Goal: Information Seeking & Learning: Learn about a topic

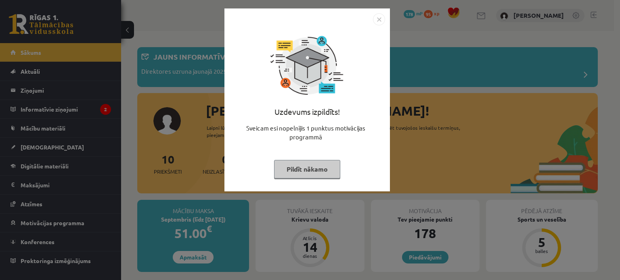
click at [321, 169] on button "Pildīt nākamo" at bounding box center [307, 169] width 66 height 19
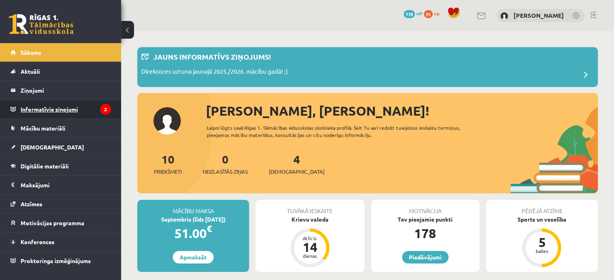
click at [59, 104] on legend "Informatīvie ziņojumi 2" at bounding box center [66, 109] width 90 height 19
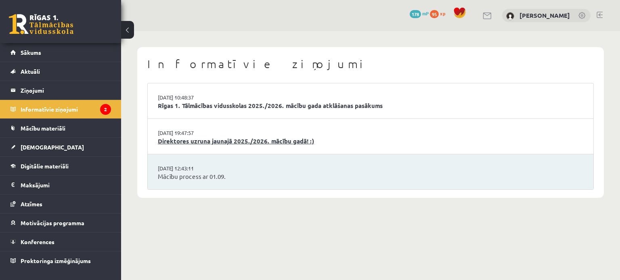
click at [223, 138] on link "Direktores uzruna jaunajā 2025./2026. mācību gadā! :)" at bounding box center [370, 141] width 425 height 9
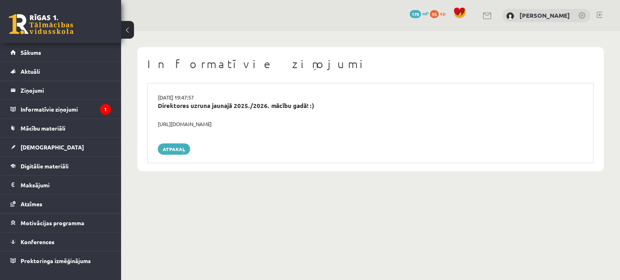
drag, startPoint x: 158, startPoint y: 123, endPoint x: 259, endPoint y: 124, distance: 100.8
click at [259, 124] on div "https://youtube.com/shorts/lM8RsWyzCn4" at bounding box center [370, 124] width 437 height 8
copy div "https://youtube.com/shorts/lM8RsWyzCn4"
click at [240, 151] on div "Atpakaļ" at bounding box center [370, 149] width 425 height 11
click at [34, 149] on span "[DEMOGRAPHIC_DATA]" at bounding box center [52, 147] width 63 height 7
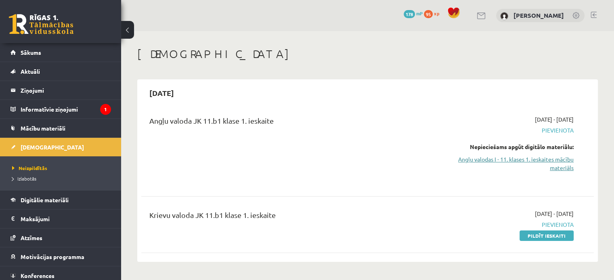
click at [560, 159] on link "Angļu valodas I - 11. klases 1. ieskaites mācību materiāls" at bounding box center [506, 163] width 133 height 17
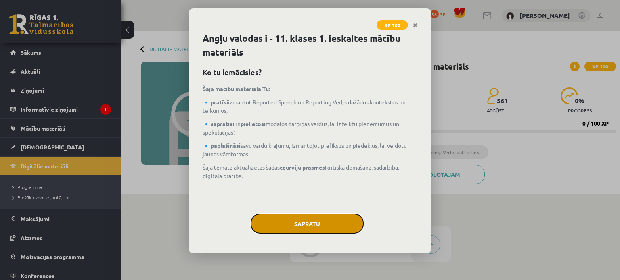
click at [344, 230] on button "Sapratu" at bounding box center [306, 224] width 113 height 20
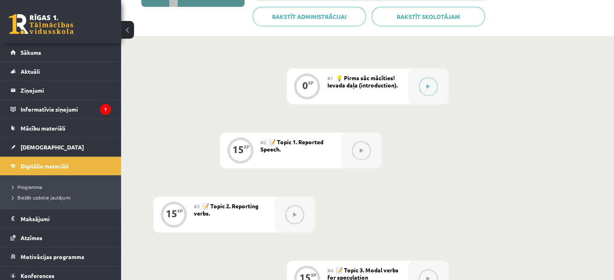
scroll to position [296, 0]
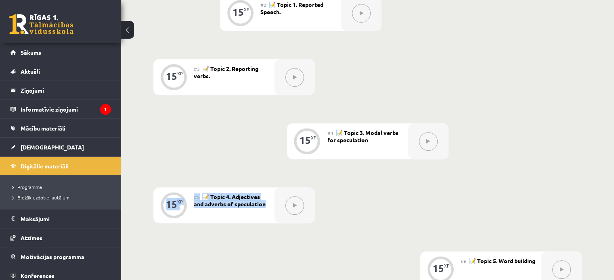
drag, startPoint x: 607, startPoint y: 142, endPoint x: 598, endPoint y: 179, distance: 38.2
click at [598, 179] on div "0 XP #1 💡 Pirms sāc mācīties! Ievada daļa (introduction). 15 XP #2 📝 Topic 1. R…" at bounding box center [367, 220] width 493 height 642
click at [551, 153] on div "0 XP #1 💡 Pirms sāc mācīties! Ievada daļa (introduction). 15 XP #2 📝 Topic 1. R…" at bounding box center [367, 205] width 428 height 549
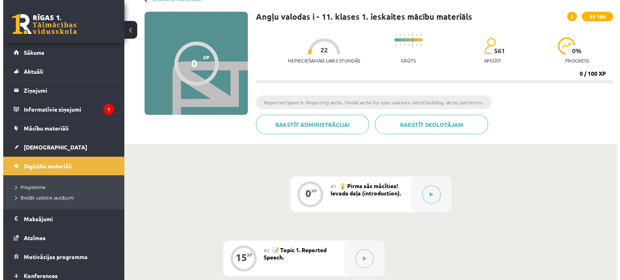
scroll to position [71, 0]
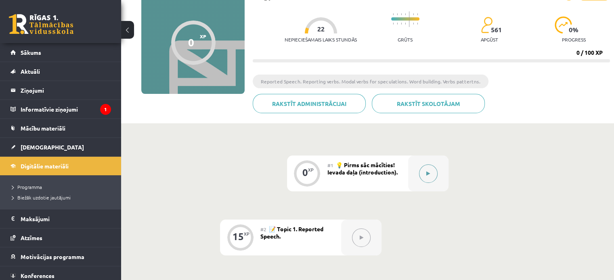
click at [428, 173] on icon at bounding box center [428, 173] width 4 height 5
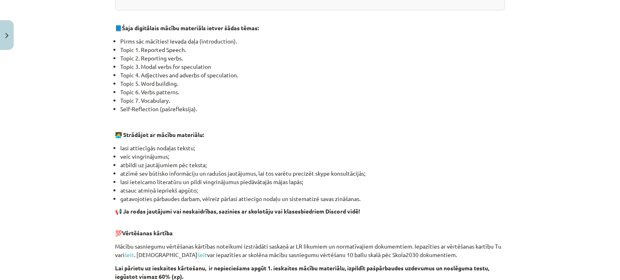
scroll to position [541, 0]
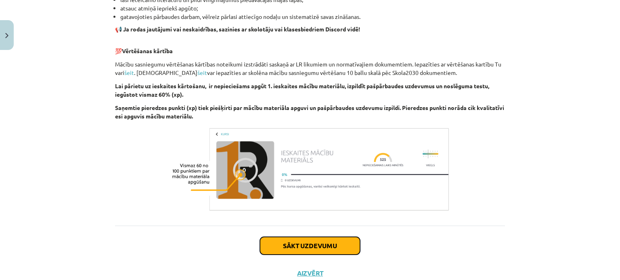
click at [291, 245] on button "Sākt uzdevumu" at bounding box center [310, 246] width 100 height 18
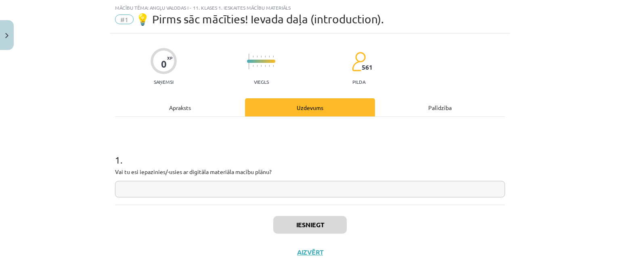
click at [290, 191] on input "text" at bounding box center [310, 189] width 390 height 17
type input "***"
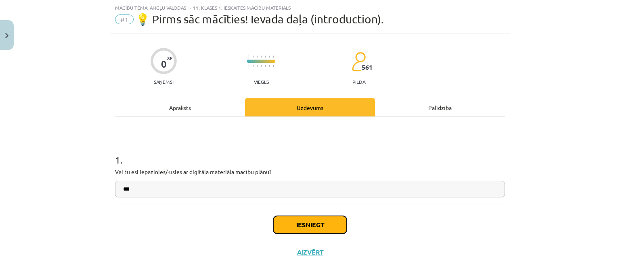
click at [321, 225] on button "Iesniegt" at bounding box center [309, 225] width 73 height 18
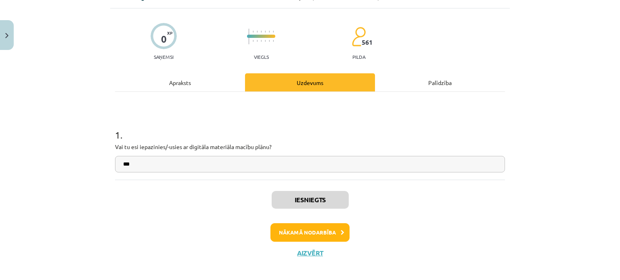
scroll to position [51, 0]
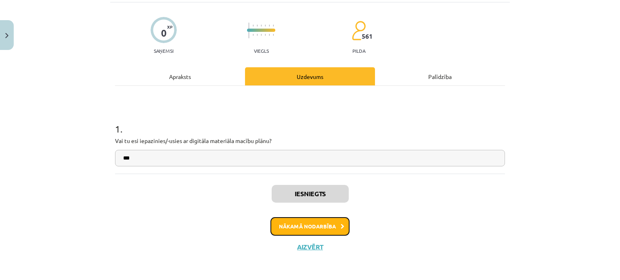
click at [309, 227] on button "Nākamā nodarbība" at bounding box center [309, 226] width 79 height 19
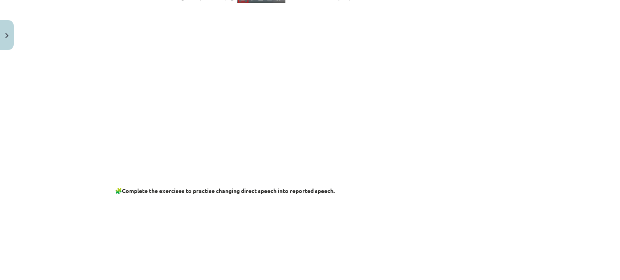
scroll to position [184, 0]
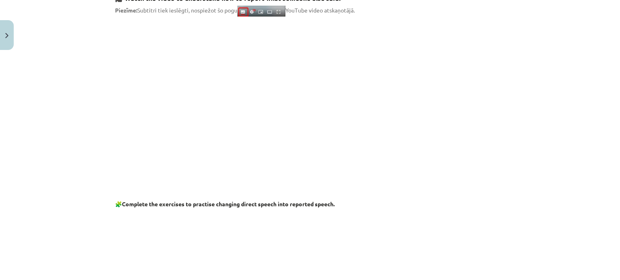
drag, startPoint x: 601, startPoint y: 87, endPoint x: 604, endPoint y: 94, distance: 7.3
click at [604, 94] on div "Mācību tēma: Angļu valodas i - 11. klases 1. ieskaites mācību materiāls #2 📝 To…" at bounding box center [310, 140] width 620 height 280
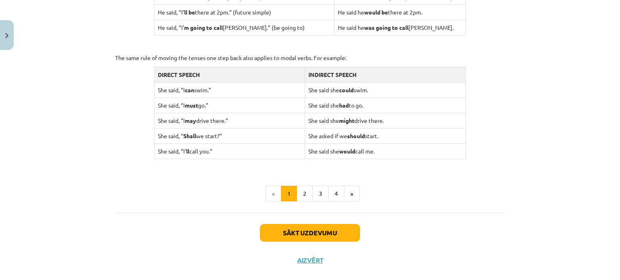
scroll to position [808, 0]
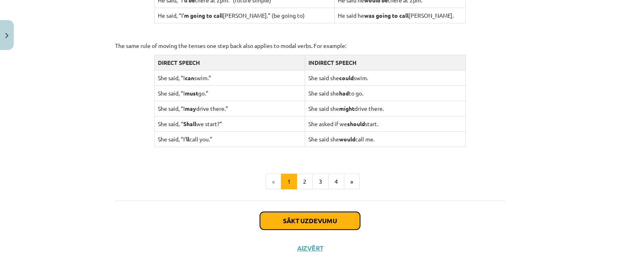
click at [332, 220] on button "Sākt uzdevumu" at bounding box center [310, 221] width 100 height 18
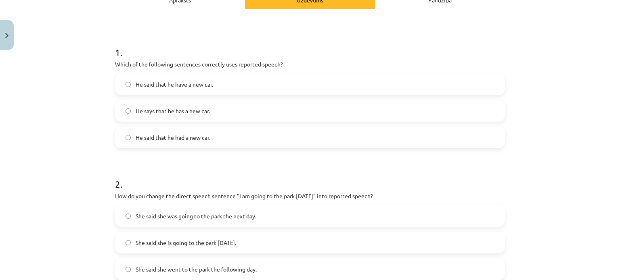
scroll to position [153, 0]
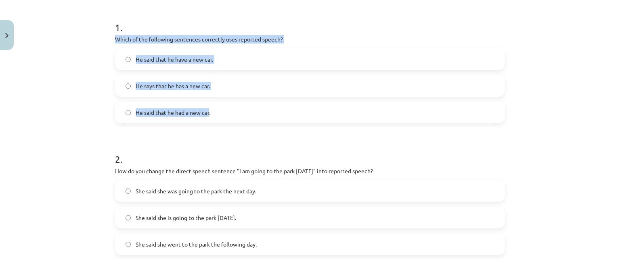
drag, startPoint x: 113, startPoint y: 40, endPoint x: 207, endPoint y: 112, distance: 119.1
click at [207, 112] on div "1 . Which of the following sentences correctly uses reported speech? He said th…" at bounding box center [310, 66] width 390 height 116
copy div "Which of the following sentences correctly uses reported speech? He said that h…"
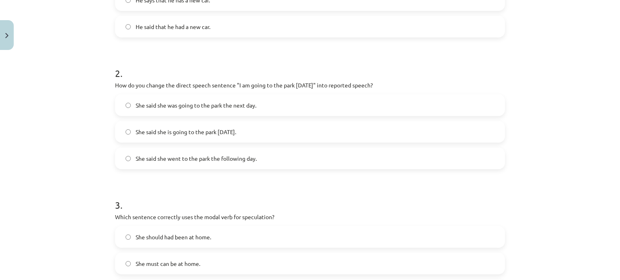
scroll to position [239, 0]
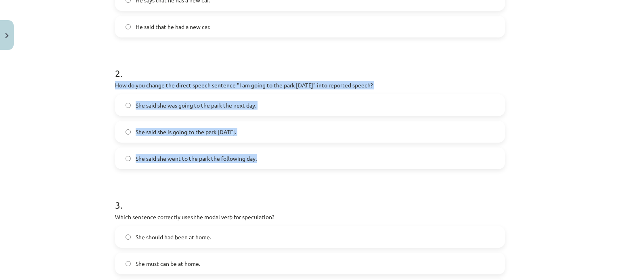
drag, startPoint x: 112, startPoint y: 84, endPoint x: 258, endPoint y: 159, distance: 164.0
click at [258, 159] on div "2 . How do you change the direct speech sentence "I am going to the park tomorr…" at bounding box center [310, 112] width 390 height 116
copy div "How do you change the direct speech sentence "I am going to the park tomorrow" …"
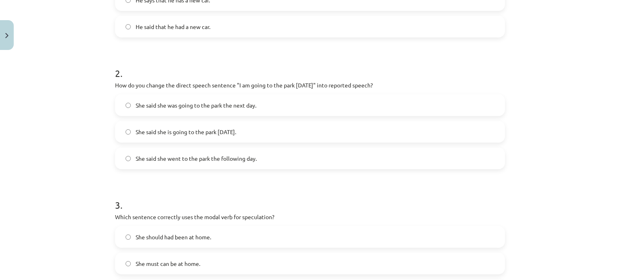
click at [117, 171] on form "1 . Which of the following sentences correctly uses reported speech? He said th…" at bounding box center [310, 243] width 390 height 643
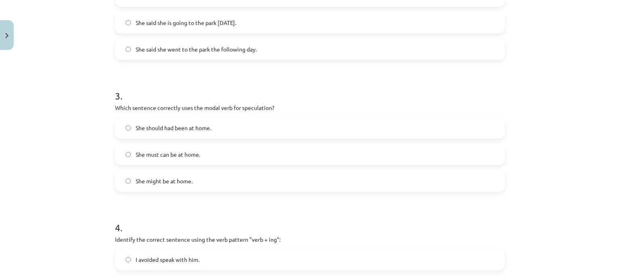
scroll to position [356, 0]
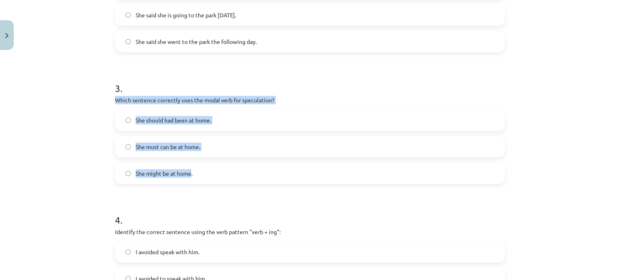
drag, startPoint x: 114, startPoint y: 100, endPoint x: 188, endPoint y: 173, distance: 104.1
click at [188, 173] on div "3 . Which sentence correctly uses the modal verb for speculation? She should ha…" at bounding box center [310, 127] width 390 height 116
copy div "Which sentence correctly uses the modal verb for speculation? She should had be…"
click at [91, 95] on div "Mācību tēma: Angļu valodas i - 11. klases 1. ieskaites mācību materiāls #2 📝 To…" at bounding box center [310, 140] width 620 height 280
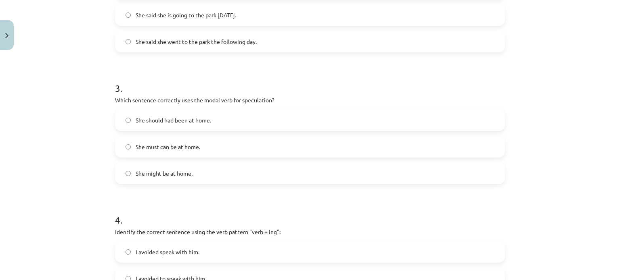
click at [129, 173] on label "She might be at home." at bounding box center [310, 173] width 388 height 20
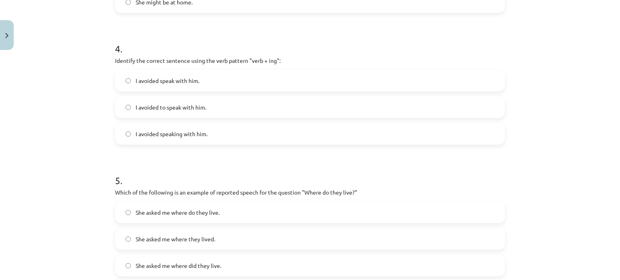
scroll to position [528, 0]
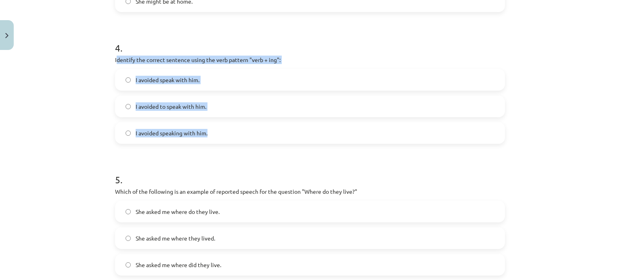
drag, startPoint x: 113, startPoint y: 60, endPoint x: 228, endPoint y: 134, distance: 136.7
click at [228, 134] on div "4 . Identify the correct sentence using the verb pattern "verb + ing": I avoide…" at bounding box center [310, 86] width 390 height 116
click at [228, 134] on label "I avoided speaking with him." at bounding box center [310, 133] width 388 height 20
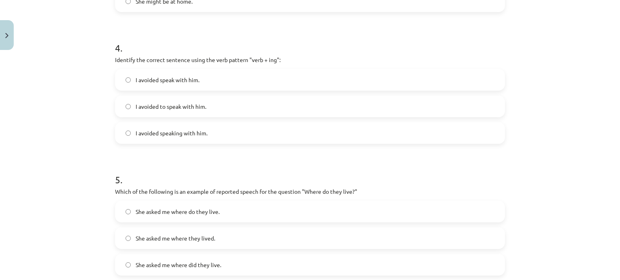
drag, startPoint x: 228, startPoint y: 134, endPoint x: 205, endPoint y: 152, distance: 29.9
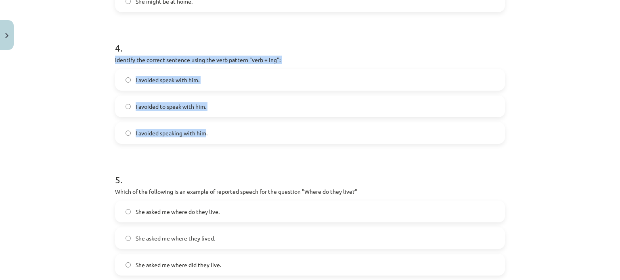
drag, startPoint x: 112, startPoint y: 58, endPoint x: 202, endPoint y: 131, distance: 116.7
click at [202, 131] on div "4 . Identify the correct sentence using the verb pattern "verb + ing": I avoide…" at bounding box center [310, 86] width 390 height 116
copy div "Identify the correct sentence using the verb pattern "verb + ing": I avoided sp…"
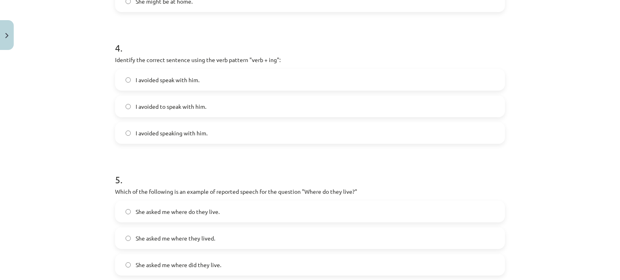
click at [146, 174] on h1 "5 ." at bounding box center [310, 172] width 390 height 25
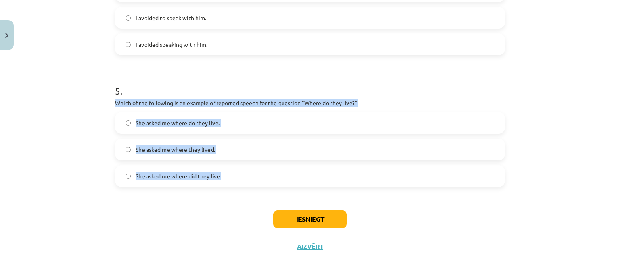
drag, startPoint x: 113, startPoint y: 103, endPoint x: 226, endPoint y: 175, distance: 133.7
click at [226, 175] on div "5 . Which of the following is an example of reported speech for the question "W…" at bounding box center [310, 129] width 390 height 116
copy div "Which of the following is an example of reported speech for the question "Where…"
click at [92, 175] on div "Mācību tēma: Angļu valodas i - 11. klases 1. ieskaites mācību materiāls #2 📝 To…" at bounding box center [310, 140] width 620 height 280
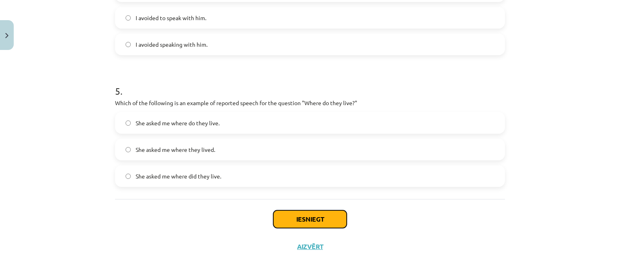
click at [281, 220] on button "Iesniegt" at bounding box center [309, 220] width 73 height 18
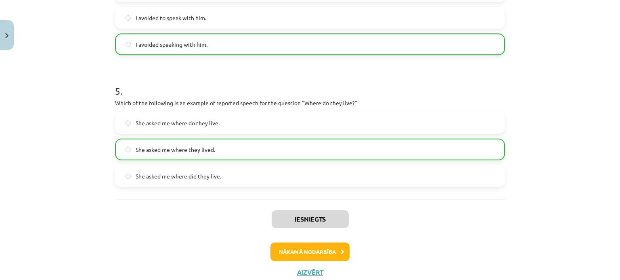
scroll to position [642, 0]
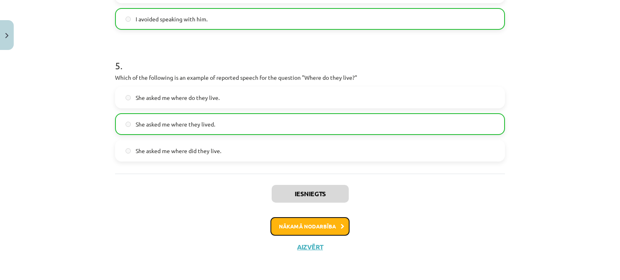
click at [335, 227] on button "Nākamā nodarbība" at bounding box center [309, 226] width 79 height 19
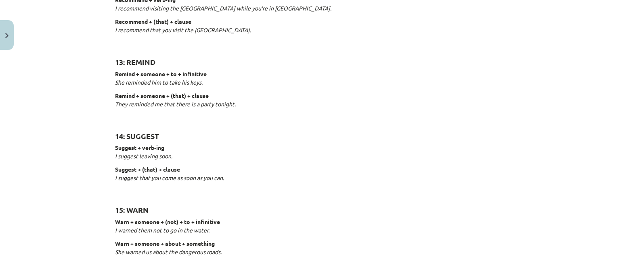
scroll to position [1276, 0]
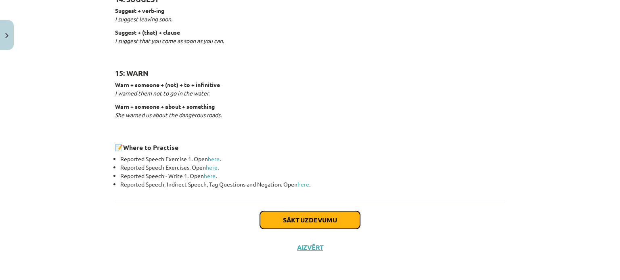
click at [347, 218] on button "Sākt uzdevumu" at bounding box center [310, 220] width 100 height 18
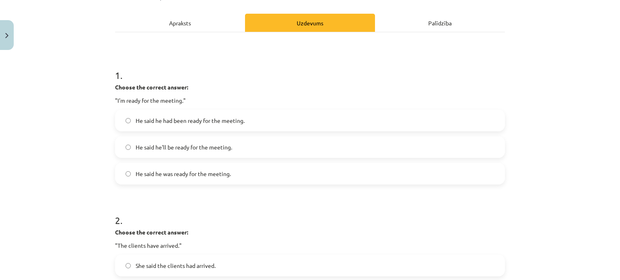
scroll to position [103, 0]
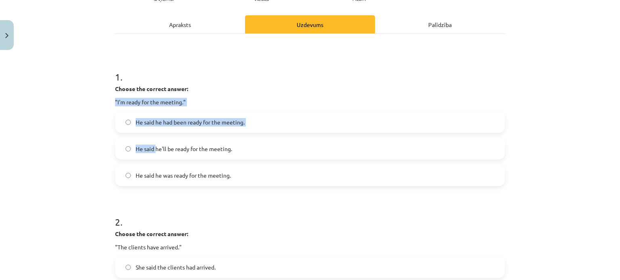
drag, startPoint x: 113, startPoint y: 100, endPoint x: 151, endPoint y: 154, distance: 66.0
click at [151, 154] on div "1 . Choose the correct answer: "I'm ready for the meeting." He said he had been…" at bounding box center [310, 121] width 390 height 129
click at [81, 134] on div "Mācību tēma: Angļu valodas i - 11. klases 1. ieskaites mācību materiāls #3 📝 To…" at bounding box center [310, 140] width 620 height 280
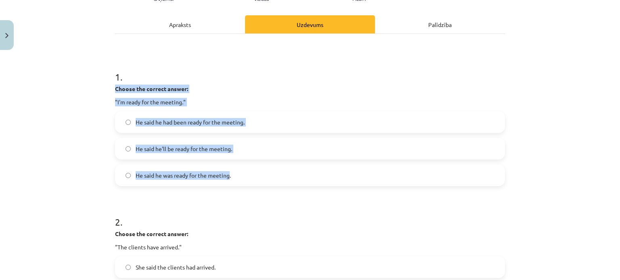
drag, startPoint x: 113, startPoint y: 89, endPoint x: 226, endPoint y: 175, distance: 142.2
click at [226, 175] on div "1 . Choose the correct answer: "I'm ready for the meeting." He said he had been…" at bounding box center [310, 121] width 390 height 129
copy div "Choose the correct answer: "I'm ready for the meeting." He said he had been rea…"
click at [83, 114] on div "Mācību tēma: Angļu valodas i - 11. klases 1. ieskaites mācību materiāls #3 📝 To…" at bounding box center [310, 140] width 620 height 280
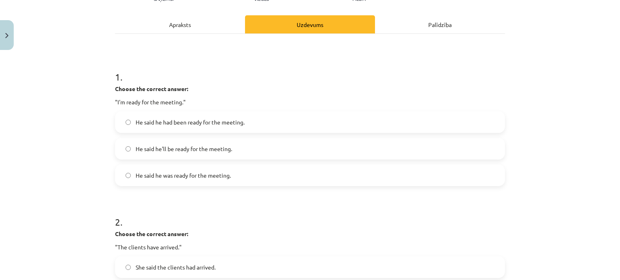
click at [125, 177] on label "He said he was ready for the meeting." at bounding box center [310, 175] width 388 height 20
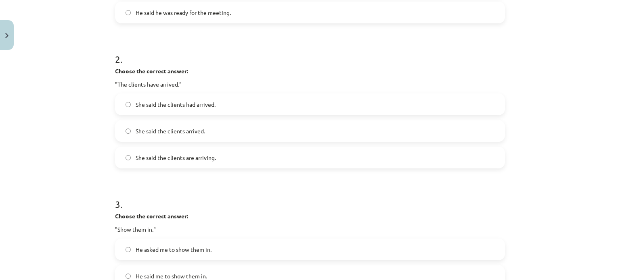
scroll to position [273, 0]
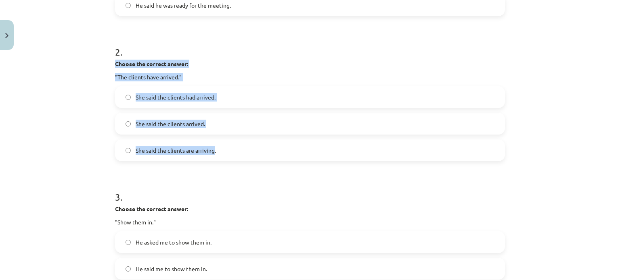
drag, startPoint x: 112, startPoint y: 63, endPoint x: 212, endPoint y: 149, distance: 131.8
click at [212, 149] on div "2 . Choose the correct answer: "The clients have arrived." She said the clients…" at bounding box center [310, 96] width 390 height 129
copy div "Choose the correct answer: "The clients have arrived." She said the clients had…"
click at [92, 124] on div "Mācību tēma: Angļu valodas i - 11. klases 1. ieskaites mācību materiāls #3 📝 To…" at bounding box center [310, 140] width 620 height 280
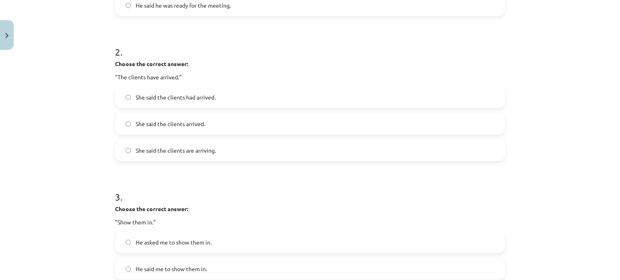
click at [118, 98] on label "She said the clients had arrived." at bounding box center [310, 97] width 388 height 20
drag, startPoint x: 611, startPoint y: 149, endPoint x: 619, endPoint y: 147, distance: 7.9
click at [619, 147] on div "Mācību tēma: Angļu valodas i - 11. klases 1. ieskaites mācību materiāls #3 📝 To…" at bounding box center [310, 140] width 620 height 280
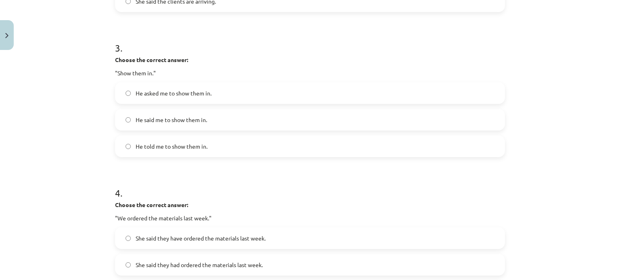
scroll to position [436, 0]
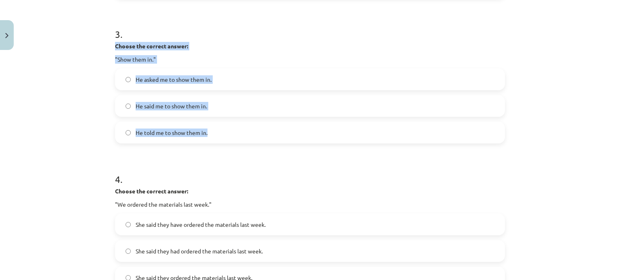
drag, startPoint x: 112, startPoint y: 46, endPoint x: 205, endPoint y: 136, distance: 129.2
click at [205, 136] on div "3 . Choose the correct answer: "Show them in." He asked me to show them in. He …" at bounding box center [310, 79] width 390 height 129
copy div "Choose the correct answer: "Show them in." He asked me to show them in. He said…"
click at [79, 81] on div "Mācību tēma: Angļu valodas i - 11. klases 1. ieskaites mācību materiāls #3 📝 To…" at bounding box center [310, 140] width 620 height 280
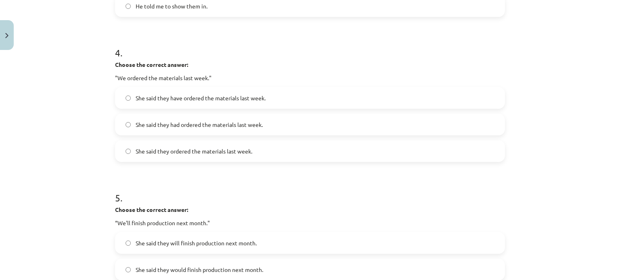
scroll to position [562, 0]
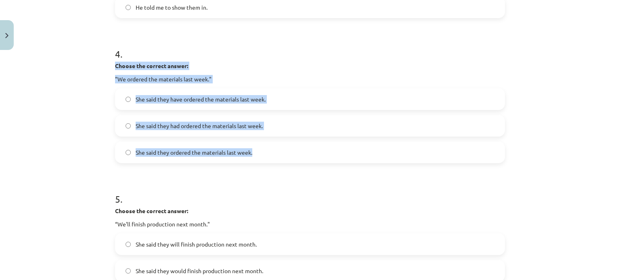
drag, startPoint x: 112, startPoint y: 64, endPoint x: 249, endPoint y: 151, distance: 162.5
click at [249, 151] on div "4 . Choose the correct answer: "We ordered the materials last week." She said t…" at bounding box center [310, 98] width 390 height 129
copy div "Choose the correct answer: "We ordered the materials last week." She said they …"
click at [71, 113] on div "Mācību tēma: Angļu valodas i - 11. klases 1. ieskaites mācību materiāls #3 📝 To…" at bounding box center [310, 140] width 620 height 280
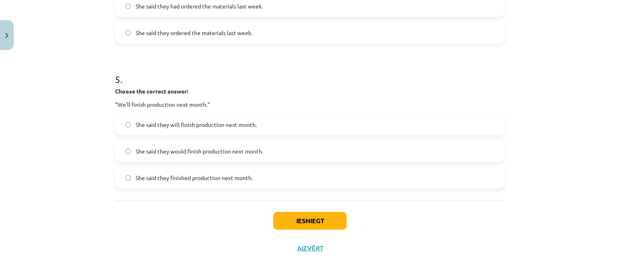
scroll to position [683, 0]
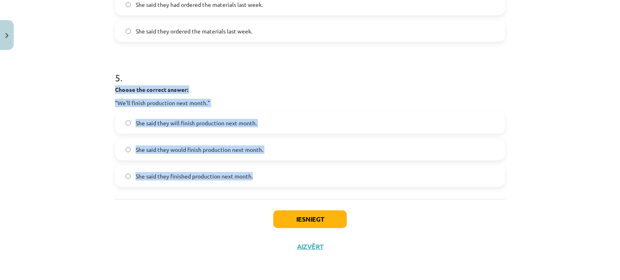
drag, startPoint x: 112, startPoint y: 89, endPoint x: 251, endPoint y: 176, distance: 163.6
click at [251, 176] on div "5 . Choose the correct answer: “We'll finish production next month." She said t…" at bounding box center [310, 122] width 390 height 129
copy div "Choose the correct answer: “We'll finish production next month." She said they …"
click at [97, 145] on div "Mācību tēma: Angļu valodas i - 11. klases 1. ieskaites mācību materiāls #3 📝 To…" at bounding box center [310, 140] width 620 height 280
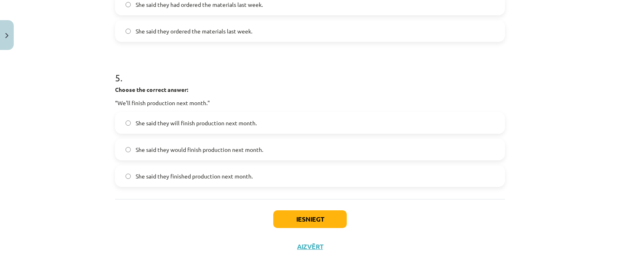
click at [121, 150] on label "She said they would finish production next month." at bounding box center [310, 150] width 388 height 20
click at [301, 222] on button "Iesniegt" at bounding box center [309, 220] width 73 height 18
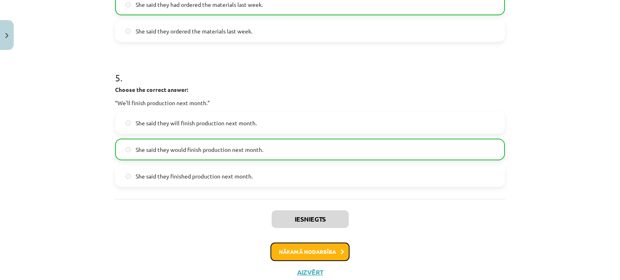
click at [317, 248] on button "Nākamā nodarbība" at bounding box center [309, 252] width 79 height 19
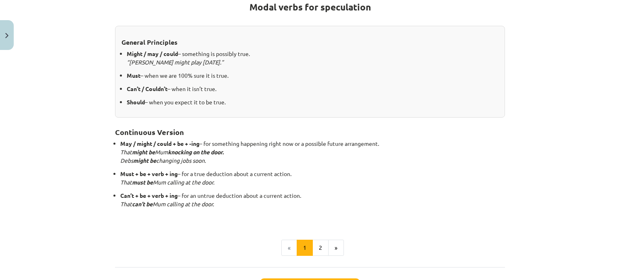
scroll to position [224, 0]
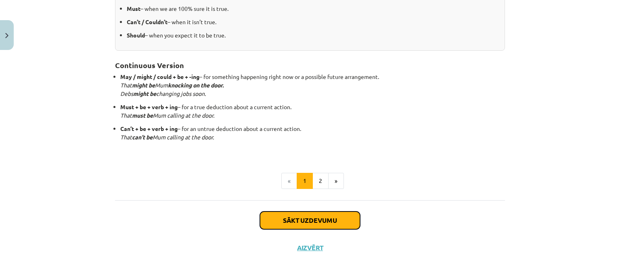
click at [344, 217] on button "Sākt uzdevumu" at bounding box center [310, 221] width 100 height 18
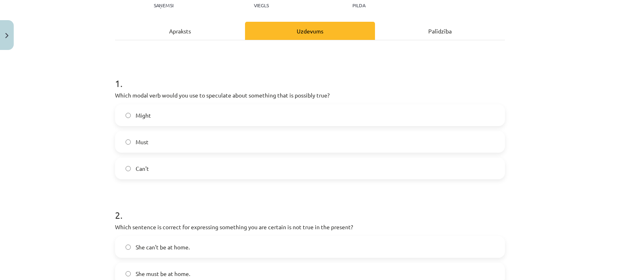
scroll to position [96, 0]
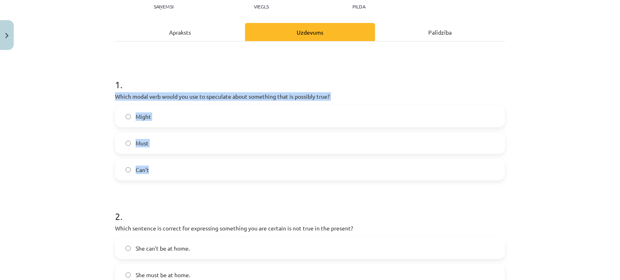
drag, startPoint x: 113, startPoint y: 96, endPoint x: 148, endPoint y: 167, distance: 79.7
click at [148, 167] on div "1 . Which modal verb would you use to speculate about something that is possibl…" at bounding box center [310, 123] width 390 height 116
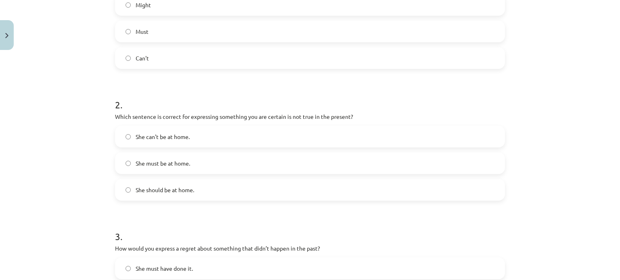
scroll to position [209, 0]
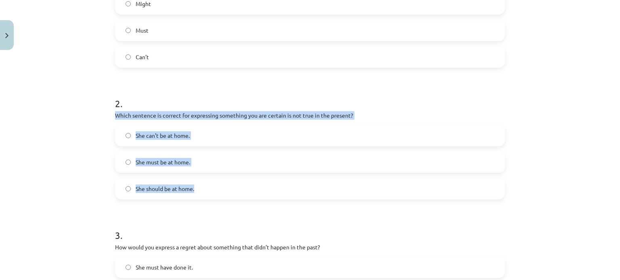
drag, startPoint x: 113, startPoint y: 115, endPoint x: 192, endPoint y: 189, distance: 108.4
click at [192, 189] on div "2 . Which sentence is correct for expressing something you are certain is not t…" at bounding box center [310, 142] width 390 height 116
click at [102, 172] on div "Mācību tēma: Angļu valodas i - 11. klases 1. ieskaites mācību materiāls #4 📝 To…" at bounding box center [310, 140] width 620 height 280
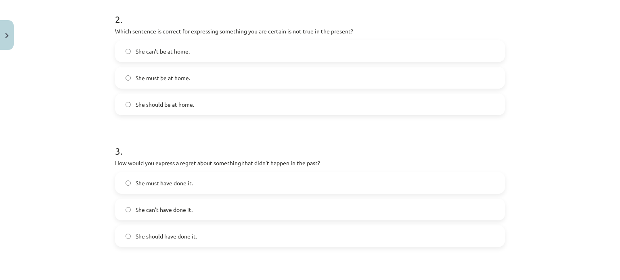
scroll to position [297, 0]
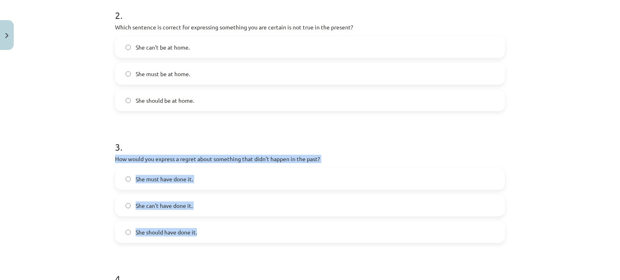
drag, startPoint x: 112, startPoint y: 158, endPoint x: 194, endPoint y: 232, distance: 110.2
click at [194, 232] on div "3 . How would you express a regret about something that didn’t happen in the pa…" at bounding box center [310, 185] width 390 height 116
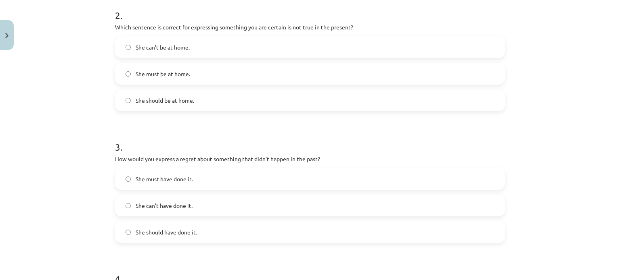
click at [137, 122] on form "1 . Which modal verb would you use to speculate about something that is possibl…" at bounding box center [310, 185] width 390 height 643
click at [125, 229] on label "She should have done it." at bounding box center [310, 232] width 388 height 20
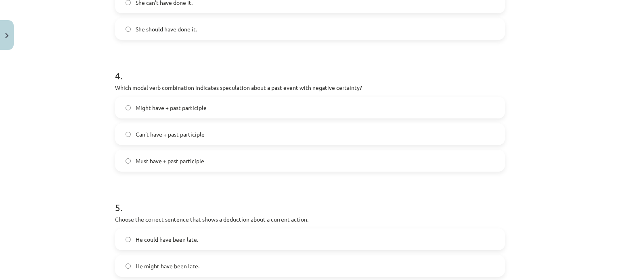
scroll to position [489, 0]
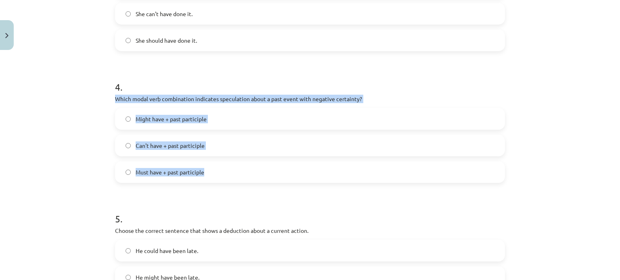
drag, startPoint x: 112, startPoint y: 98, endPoint x: 200, endPoint y: 172, distance: 114.8
click at [200, 172] on div "4 . Which modal verb combination indicates speculation about a past event with …" at bounding box center [310, 125] width 390 height 116
click at [90, 118] on div "Mācību tēma: Angļu valodas i - 11. klases 1. ieskaites mācību materiāls #4 📝 To…" at bounding box center [310, 140] width 620 height 280
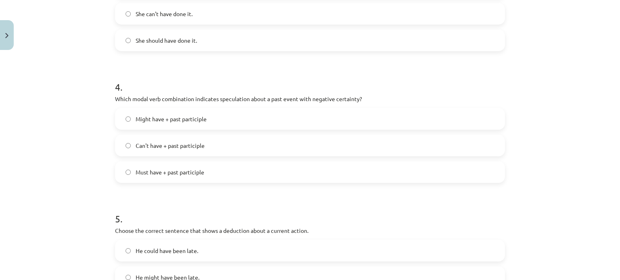
click at [121, 145] on label "Can't have + past participle" at bounding box center [310, 146] width 388 height 20
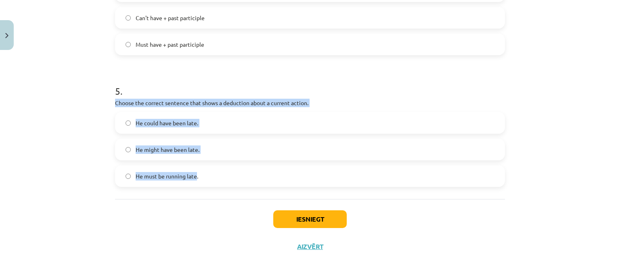
drag, startPoint x: 113, startPoint y: 103, endPoint x: 195, endPoint y: 175, distance: 109.2
click at [195, 175] on div "5 . Choose the correct sentence that shows a deduction about a current action. …" at bounding box center [310, 129] width 390 height 116
click at [86, 116] on div "Mācību tēma: Angļu valodas i - 11. klases 1. ieskaites mācību materiāls #4 📝 To…" at bounding box center [310, 140] width 620 height 280
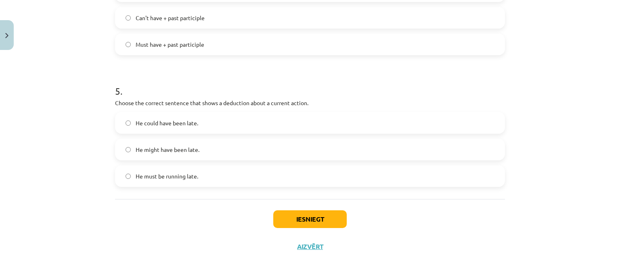
click at [127, 179] on label "He must be running late." at bounding box center [310, 176] width 388 height 20
click at [307, 219] on button "Iesniegt" at bounding box center [309, 220] width 73 height 18
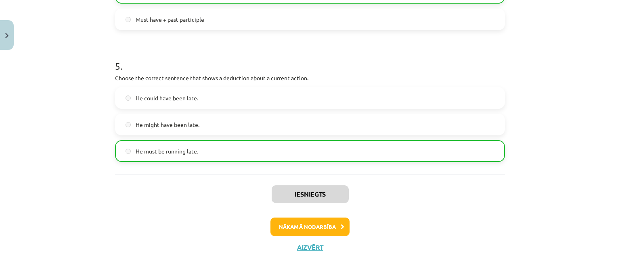
scroll to position [642, 0]
click at [322, 226] on button "Nākamā nodarbība" at bounding box center [309, 226] width 79 height 19
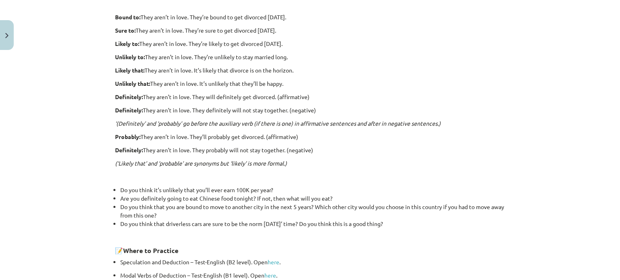
scroll to position [275, 0]
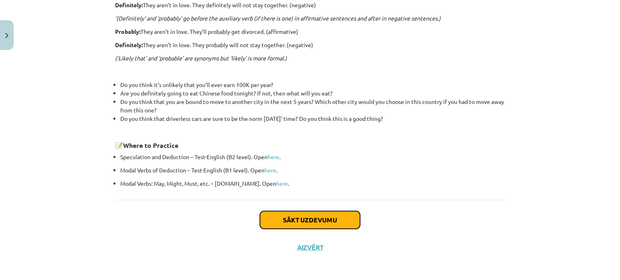
click at [339, 222] on button "Sākt uzdevumu" at bounding box center [310, 220] width 100 height 18
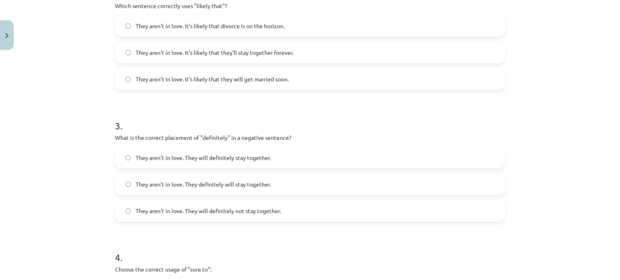
scroll to position [630, 0]
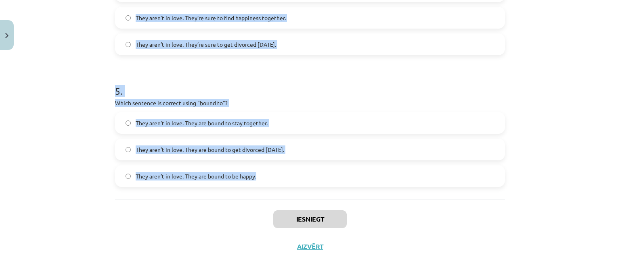
drag, startPoint x: 113, startPoint y: 115, endPoint x: 267, endPoint y: 175, distance: 165.3
click at [102, 70] on div "Mācību tēma: Angļu valodas i - 11. klases 1. ieskaites mācību materiāls #5 📝 To…" at bounding box center [310, 140] width 620 height 280
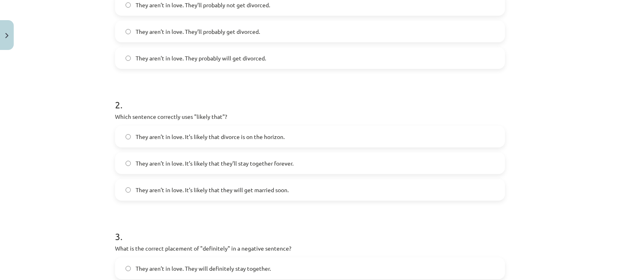
scroll to position [229, 0]
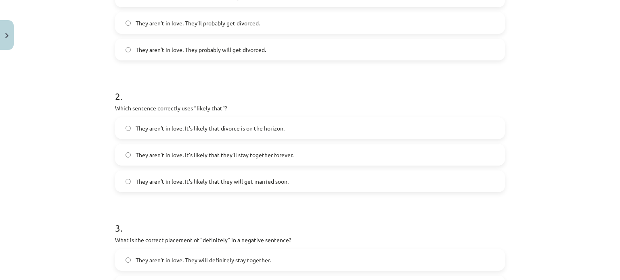
click at [129, 124] on label "They aren’t in love. It’s likely that divorce is on the horizon." at bounding box center [310, 128] width 388 height 20
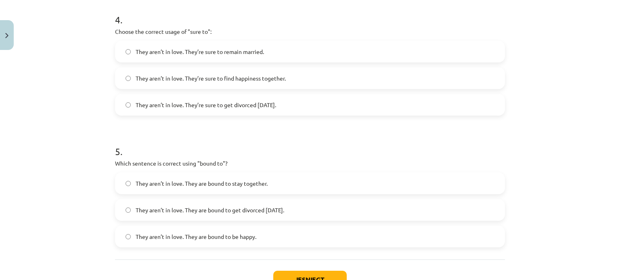
scroll to position [567, 0]
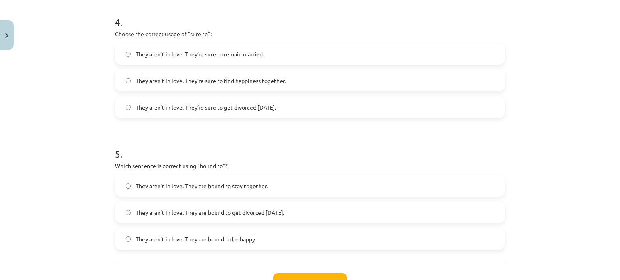
drag, startPoint x: 113, startPoint y: 34, endPoint x: 304, endPoint y: 108, distance: 205.3
click at [304, 108] on div "4 . Choose the correct usage of "sure to": They aren’t in love. They’re sure to…" at bounding box center [310, 60] width 390 height 116
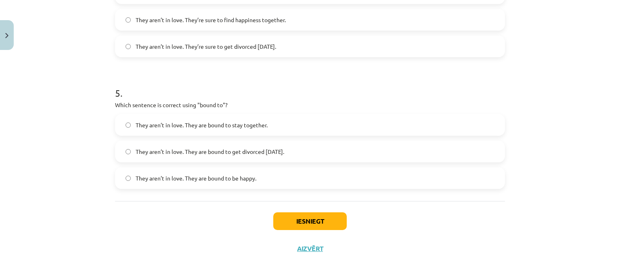
scroll to position [630, 0]
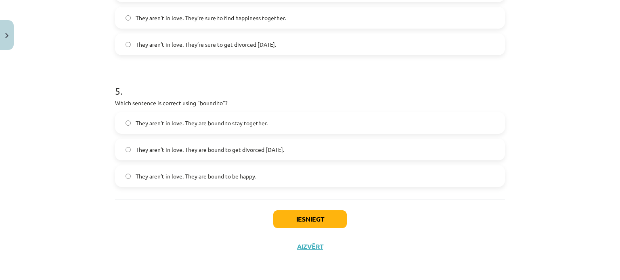
click at [129, 146] on label "They aren’t in love. They are bound to get divorced within six months." at bounding box center [310, 150] width 388 height 20
click at [282, 217] on button "Iesniegt" at bounding box center [309, 220] width 73 height 18
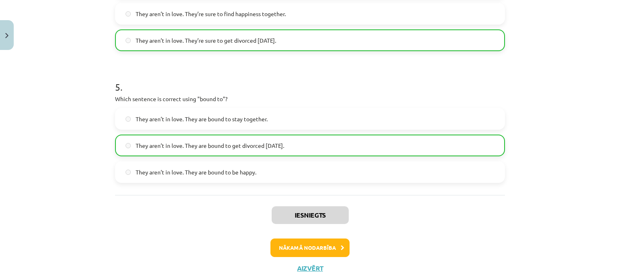
scroll to position [655, 0]
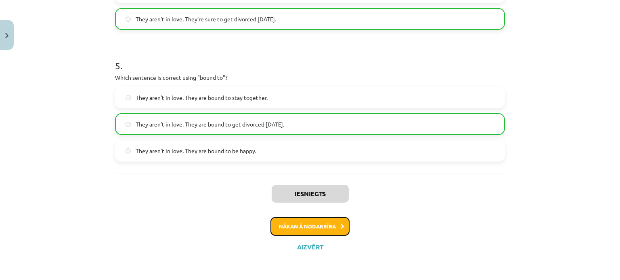
click at [326, 232] on button "Nākamā nodarbība" at bounding box center [309, 226] width 79 height 19
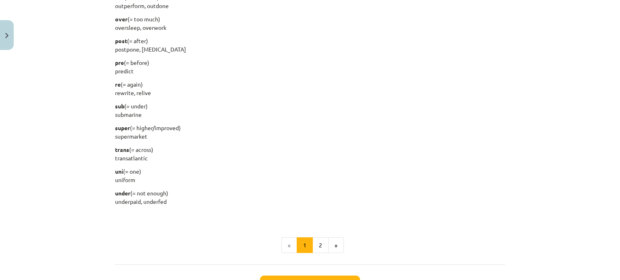
scroll to position [1036, 0]
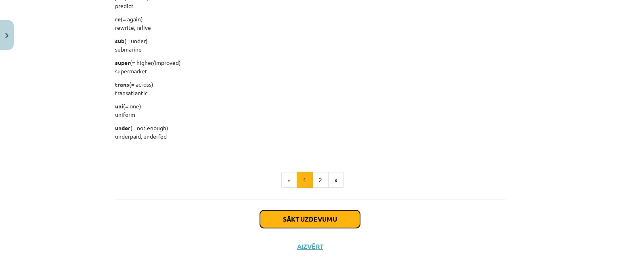
click at [320, 216] on button "Sākt uzdevumu" at bounding box center [310, 220] width 100 height 18
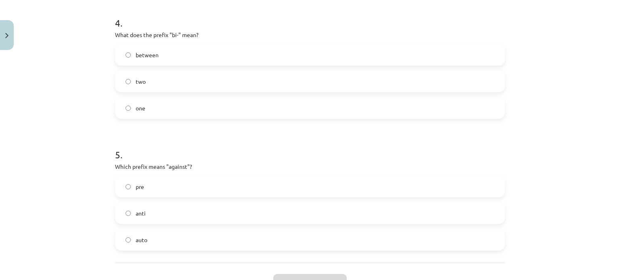
scroll to position [630, 0]
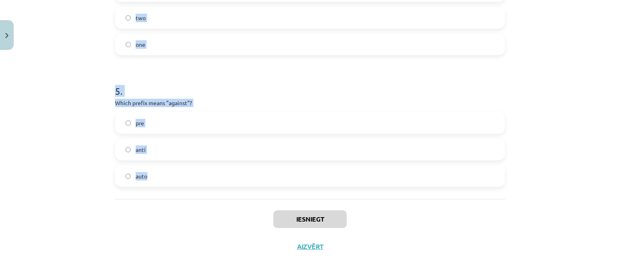
drag, startPoint x: 113, startPoint y: 42, endPoint x: 153, endPoint y: 176, distance: 140.4
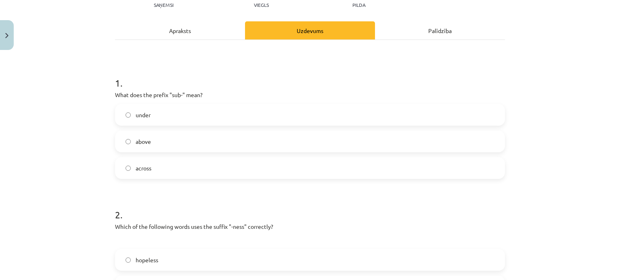
scroll to position [75, 0]
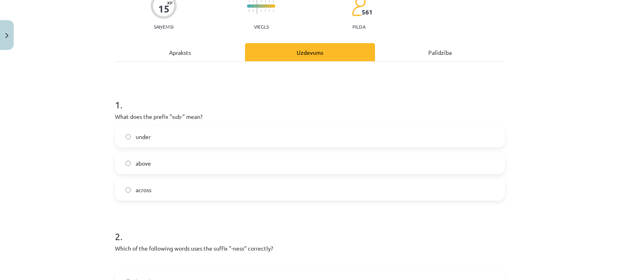
click at [117, 140] on label "under" at bounding box center [310, 137] width 388 height 20
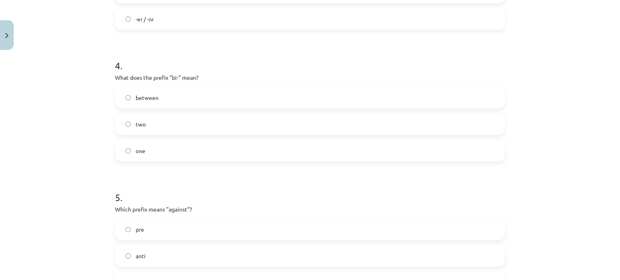
scroll to position [530, 0]
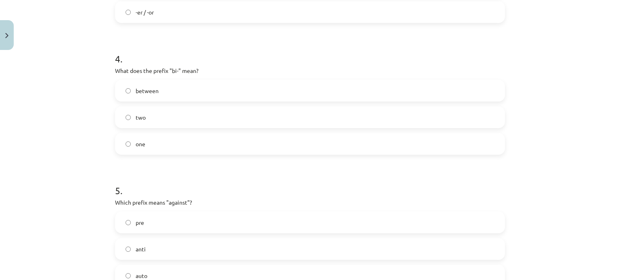
click at [118, 118] on label "two" at bounding box center [310, 117] width 388 height 20
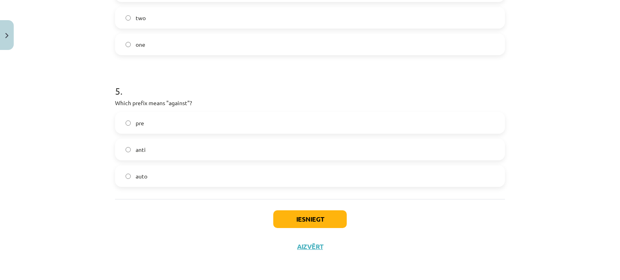
click at [126, 145] on label "anti" at bounding box center [310, 150] width 388 height 20
click at [306, 222] on button "Iesniegt" at bounding box center [309, 220] width 73 height 18
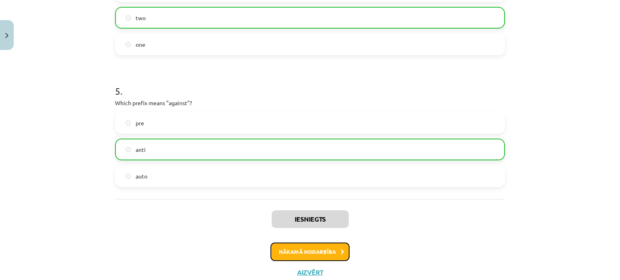
click at [328, 254] on button "Nākamā nodarbība" at bounding box center [309, 252] width 79 height 19
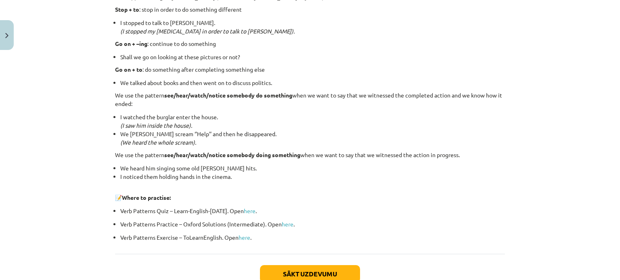
scroll to position [1096, 0]
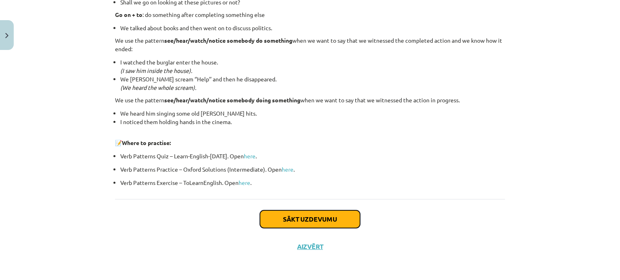
click at [293, 224] on button "Sākt uzdevumu" at bounding box center [310, 220] width 100 height 18
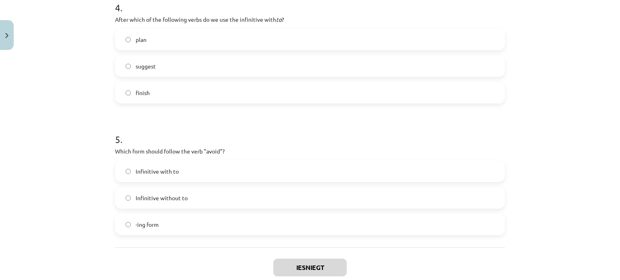
scroll to position [617, 0]
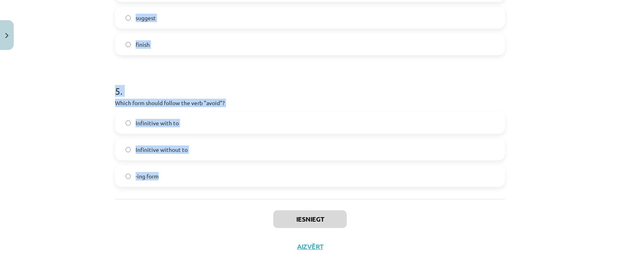
drag, startPoint x: 113, startPoint y: 112, endPoint x: 163, endPoint y: 174, distance: 80.0
click at [163, 174] on label "-ing form" at bounding box center [310, 176] width 388 height 20
drag, startPoint x: 113, startPoint y: 173, endPoint x: 165, endPoint y: 180, distance: 52.4
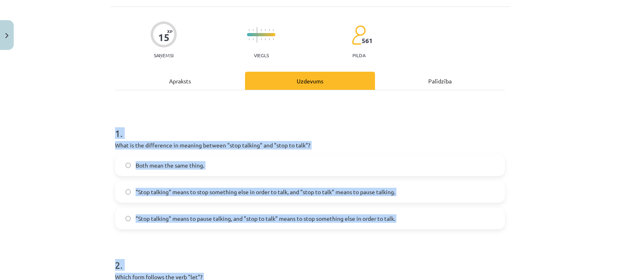
scroll to position [50, 0]
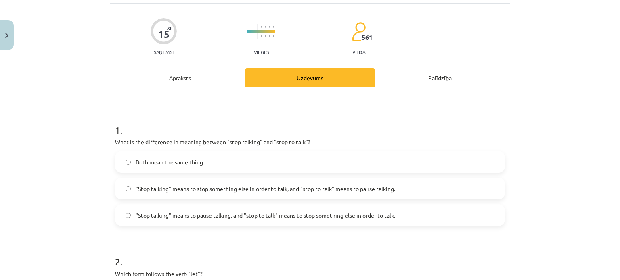
click at [600, 62] on div "Mācību tēma: Angļu valodas i - 11. klases 1. ieskaites mācību materiāls #7 📝 To…" at bounding box center [310, 140] width 620 height 280
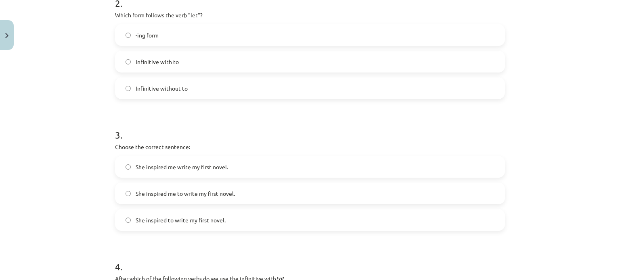
scroll to position [311, 0]
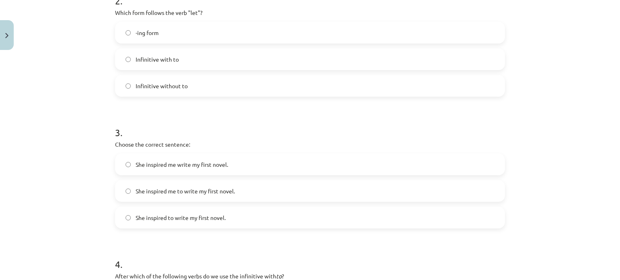
click at [129, 188] on label "She inspired me to write my first novel." at bounding box center [310, 191] width 388 height 20
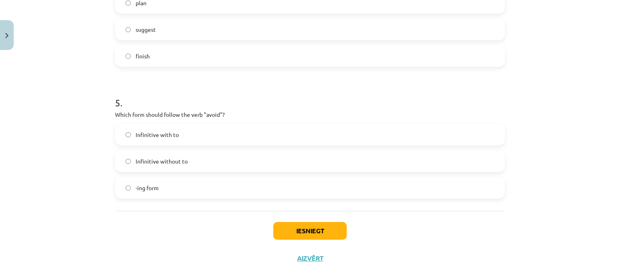
scroll to position [617, 0]
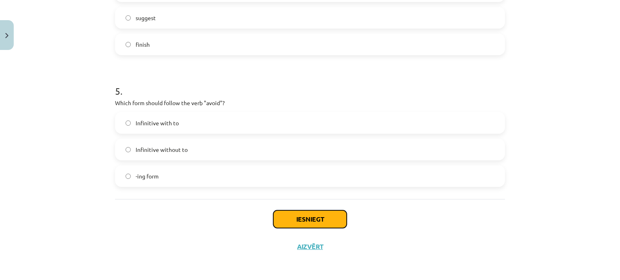
click at [334, 223] on button "Iesniegt" at bounding box center [309, 220] width 73 height 18
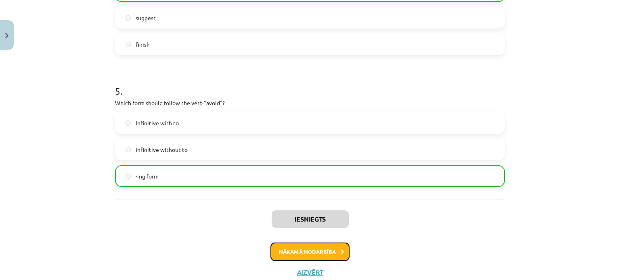
click at [321, 250] on button "Nākamā nodarbība" at bounding box center [309, 252] width 79 height 19
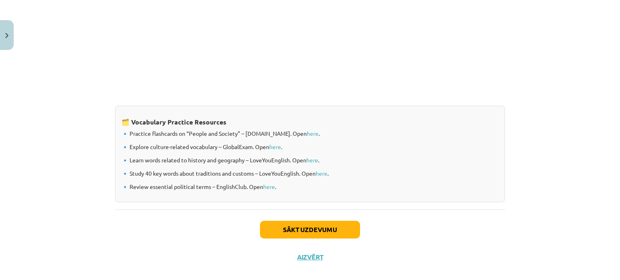
scroll to position [671, 0]
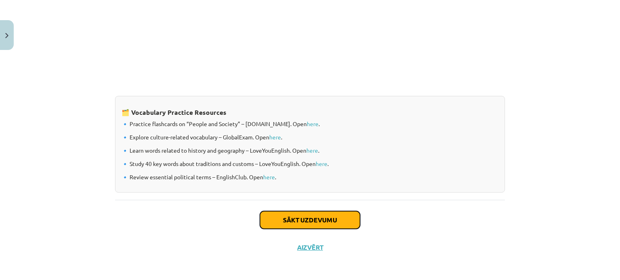
click at [349, 219] on button "Sākt uzdevumu" at bounding box center [310, 220] width 100 height 18
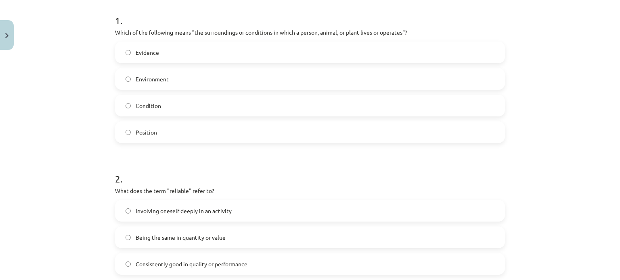
scroll to position [123, 0]
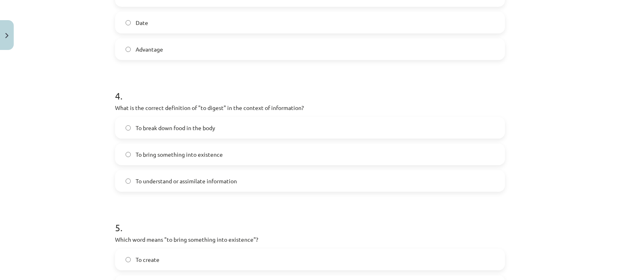
scroll to position [594, 0]
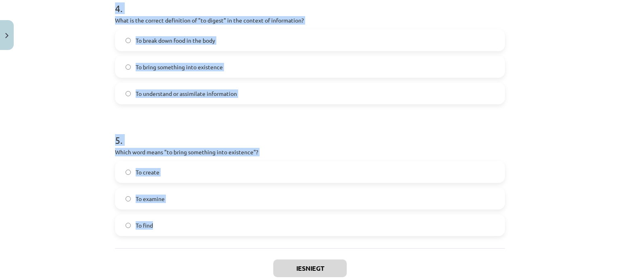
drag, startPoint x: 113, startPoint y: 68, endPoint x: 177, endPoint y: 225, distance: 169.4
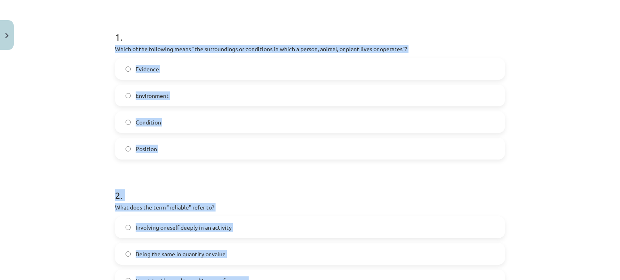
scroll to position [141, 0]
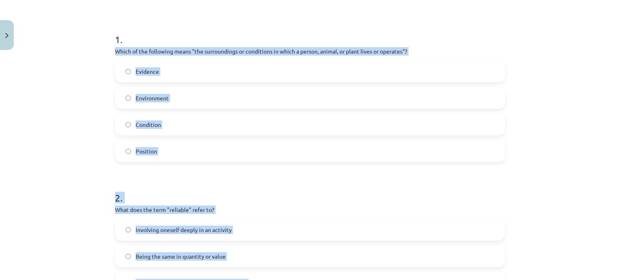
click at [600, 114] on div "Mācību tēma: Angļu valodas i - 11. klases 1. ieskaites mācību materiāls #8 🔤 To…" at bounding box center [310, 140] width 620 height 280
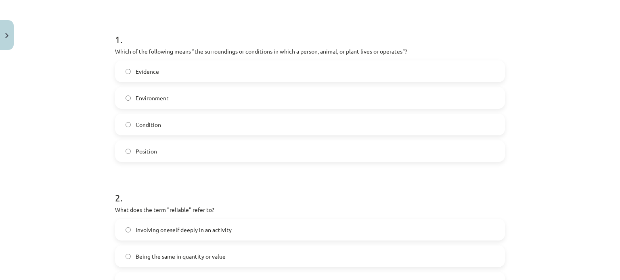
click at [127, 96] on label "Environment" at bounding box center [310, 98] width 388 height 20
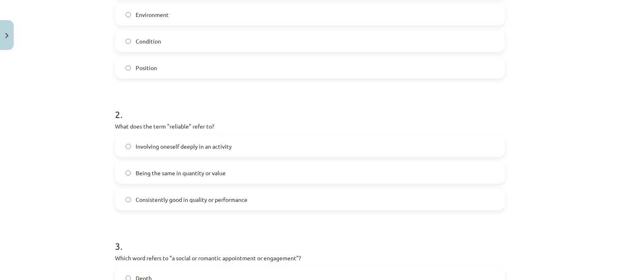
scroll to position [225, 0]
click at [121, 203] on label "Consistently good in quality or performance" at bounding box center [310, 198] width 388 height 20
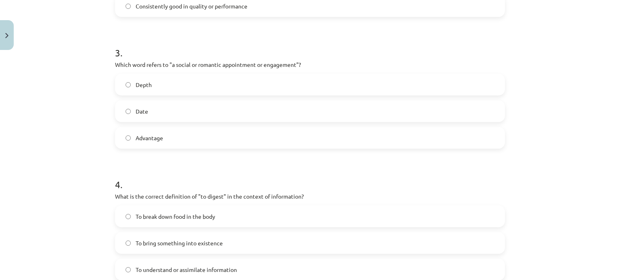
scroll to position [408, 0]
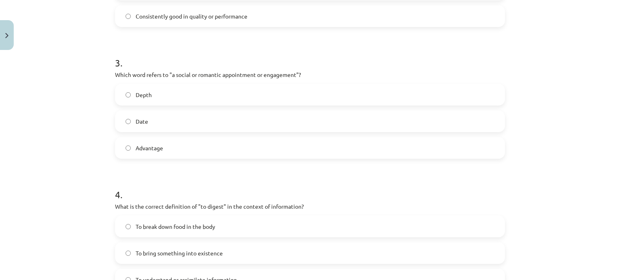
click at [127, 118] on label "Date" at bounding box center [310, 121] width 388 height 20
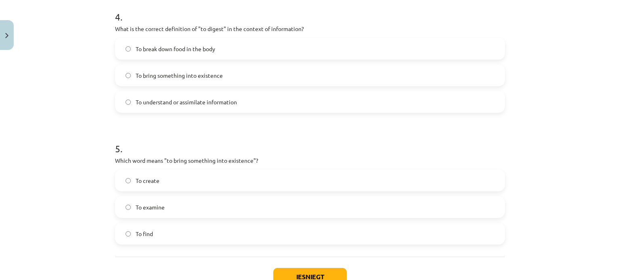
scroll to position [588, 0]
click at [127, 179] on label "To create" at bounding box center [310, 179] width 388 height 20
click at [130, 104] on label "To understand or assimilate information" at bounding box center [310, 100] width 388 height 20
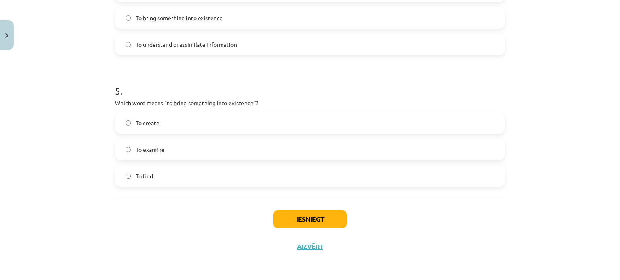
scroll to position [628, 0]
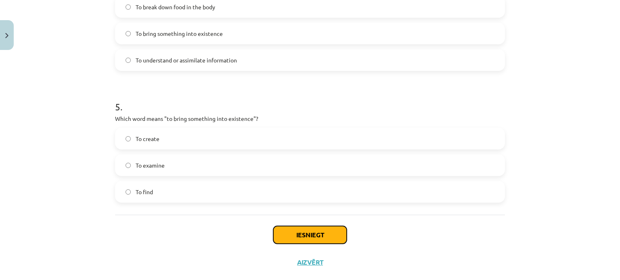
click at [314, 237] on button "Iesniegt" at bounding box center [309, 235] width 73 height 18
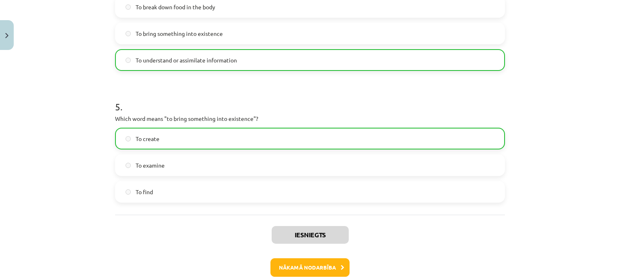
scroll to position [669, 0]
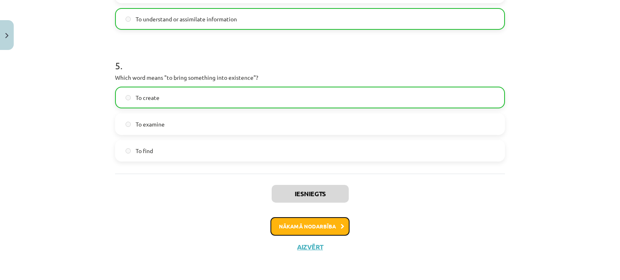
click at [332, 227] on button "Nākamā nodarbība" at bounding box center [309, 226] width 79 height 19
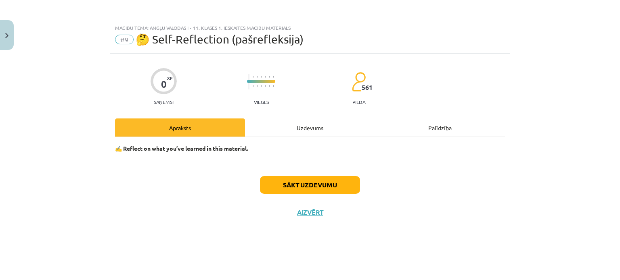
scroll to position [0, 0]
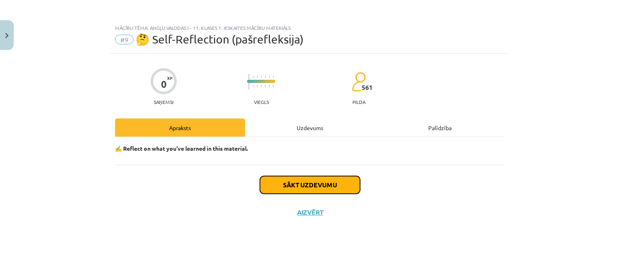
click at [340, 185] on button "Sākt uzdevumu" at bounding box center [310, 185] width 100 height 18
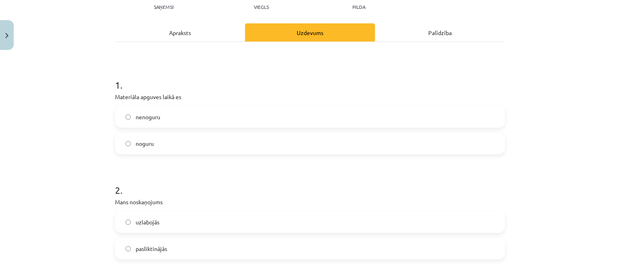
scroll to position [105, 0]
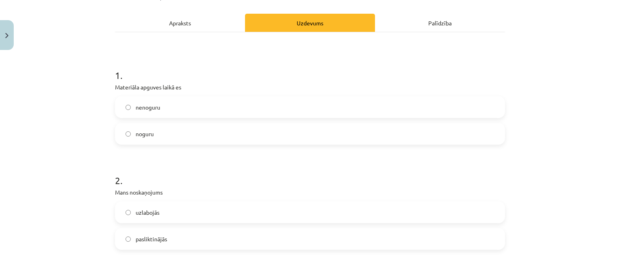
click at [129, 106] on label "nenoguru" at bounding box center [310, 107] width 388 height 20
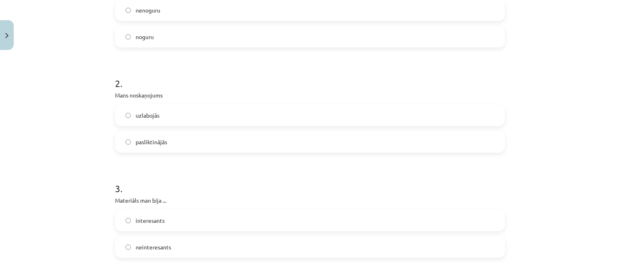
scroll to position [208, 0]
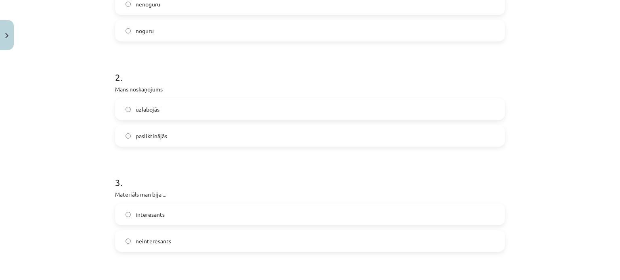
click at [131, 109] on label "uzlabojās" at bounding box center [310, 109] width 388 height 20
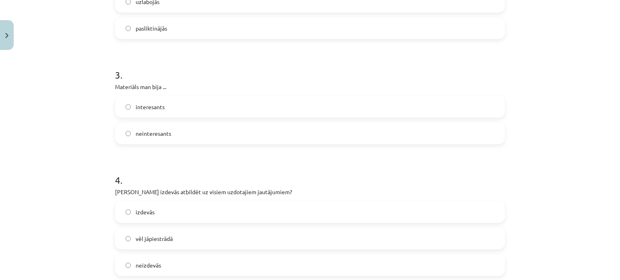
scroll to position [319, 0]
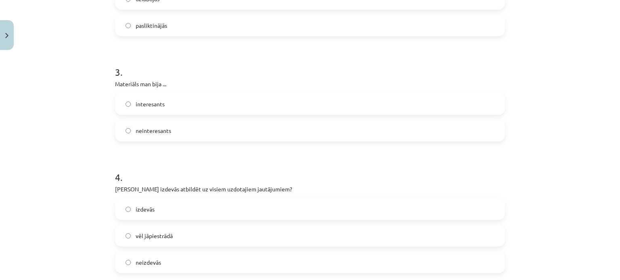
click at [144, 101] on span "interesants" at bounding box center [150, 104] width 29 height 8
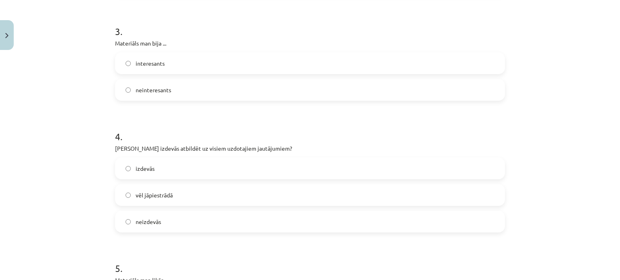
scroll to position [391, 0]
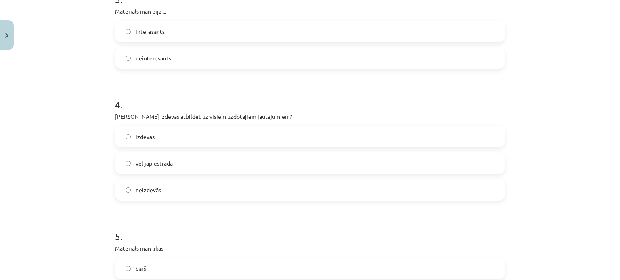
click at [182, 142] on label "izdevās" at bounding box center [310, 137] width 388 height 20
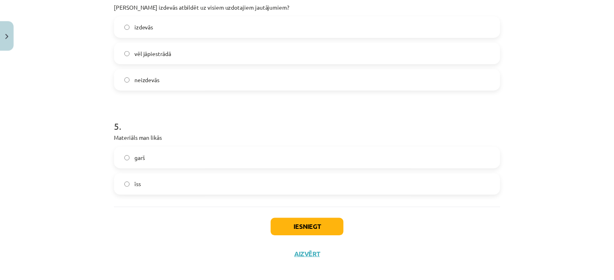
scroll to position [510, 0]
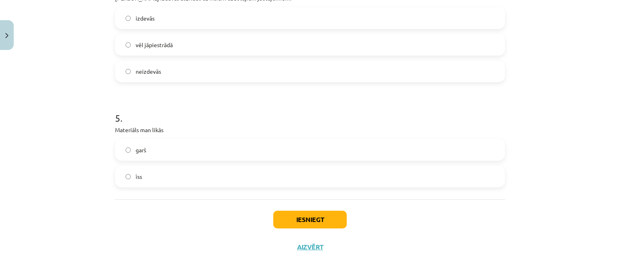
click at [407, 143] on label "garš" at bounding box center [310, 150] width 388 height 20
click at [315, 217] on button "Iesniegt" at bounding box center [309, 220] width 73 height 18
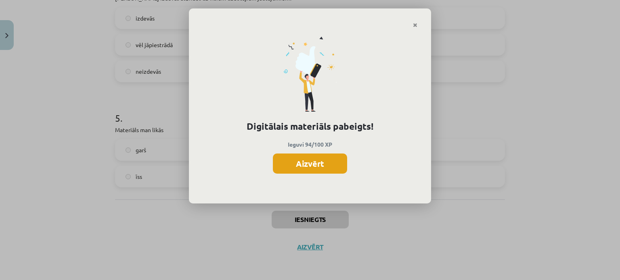
click at [294, 165] on button "Aizvērt" at bounding box center [310, 164] width 74 height 20
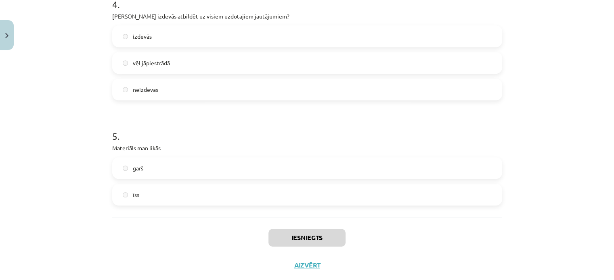
scroll to position [510, 0]
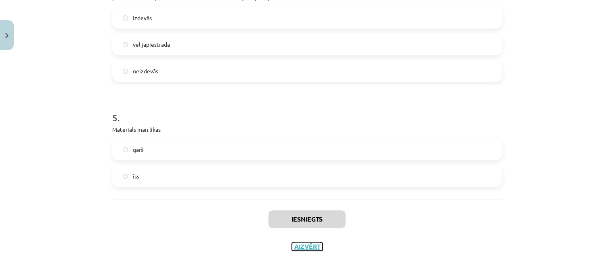
click at [309, 244] on button "Aizvērt" at bounding box center [307, 247] width 31 height 8
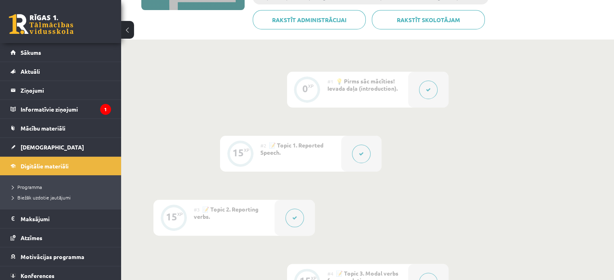
scroll to position [154, 0]
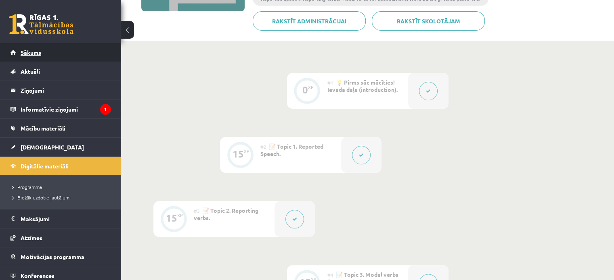
click at [36, 52] on span "Sākums" at bounding box center [31, 52] width 21 height 7
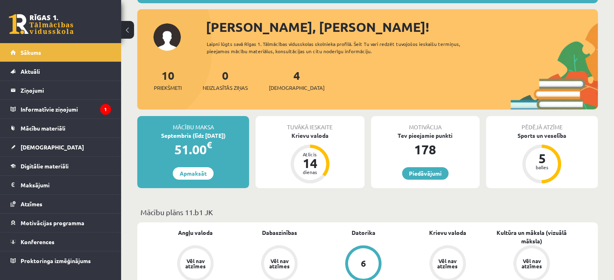
scroll to position [176, 0]
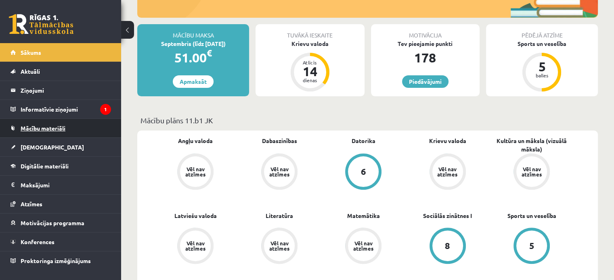
click at [52, 129] on span "Mācību materiāli" at bounding box center [43, 128] width 45 height 7
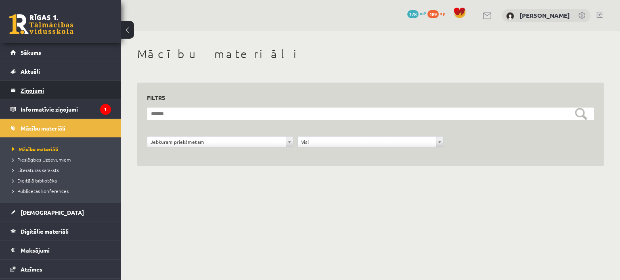
click at [34, 92] on legend "Ziņojumi 0" at bounding box center [66, 90] width 90 height 19
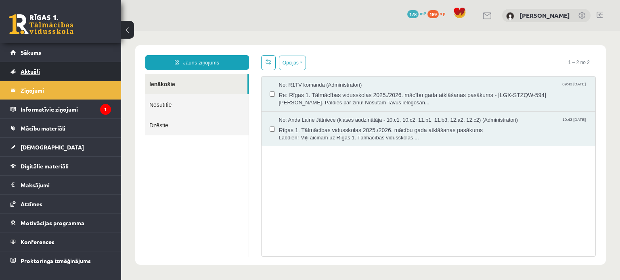
click at [36, 68] on span "Aktuāli" at bounding box center [30, 71] width 19 height 7
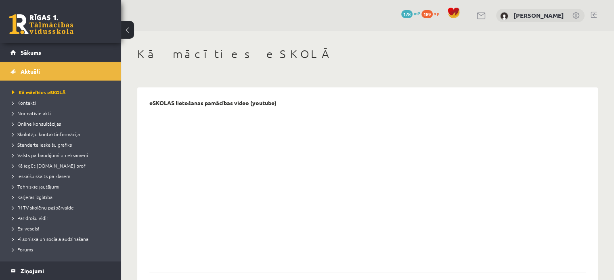
scroll to position [245, 0]
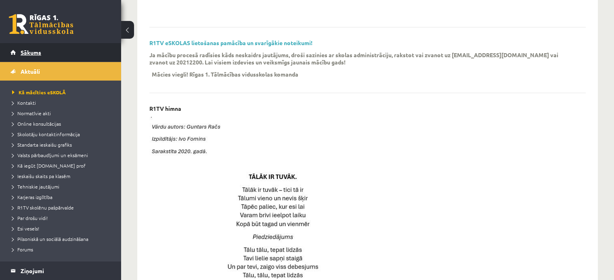
click at [31, 51] on span "Sākums" at bounding box center [31, 52] width 21 height 7
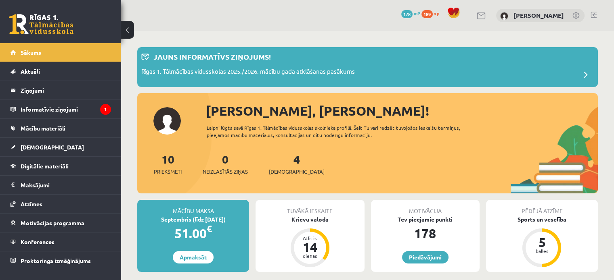
click at [432, 13] on span "189" at bounding box center [426, 14] width 11 height 8
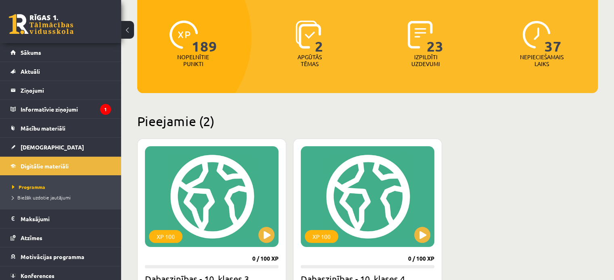
scroll to position [90, 0]
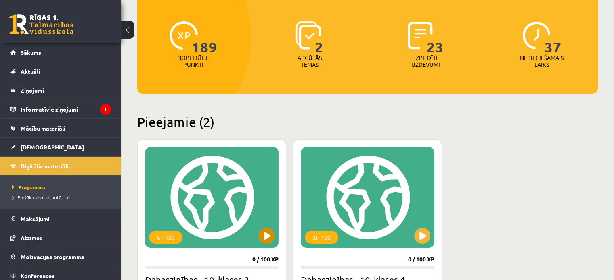
click at [255, 223] on div "XP 100" at bounding box center [212, 197] width 134 height 101
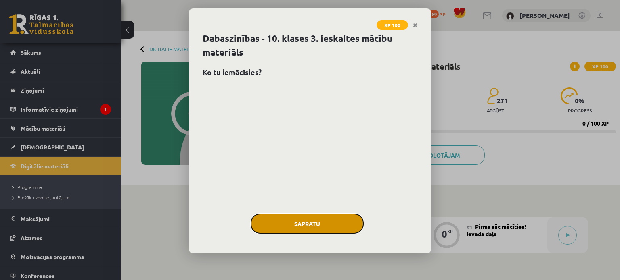
click at [332, 225] on button "Sapratu" at bounding box center [306, 224] width 113 height 20
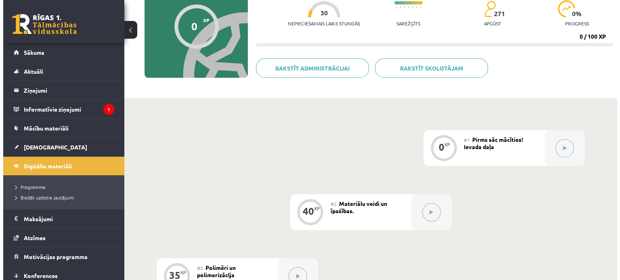
scroll to position [82, 0]
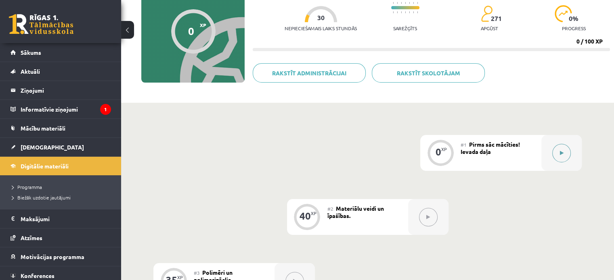
click at [565, 153] on button at bounding box center [561, 153] width 19 height 19
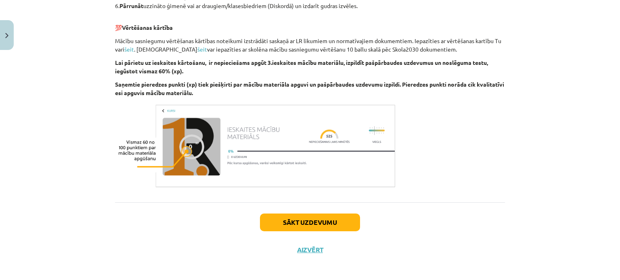
scroll to position [451, 0]
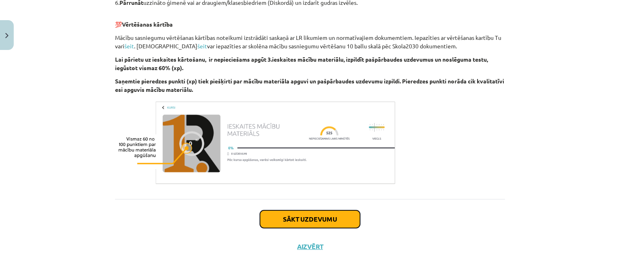
click at [346, 219] on button "Sākt uzdevumu" at bounding box center [310, 220] width 100 height 18
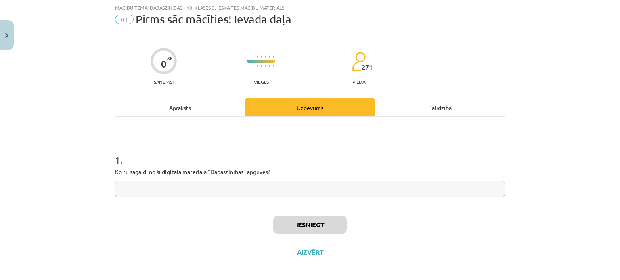
scroll to position [26, 0]
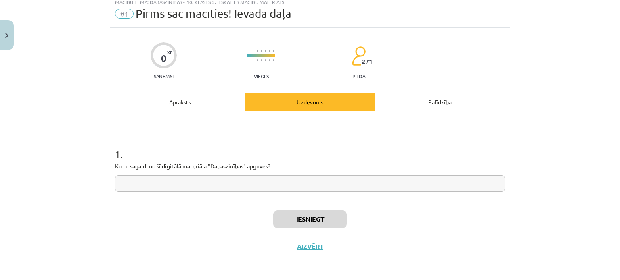
click at [374, 184] on input "text" at bounding box center [310, 183] width 390 height 17
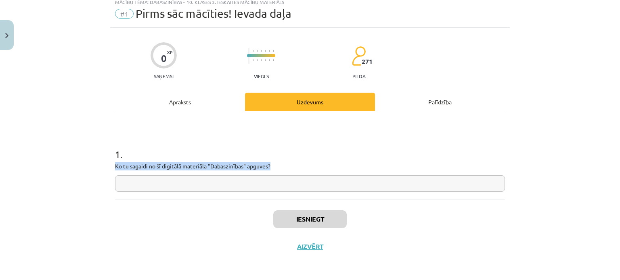
drag, startPoint x: 112, startPoint y: 167, endPoint x: 268, endPoint y: 165, distance: 156.1
click at [268, 165] on p "Ko tu sagaidi no šī digitālā materiāla "Dabaszinības" apguves?" at bounding box center [310, 166] width 390 height 8
click at [280, 166] on p "Ko tu sagaidi no šī digitālā materiāla "Dabaszinības" apguves?" at bounding box center [310, 166] width 390 height 8
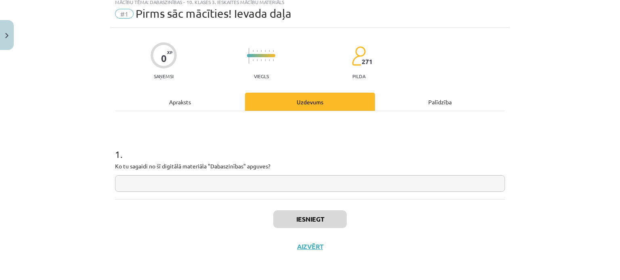
click at [285, 183] on input "text" at bounding box center [310, 183] width 390 height 17
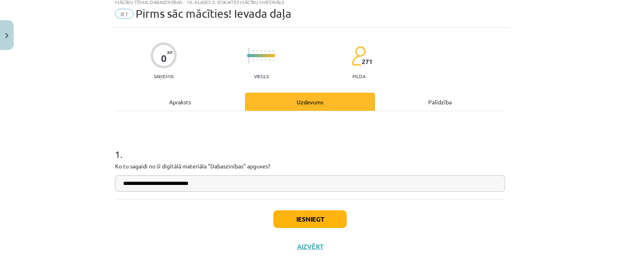
type input "**********"
click at [306, 217] on button "Iesniegt" at bounding box center [309, 220] width 73 height 18
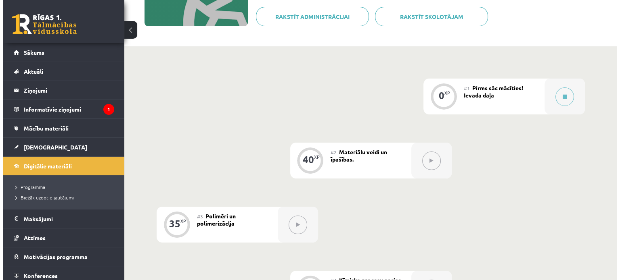
scroll to position [147, 0]
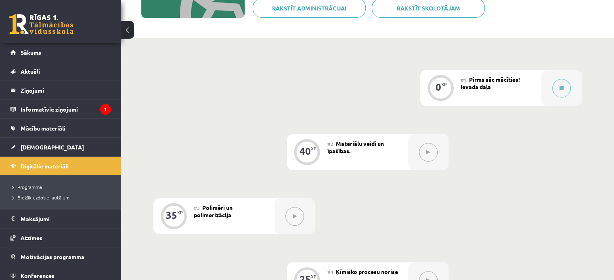
click at [428, 148] on button at bounding box center [428, 152] width 19 height 19
click at [562, 84] on button at bounding box center [561, 88] width 19 height 19
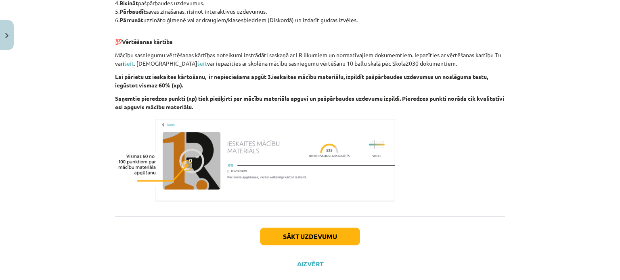
scroll to position [437, 0]
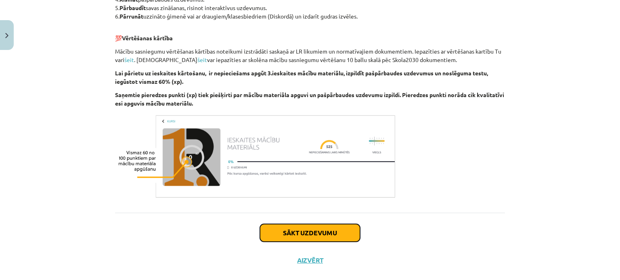
click at [297, 235] on button "Sākt uzdevumu" at bounding box center [310, 233] width 100 height 18
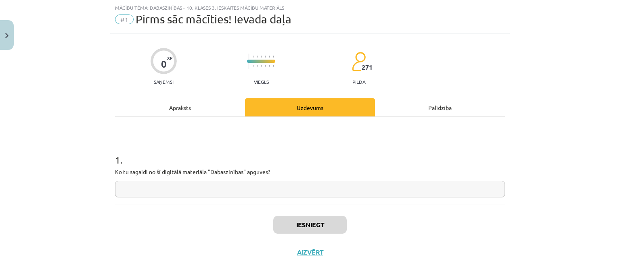
click at [263, 184] on input "text" at bounding box center [310, 189] width 390 height 17
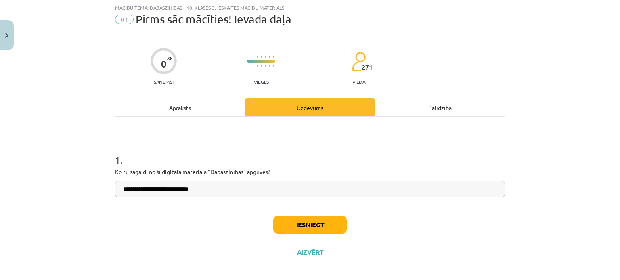
type input "**********"
click at [309, 227] on button "Iesniegt" at bounding box center [309, 225] width 73 height 18
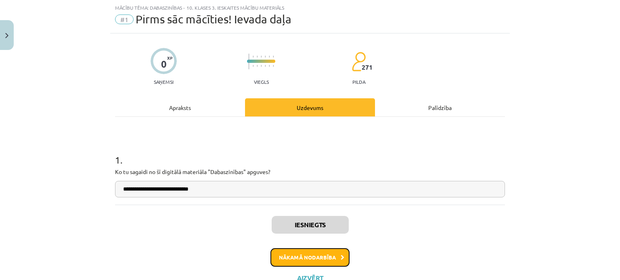
click at [324, 256] on button "Nākamā nodarbība" at bounding box center [309, 257] width 79 height 19
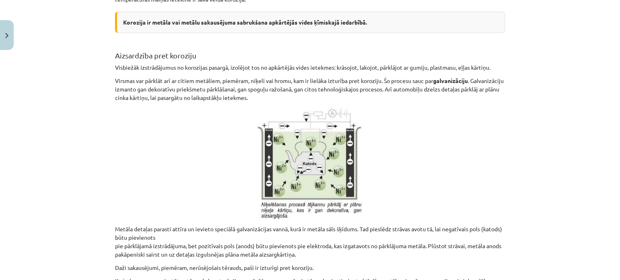
scroll to position [3928, 0]
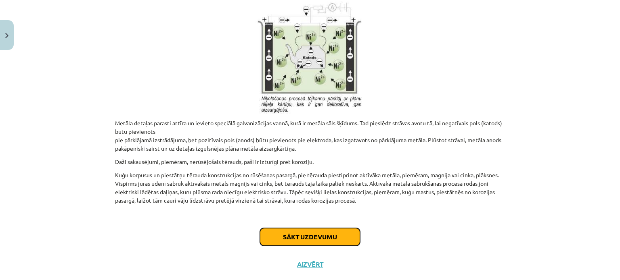
click at [337, 228] on button "Sākt uzdevumu" at bounding box center [310, 237] width 100 height 18
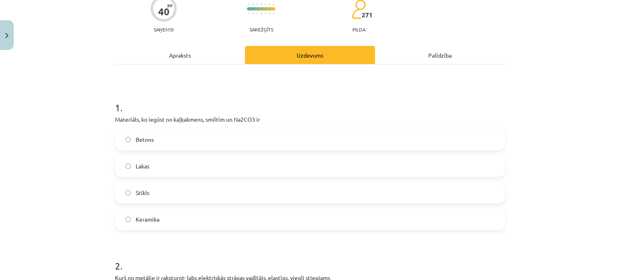
scroll to position [76, 0]
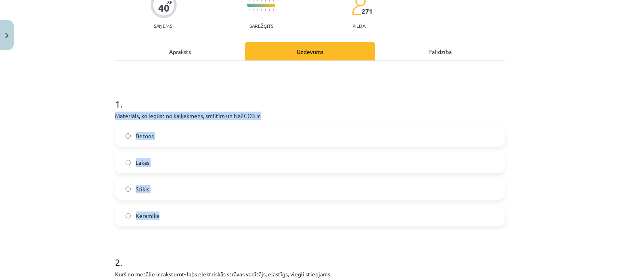
drag, startPoint x: 112, startPoint y: 115, endPoint x: 157, endPoint y: 214, distance: 108.7
click at [157, 214] on div "1 . Materiāls, ko iegūst no kaļķakmens, smiltīm un Na2CO3 ir Betons Lakas Stikl…" at bounding box center [310, 155] width 390 height 142
copy div "Materiāls, ko iegūst no kaļķakmens, smiltīm un Na2CO3 ir Betons Lakas Stikls Ke…"
click at [102, 213] on div "Mācību tēma: Dabaszinības - 10. klases 3. ieskaites mācību materiāls #2 Materiā…" at bounding box center [310, 140] width 620 height 280
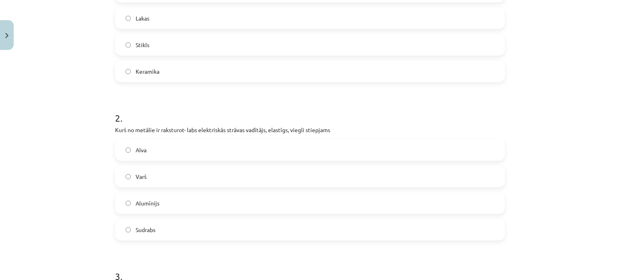
scroll to position [226, 0]
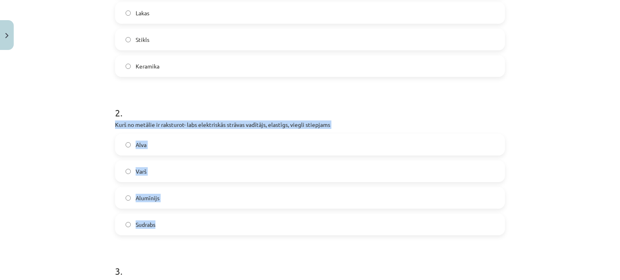
drag, startPoint x: 112, startPoint y: 125, endPoint x: 152, endPoint y: 221, distance: 104.5
click at [152, 221] on div "2 . Kurš no metālie ir raksturot- labs elektriskās strāvas vadītājs, elastīgs, …" at bounding box center [310, 164] width 390 height 142
copy div "Kurš no metālie ir raksturot- labs elektriskās strāvas vadītājs, elastīgs, vieg…"
click at [100, 177] on div "Mācību tēma: Dabaszinības - 10. klases 3. ieskaites mācību materiāls #2 Materiā…" at bounding box center [310, 140] width 620 height 280
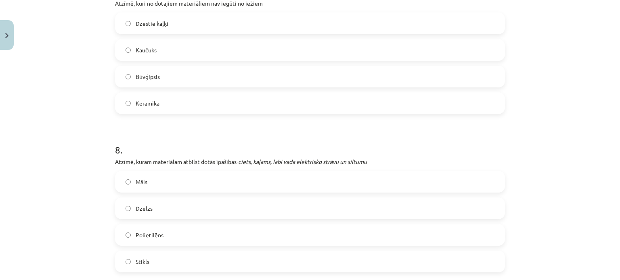
scroll to position [1149, 0]
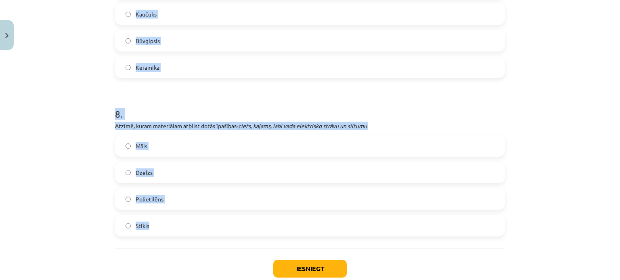
drag, startPoint x: 112, startPoint y: 87, endPoint x: 168, endPoint y: 230, distance: 153.6
copy form "Vara un cinka sakausējums, ko izmanto dažādu iekārtu detaļu, mūzikas instrument…"
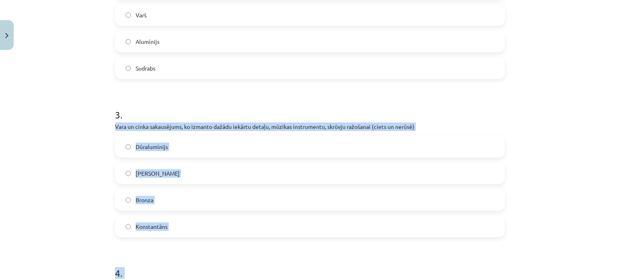
scroll to position [397, 0]
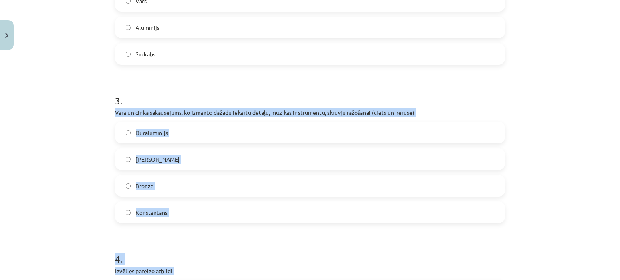
click at [483, 124] on label "Dūralumīnijs" at bounding box center [310, 133] width 388 height 20
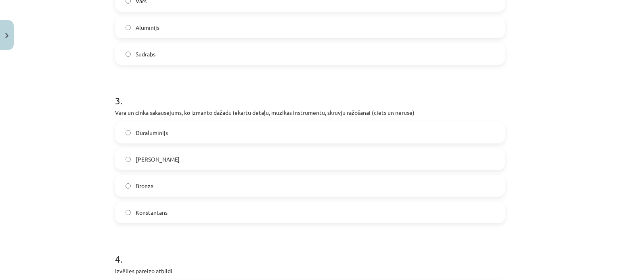
click at [127, 157] on label "Misiņš" at bounding box center [310, 159] width 388 height 20
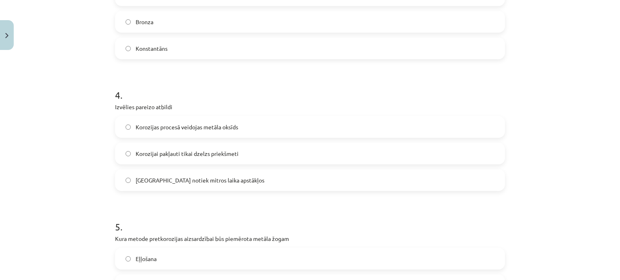
scroll to position [564, 0]
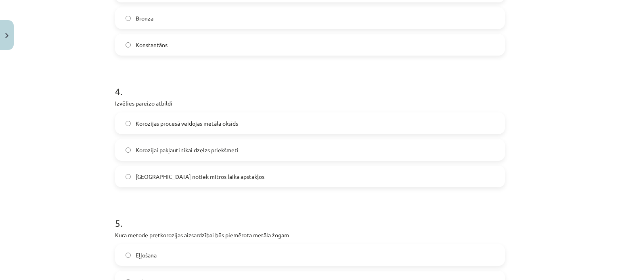
click at [124, 126] on label "Korozijas procesā veidojas metāla oksīds" at bounding box center [310, 123] width 388 height 20
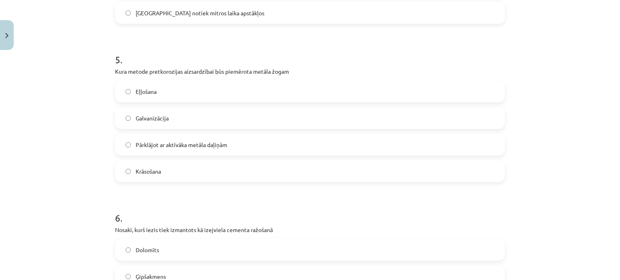
scroll to position [741, 0]
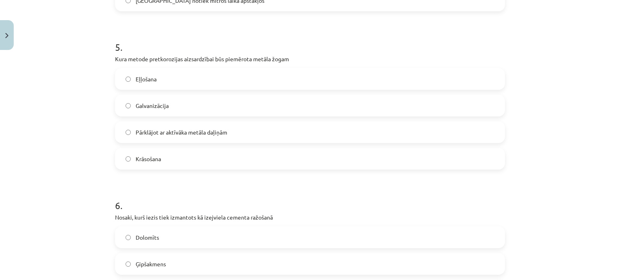
click at [119, 161] on label "Krāsošana" at bounding box center [310, 159] width 388 height 20
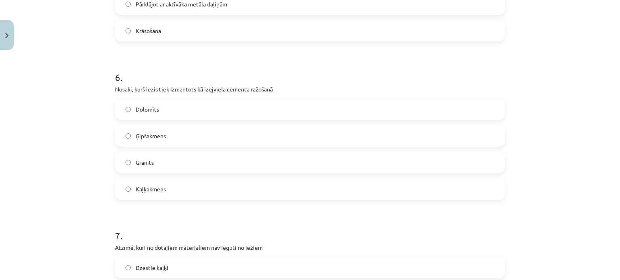
scroll to position [865, 0]
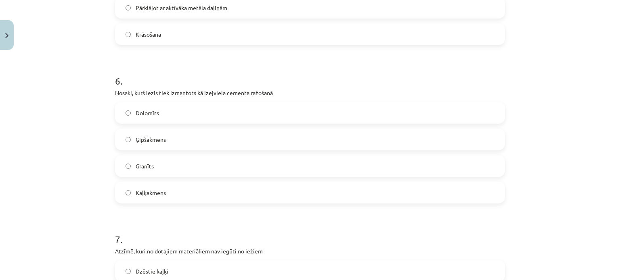
click at [127, 188] on label "Kaļķakmens" at bounding box center [310, 193] width 388 height 20
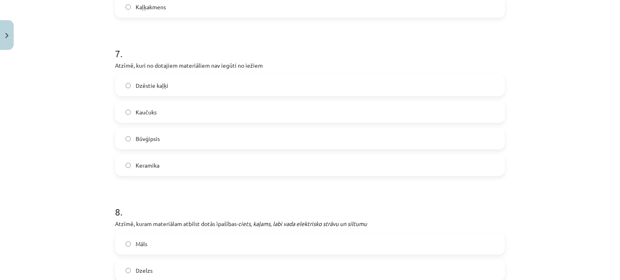
scroll to position [1156, 0]
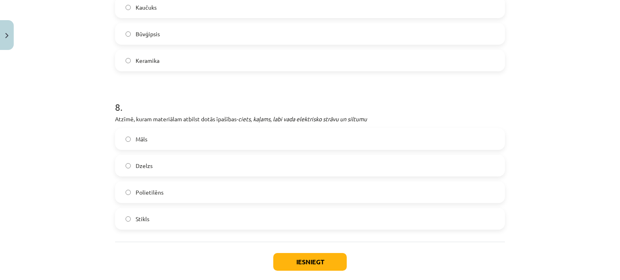
click at [119, 163] on label "Dzelzs" at bounding box center [310, 166] width 388 height 20
click at [313, 265] on button "Iesniegt" at bounding box center [309, 262] width 73 height 18
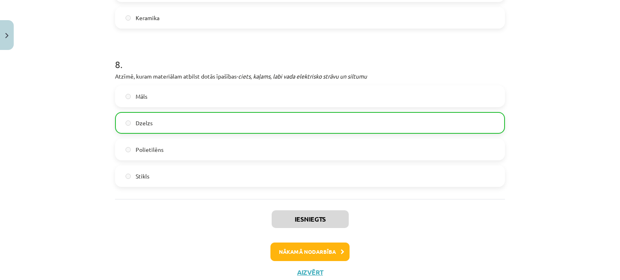
scroll to position [1224, 0]
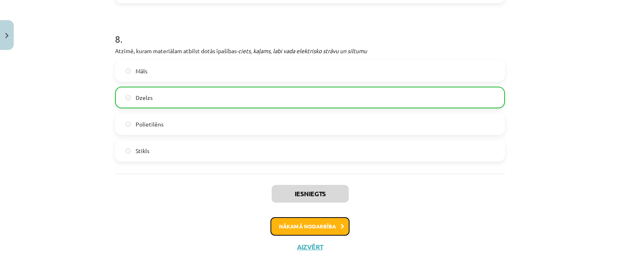
click at [340, 227] on icon at bounding box center [342, 226] width 4 height 5
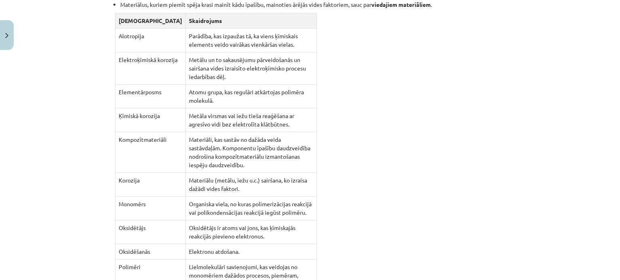
scroll to position [7082, 0]
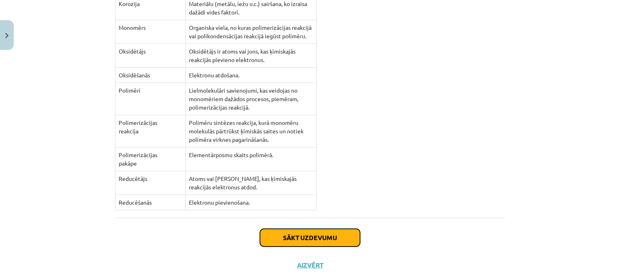
click at [323, 229] on button "Sākt uzdevumu" at bounding box center [310, 238] width 100 height 18
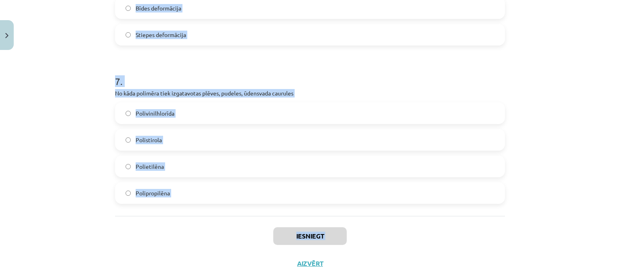
scroll to position [1014, 0]
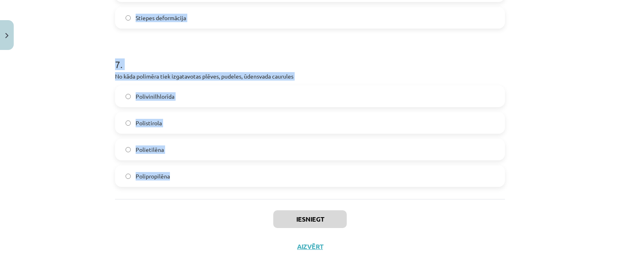
drag, startPoint x: 113, startPoint y: 114, endPoint x: 185, endPoint y: 172, distance: 93.0
copy form "Kurš ir galvenais plastmasas šķirošanas iemesls Piesārņo vidi Var izmantot kuri…"
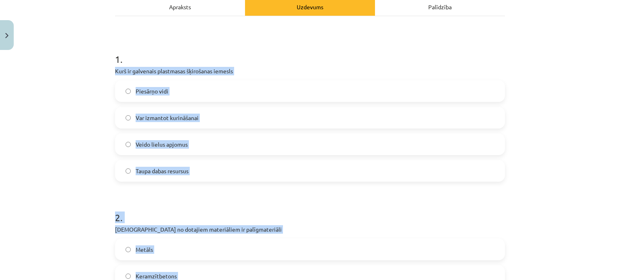
scroll to position [119, 0]
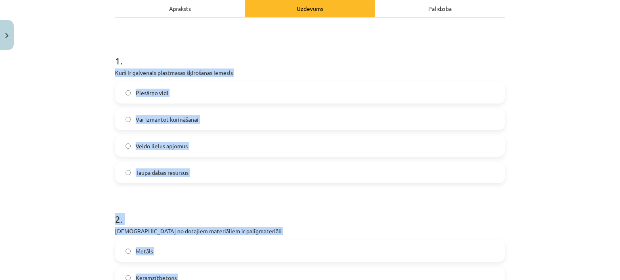
click at [567, 97] on div "Mācību tēma: Dabaszinības - 10. klases 3. ieskaites mācību materiāls #3 Polimēr…" at bounding box center [310, 140] width 620 height 280
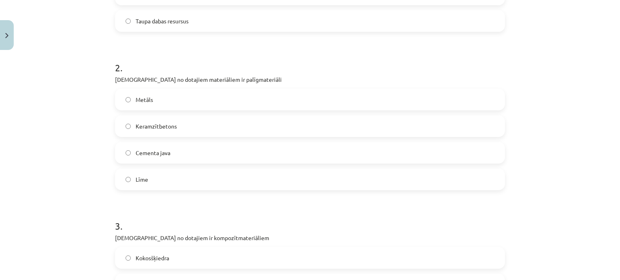
scroll to position [273, 0]
click at [129, 179] on label "Līme" at bounding box center [310, 178] width 388 height 20
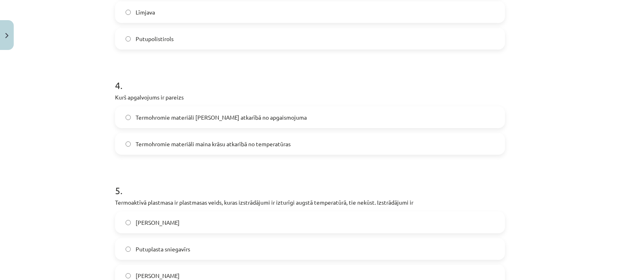
scroll to position [580, 0]
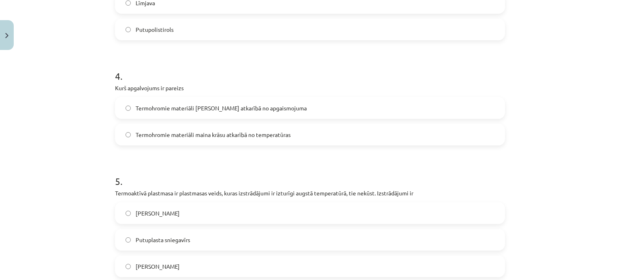
click at [131, 133] on label "Termohromie materiāli maina krāsu atkarībā no temperatūras" at bounding box center [310, 135] width 388 height 20
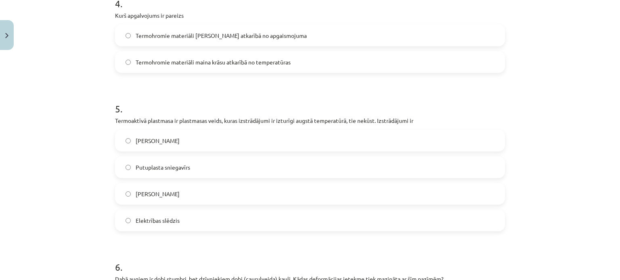
scroll to position [654, 0]
click at [129, 214] on label "Elektrības slēdzis" at bounding box center [310, 219] width 388 height 20
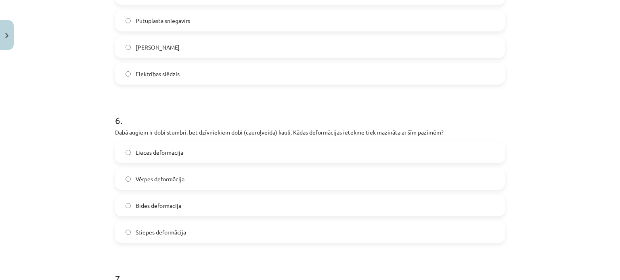
scroll to position [801, 0]
click at [121, 149] on label "Lieces deformācija" at bounding box center [310, 151] width 388 height 20
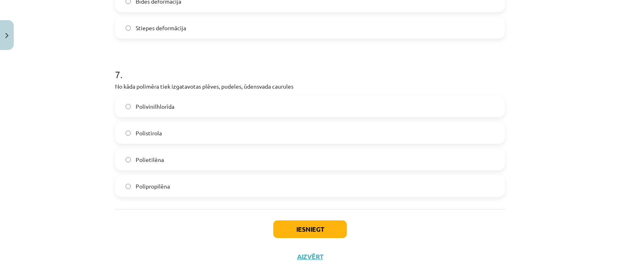
scroll to position [1014, 0]
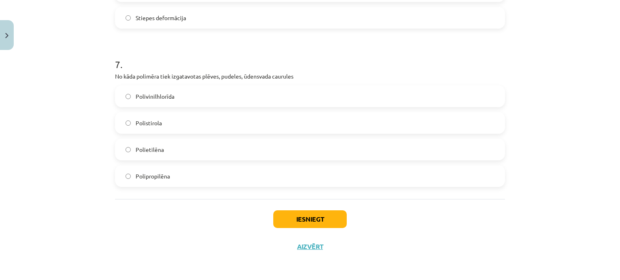
click at [130, 149] on label "Polietilēna" at bounding box center [310, 150] width 388 height 20
click at [278, 216] on button "Iesniegt" at bounding box center [309, 220] width 73 height 18
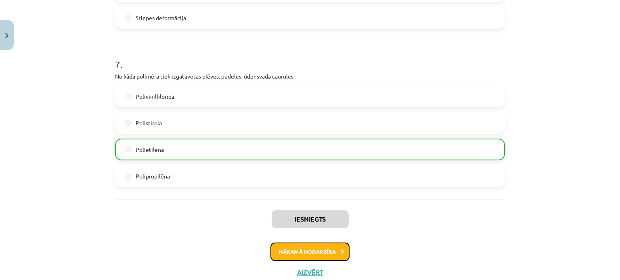
click at [315, 256] on button "Nākamā nodarbība" at bounding box center [309, 252] width 79 height 19
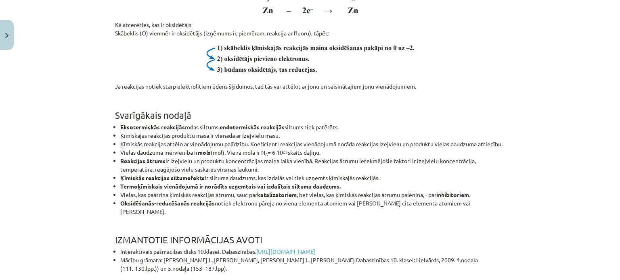
scroll to position [5092, 0]
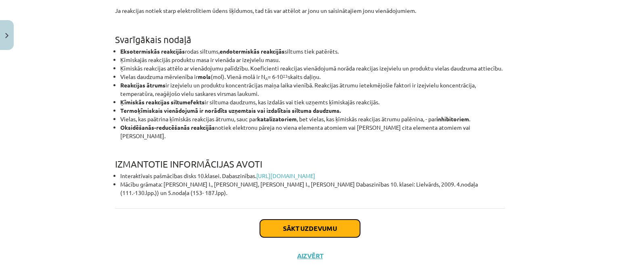
click at [352, 220] on button "Sākt uzdevumu" at bounding box center [310, 229] width 100 height 18
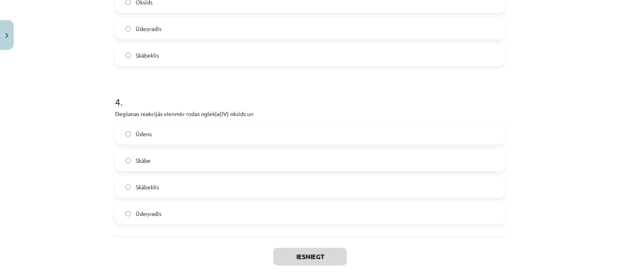
scroll to position [538, 0]
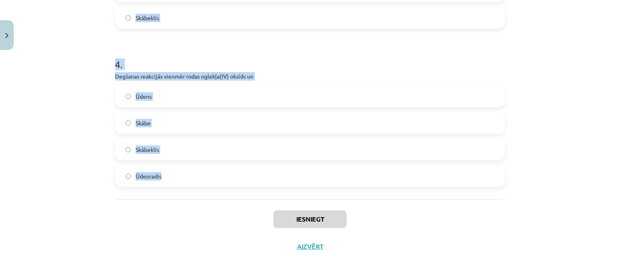
drag, startPoint x: 113, startPoint y: 88, endPoint x: 173, endPoint y: 175, distance: 106.1
copy form "Ķīmiskās reakcijas vienādojums 2CO + O2 🡪 2CO2 parāda, ka degšanas reakcijā pie…"
click at [554, 92] on div "Mācību tēma: Dabaszinības - 10. klases 3. ieskaites mācību materiāls #4 Ķīmisko…" at bounding box center [310, 140] width 620 height 280
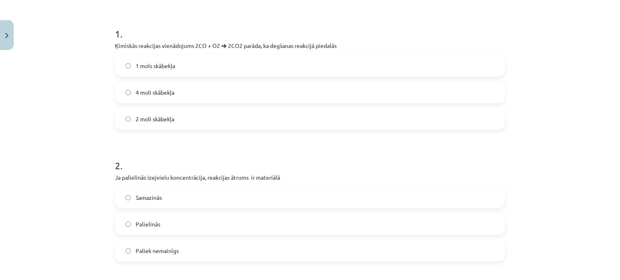
scroll to position [147, 0]
click at [126, 61] on label "1 mols skābekļa" at bounding box center [310, 65] width 388 height 20
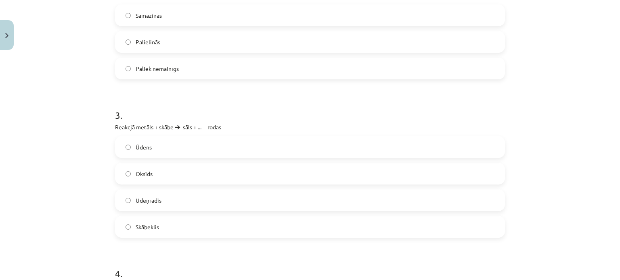
scroll to position [370, 0]
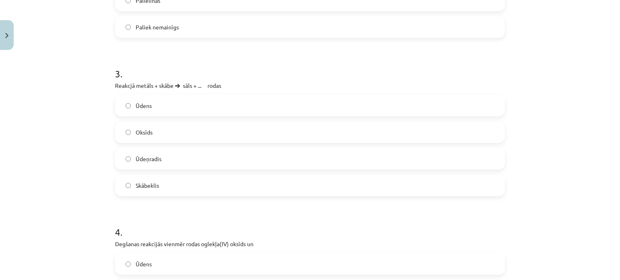
click at [127, 158] on label "Ūdeņradis" at bounding box center [310, 159] width 388 height 20
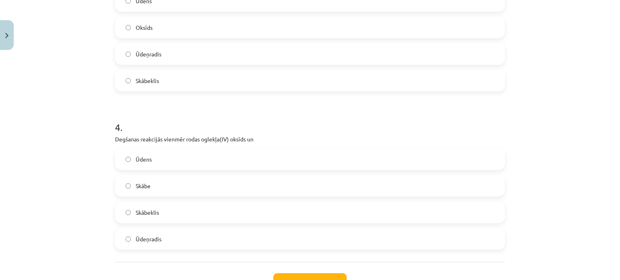
scroll to position [477, 0]
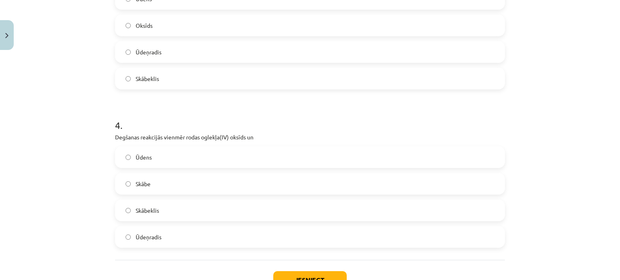
drag, startPoint x: 611, startPoint y: 183, endPoint x: 619, endPoint y: 182, distance: 7.7
click at [619, 182] on div "Mācību tēma: Dabaszinības - 10. klases 3. ieskaites mācību materiāls #4 Ķīmisko…" at bounding box center [310, 140] width 620 height 280
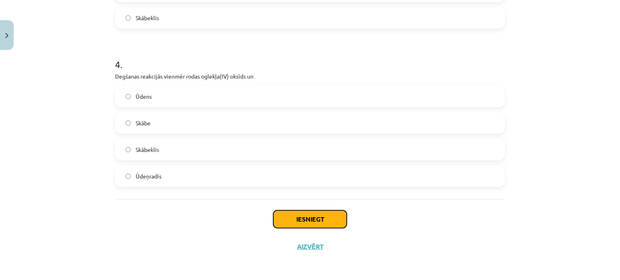
click at [328, 219] on button "Iesniegt" at bounding box center [309, 220] width 73 height 18
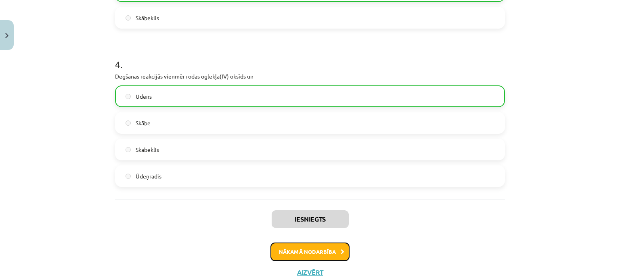
click at [282, 247] on button "Nākamā nodarbība" at bounding box center [309, 252] width 79 height 19
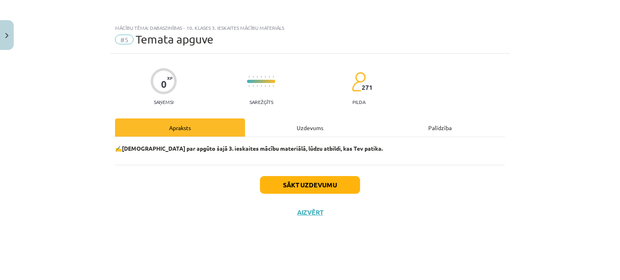
scroll to position [0, 0]
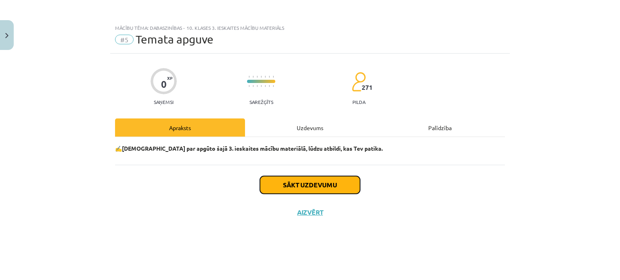
click at [295, 186] on button "Sākt uzdevumu" at bounding box center [310, 185] width 100 height 18
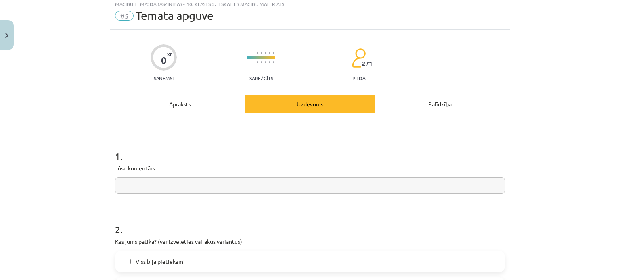
scroll to position [3, 0]
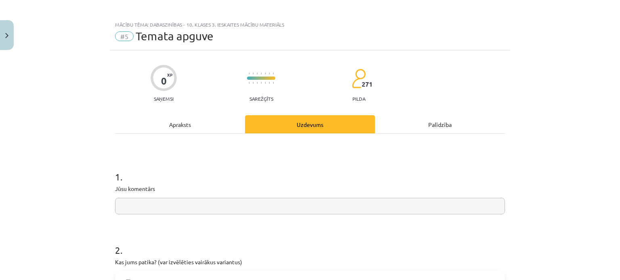
click at [416, 199] on input "text" at bounding box center [310, 206] width 390 height 17
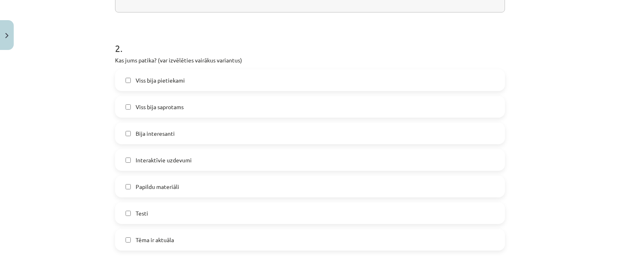
scroll to position [211, 0]
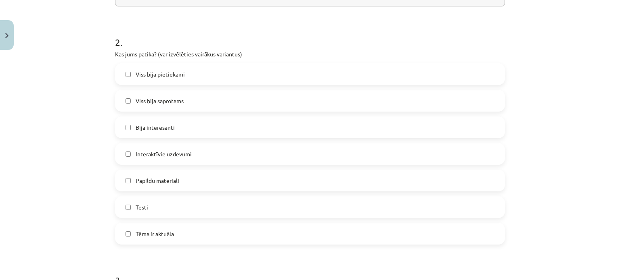
click at [124, 237] on label "Tēma ir aktuāla" at bounding box center [310, 234] width 388 height 20
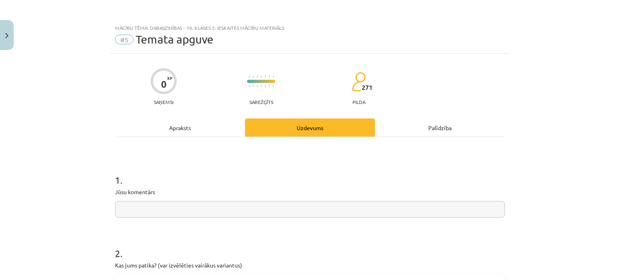
scroll to position [5, 0]
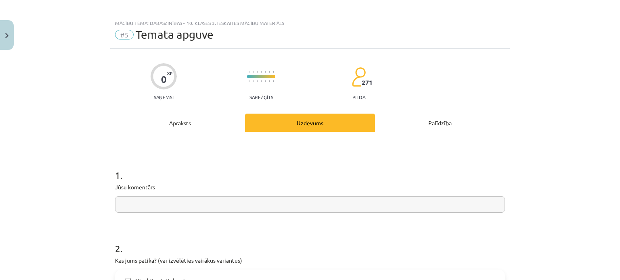
click at [436, 209] on input "text" at bounding box center [310, 204] width 390 height 17
type input "**********"
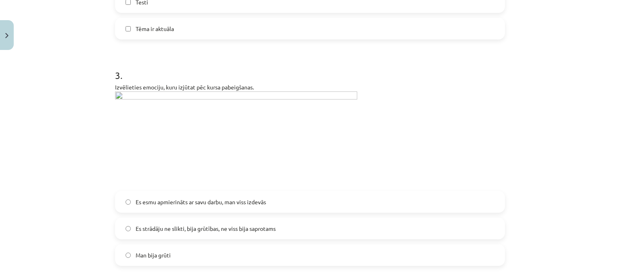
scroll to position [409, 0]
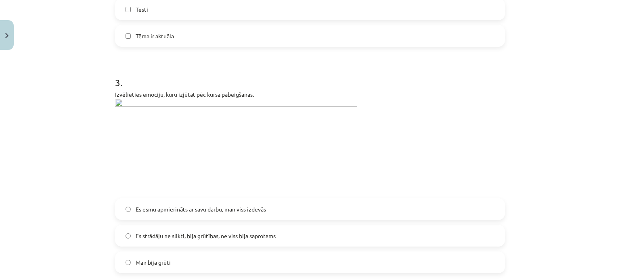
click at [223, 101] on img at bounding box center [236, 146] width 242 height 95
click at [115, 103] on img at bounding box center [236, 146] width 242 height 95
click at [165, 100] on img at bounding box center [236, 146] width 242 height 95
click at [117, 102] on img at bounding box center [236, 146] width 242 height 95
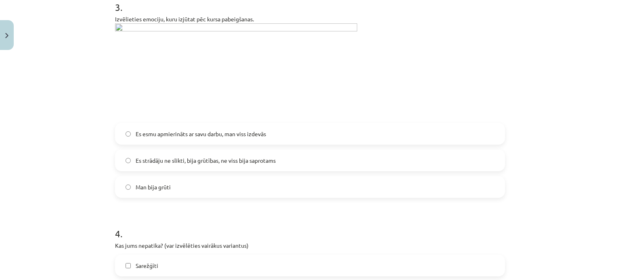
scroll to position [476, 0]
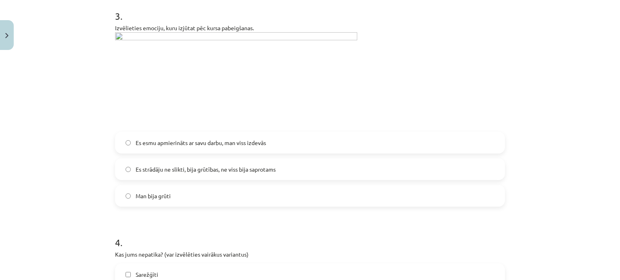
click at [121, 141] on label "Es esmu apmierināts ar savu darbu, man viss izdevās" at bounding box center [310, 143] width 388 height 20
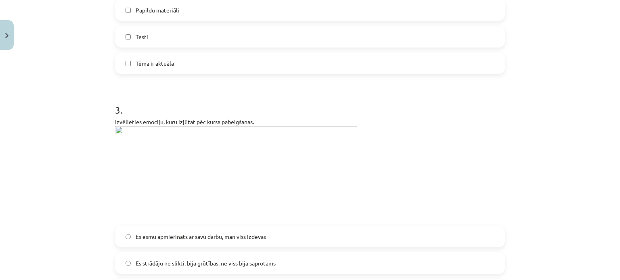
scroll to position [384, 0]
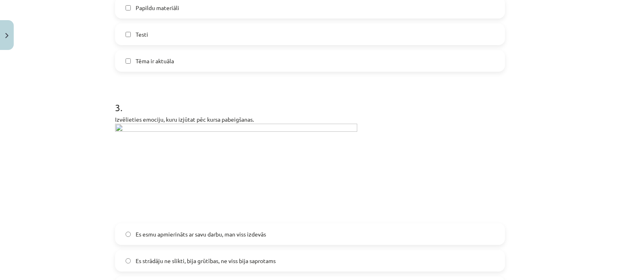
click at [117, 127] on img at bounding box center [236, 171] width 242 height 95
click at [115, 127] on img at bounding box center [236, 171] width 242 height 95
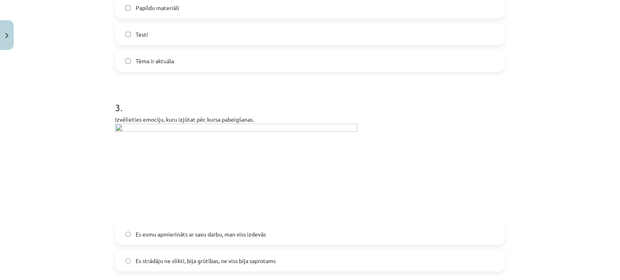
click at [171, 127] on img at bounding box center [236, 171] width 242 height 95
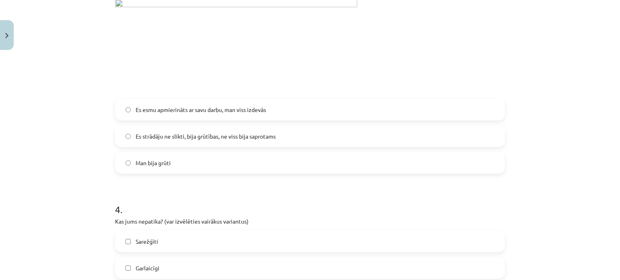
scroll to position [449, 0]
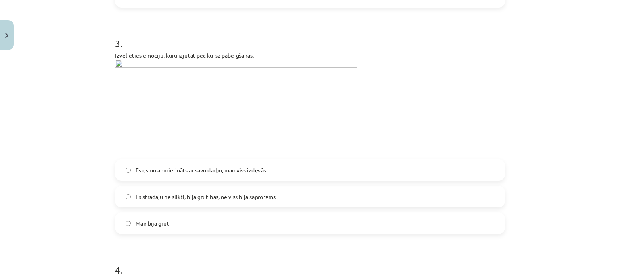
click at [349, 63] on img at bounding box center [236, 107] width 242 height 95
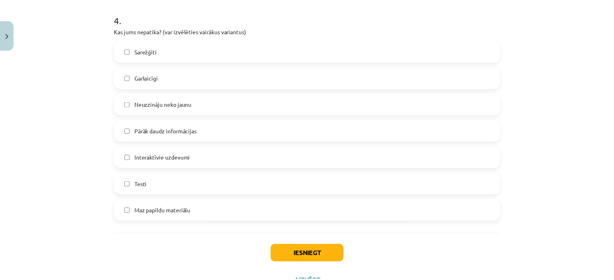
scroll to position [691, 0]
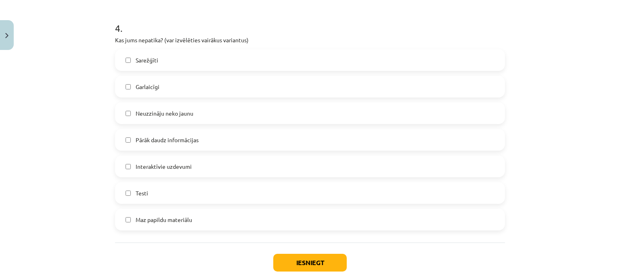
click at [129, 142] on label "Pārāk daudz informācijas" at bounding box center [310, 140] width 388 height 20
click at [282, 261] on button "Iesniegt" at bounding box center [309, 263] width 73 height 18
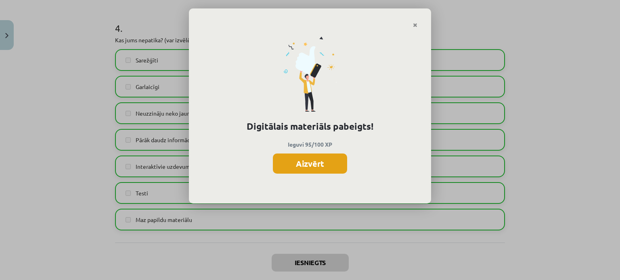
click at [326, 169] on button "Aizvērt" at bounding box center [310, 164] width 74 height 20
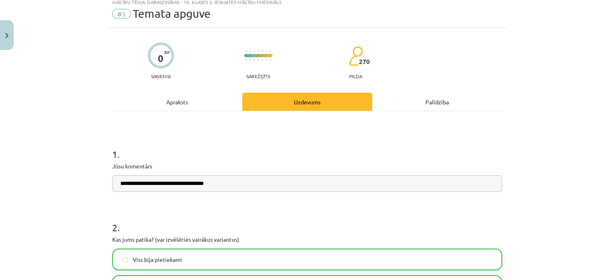
scroll to position [0, 0]
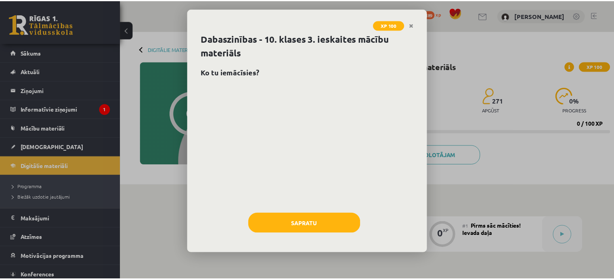
scroll to position [82, 0]
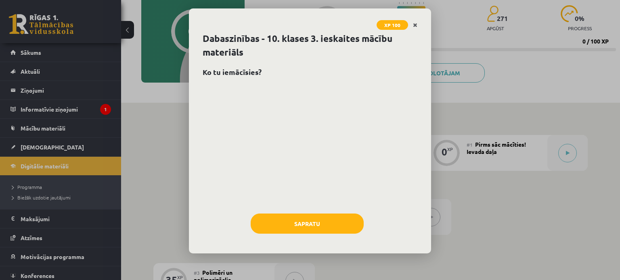
click at [414, 24] on icon "Close" at bounding box center [415, 26] width 4 height 6
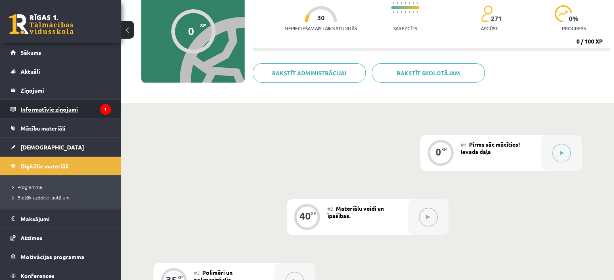
click at [82, 111] on legend "Informatīvie ziņojumi 1" at bounding box center [66, 109] width 90 height 19
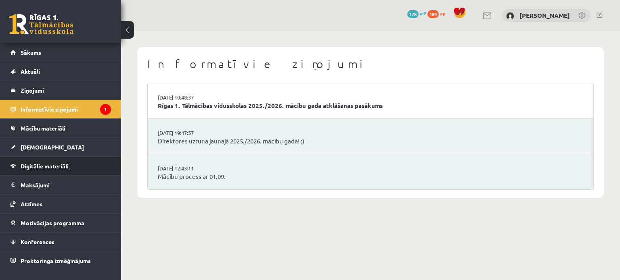
click at [73, 170] on link "Digitālie materiāli" at bounding box center [60, 166] width 100 height 19
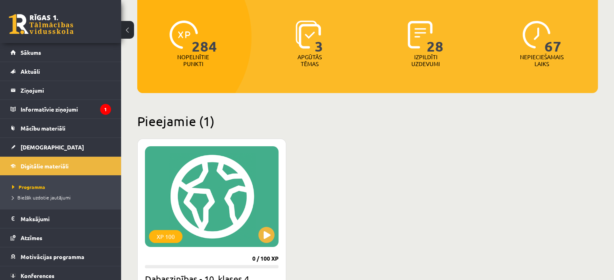
scroll to position [92, 0]
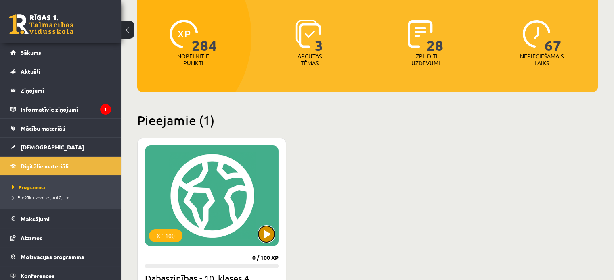
click at [266, 235] on button at bounding box center [266, 234] width 16 height 16
click at [243, 223] on div "XP 100" at bounding box center [212, 196] width 134 height 101
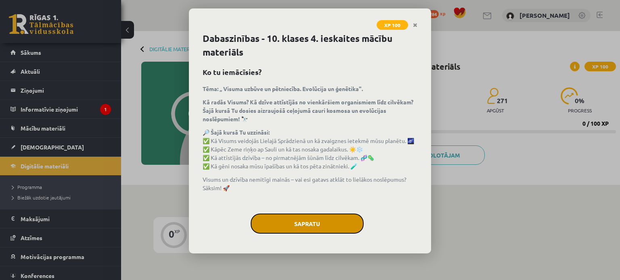
click at [288, 233] on button "Sapratu" at bounding box center [306, 224] width 113 height 20
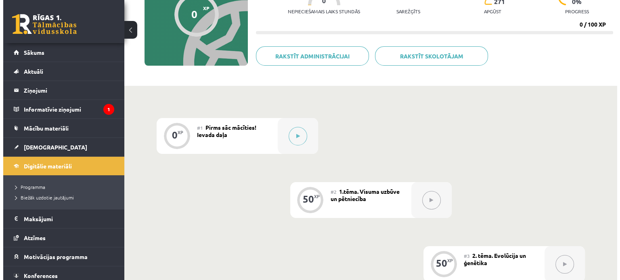
scroll to position [93, 0]
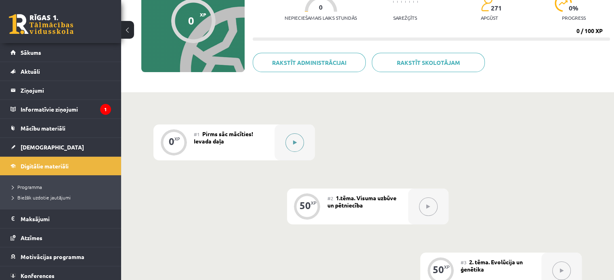
click at [296, 145] on button at bounding box center [294, 143] width 19 height 19
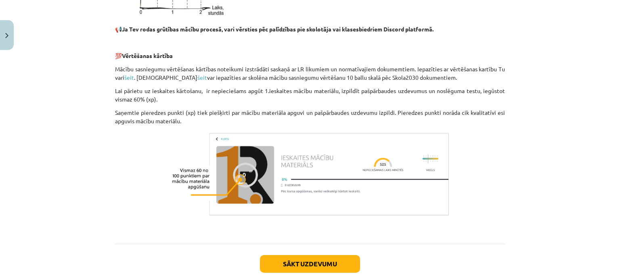
scroll to position [907, 0]
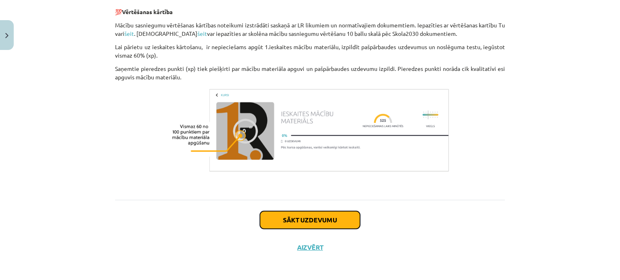
click at [291, 221] on button "Sākt uzdevumu" at bounding box center [310, 220] width 100 height 18
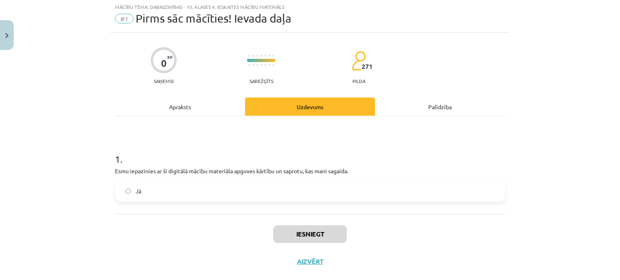
scroll to position [20, 0]
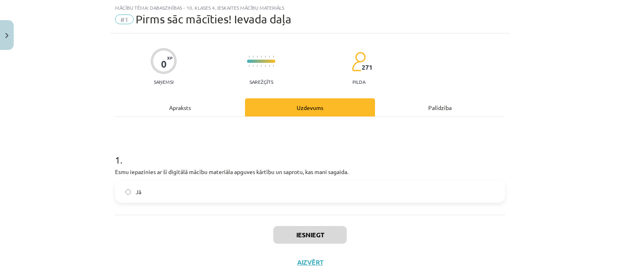
click at [127, 186] on label "Jā" at bounding box center [310, 192] width 388 height 20
click at [313, 231] on button "Iesniegt" at bounding box center [309, 235] width 73 height 18
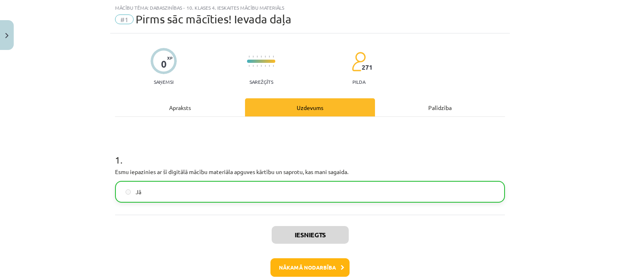
scroll to position [61, 0]
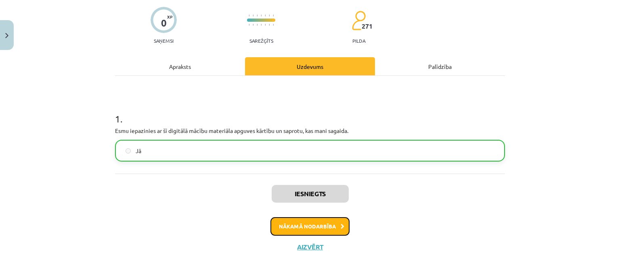
click at [305, 228] on button "Nākamā nodarbība" at bounding box center [309, 226] width 79 height 19
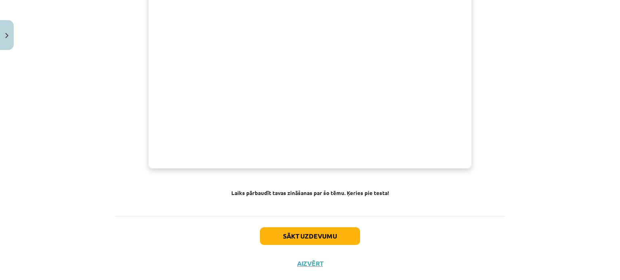
scroll to position [9607, 0]
click at [331, 227] on button "Sākt uzdevumu" at bounding box center [310, 236] width 100 height 18
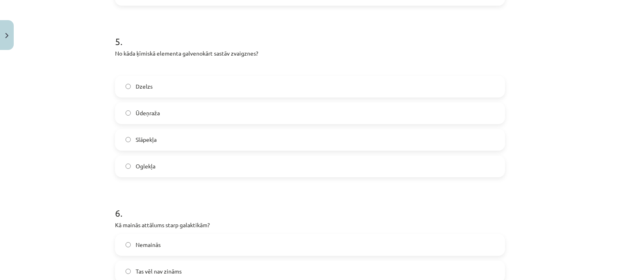
scroll to position [901, 0]
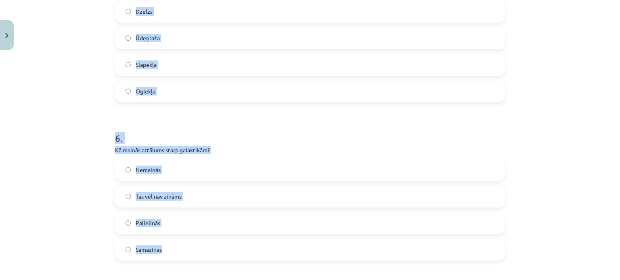
drag, startPoint x: 114, startPoint y: 50, endPoint x: 168, endPoint y: 253, distance: 209.6
click at [168, 253] on form "1 . Kura ir pati karstākā Saules sistēmas planēta? Venēra Merkurs Jupiters Mars…" at bounding box center [310, 103] width 390 height 1688
copy form "1 . Kura ir pati karstākā Saules sistēmas planēta? Venēra Merkurs Jupiters Mars…"
click at [531, 178] on div "Mācību tēma: Dabaszinības - 10. klases 4. ieskaites mācību materiāls #2 1.tēma.…" at bounding box center [310, 140] width 620 height 280
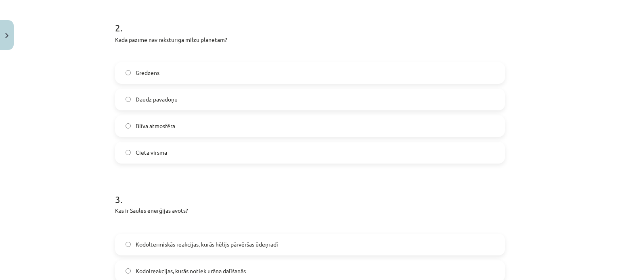
scroll to position [317, 0]
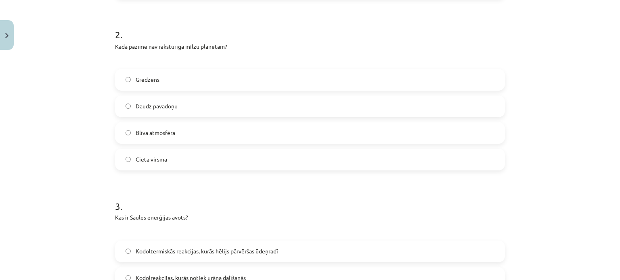
click at [129, 161] on label "Cieta virsma" at bounding box center [310, 160] width 388 height 20
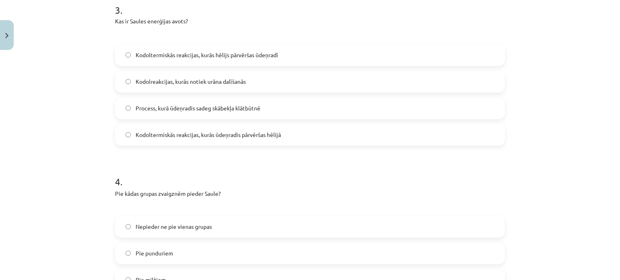
scroll to position [511, 0]
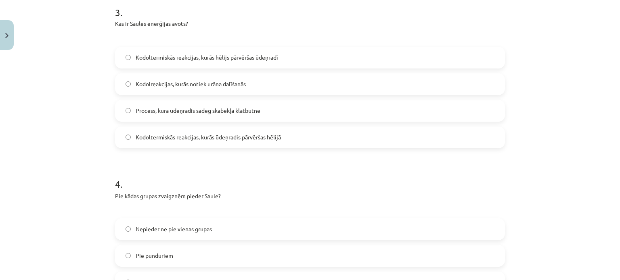
click at [128, 135] on label "Kodoltermiskās reakcijas, kurās ūdeņradis pārvēršas hēlijā" at bounding box center [310, 137] width 388 height 20
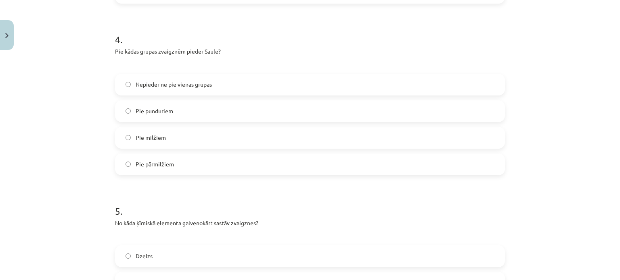
scroll to position [658, 0]
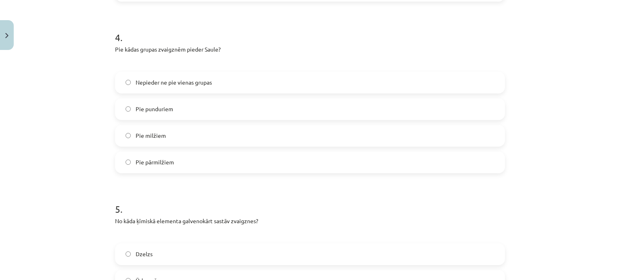
click at [121, 106] on label "Pie punduriem" at bounding box center [310, 109] width 388 height 20
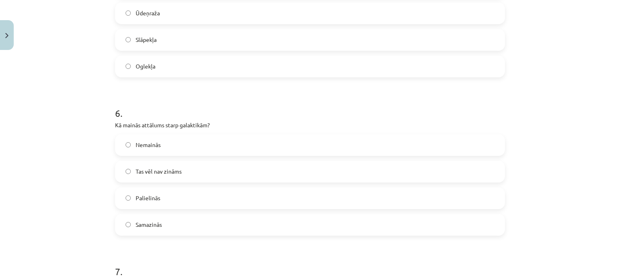
scroll to position [945, 0]
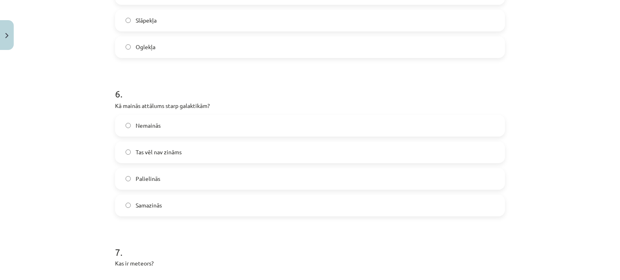
click at [123, 172] on label "Palielinās" at bounding box center [310, 179] width 388 height 20
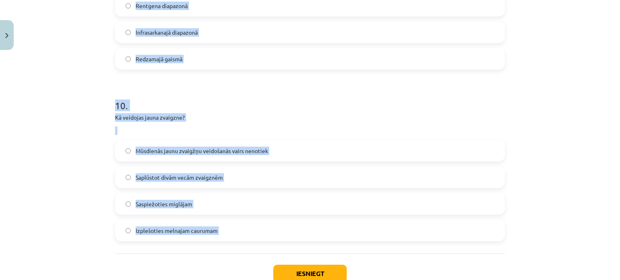
scroll to position [1613, 0]
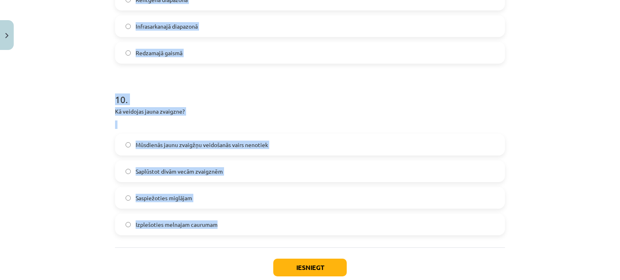
drag, startPoint x: 112, startPoint y: 94, endPoint x: 214, endPoint y: 225, distance: 166.1
copy form "Kas ir meteors? Meteoroloģiska parādība Kosmisks puteklis, kas sadeg atmosfērā …"
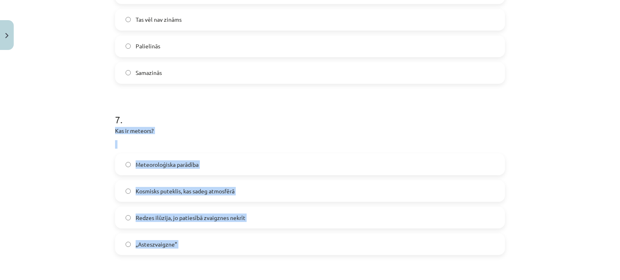
scroll to position [1081, 0]
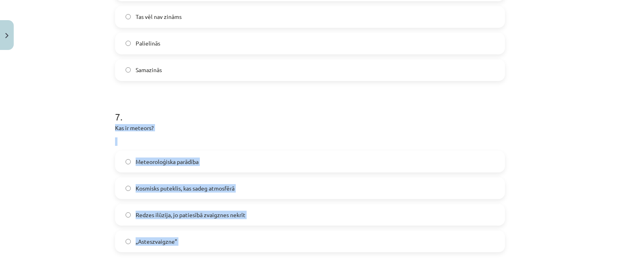
click at [584, 214] on div "Mācību tēma: Dabaszinības - 10. klases 4. ieskaites mācību materiāls #2 1.tēma.…" at bounding box center [310, 140] width 620 height 280
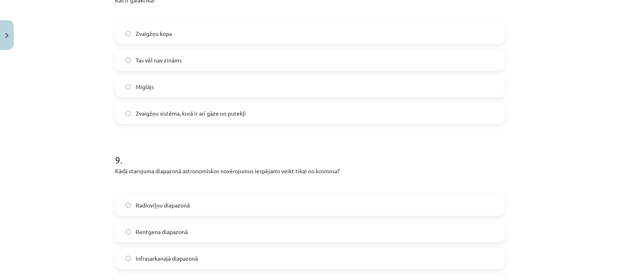
scroll to position [1396, 0]
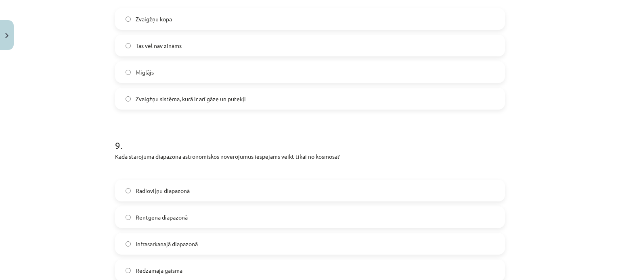
click at [131, 95] on label "Zvaigžņu sistēma, kurā ir arī gāze un putekļi" at bounding box center [310, 99] width 388 height 20
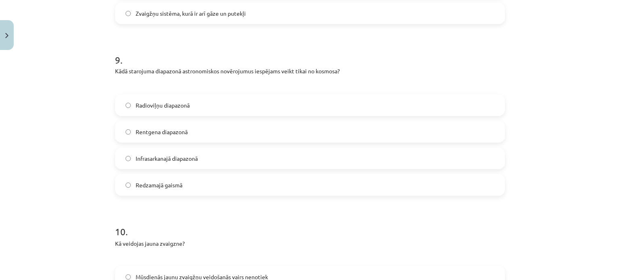
scroll to position [1474, 0]
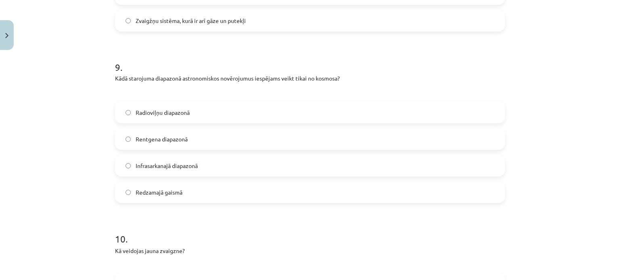
click at [127, 141] on label "Rentgena diapazonā" at bounding box center [310, 139] width 388 height 20
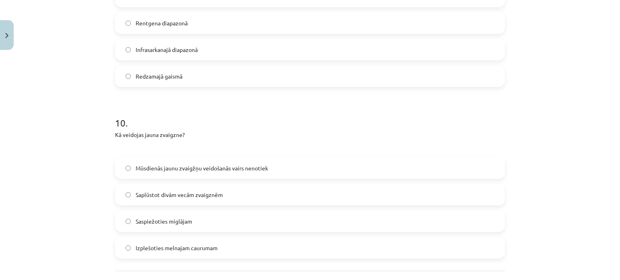
scroll to position [1645, 0]
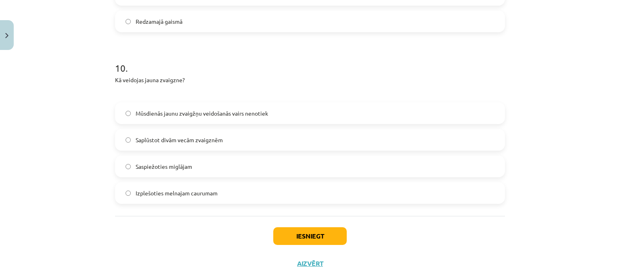
click at [127, 165] on label "Saspiežoties miglājam" at bounding box center [310, 167] width 388 height 20
click at [311, 236] on button "Iesniegt" at bounding box center [309, 236] width 73 height 18
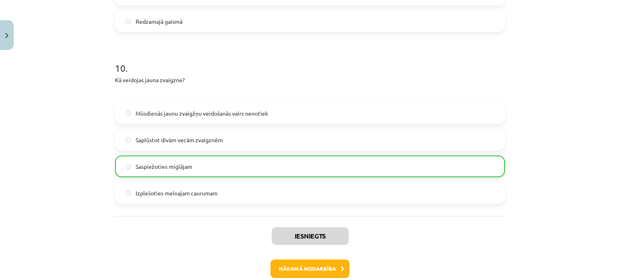
scroll to position [1687, 0]
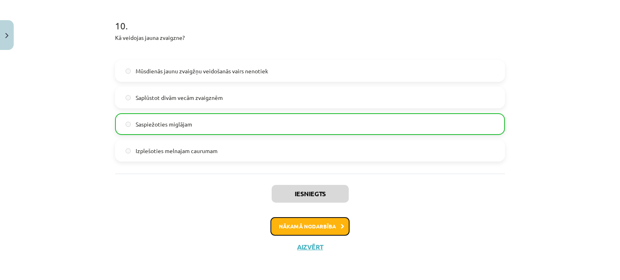
click at [315, 225] on button "Nākamā nodarbība" at bounding box center [309, 226] width 79 height 19
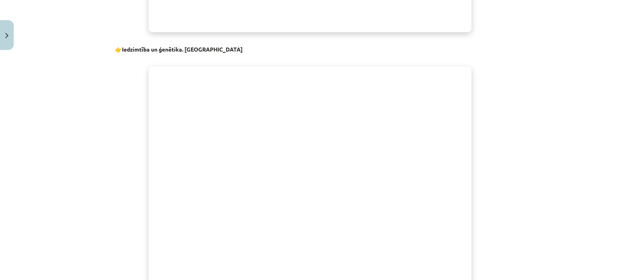
scroll to position [7926, 0]
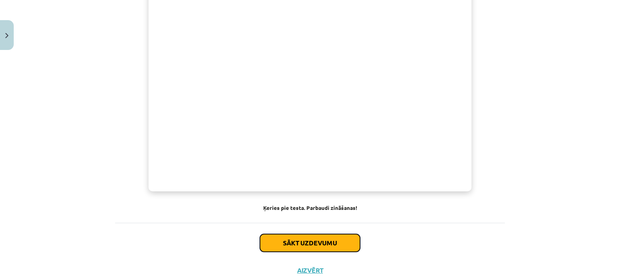
click at [314, 234] on button "Sākt uzdevumu" at bounding box center [310, 243] width 100 height 18
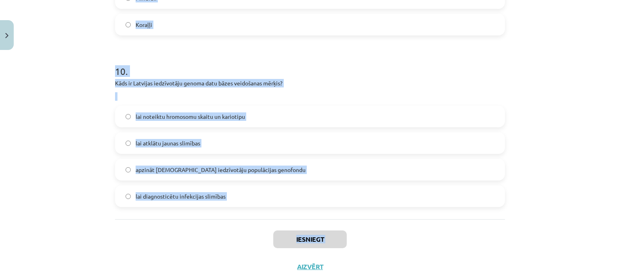
scroll to position [1680, 0]
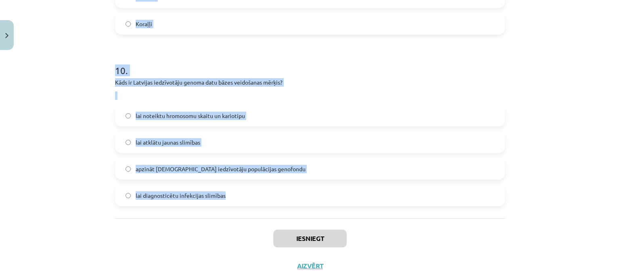
drag, startPoint x: 113, startPoint y: 81, endPoint x: 229, endPoint y: 195, distance: 162.3
copy form "1 . Kas ir evolūcijas galvenais virzītājspēks pēc Čārlza Darvina teorijas? Spon…"
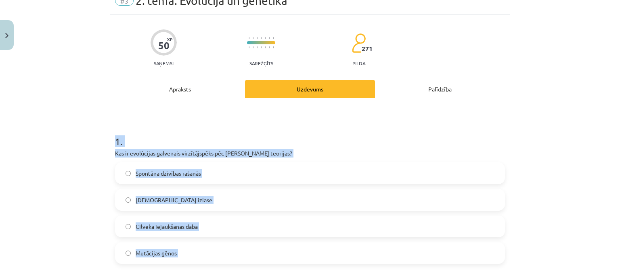
scroll to position [58, 0]
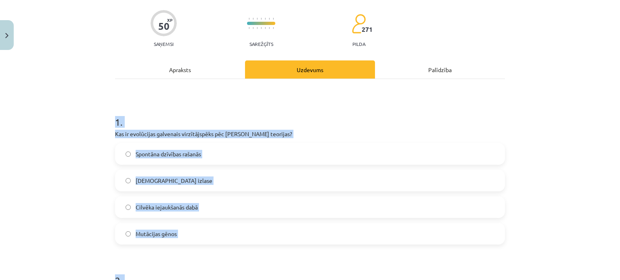
click at [575, 137] on div "Mācību tēma: Dabaszinības - 10. klases 4. ieskaites mācību materiāls #3 2. tēma…" at bounding box center [310, 140] width 620 height 280
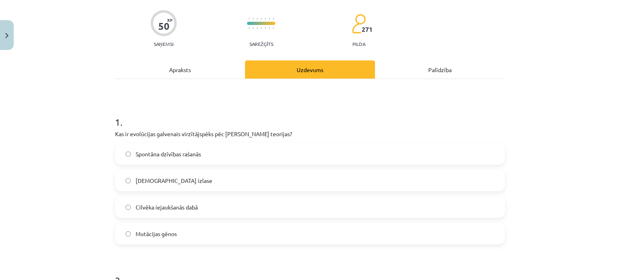
click at [124, 174] on label "Dabiskā izlase" at bounding box center [310, 181] width 388 height 20
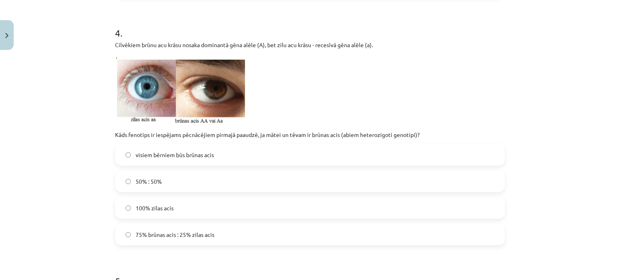
scroll to position [654, 0]
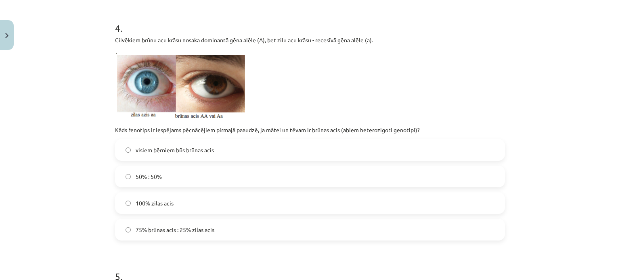
click at [136, 232] on span "75% brūnas acis : 25% zilas acis" at bounding box center [175, 230] width 79 height 8
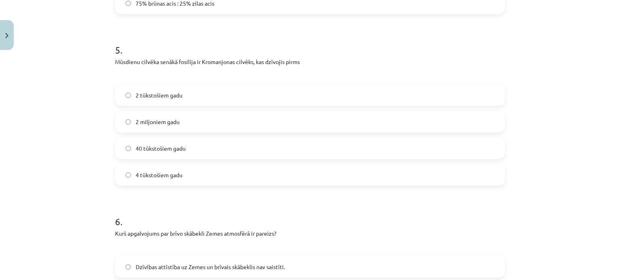
scroll to position [879, 0]
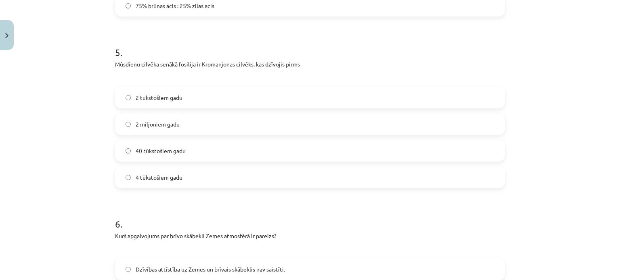
click at [129, 151] on label "40 tūkstošiem gadu" at bounding box center [310, 151] width 388 height 20
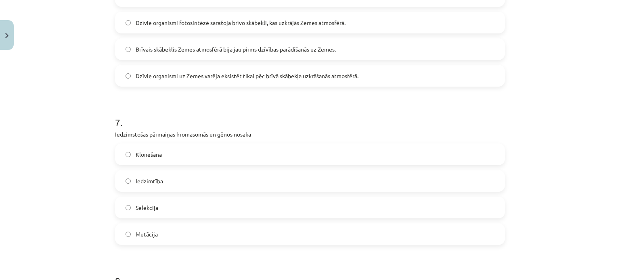
scroll to position [1154, 0]
click at [129, 227] on label "Mutācija" at bounding box center [310, 232] width 388 height 20
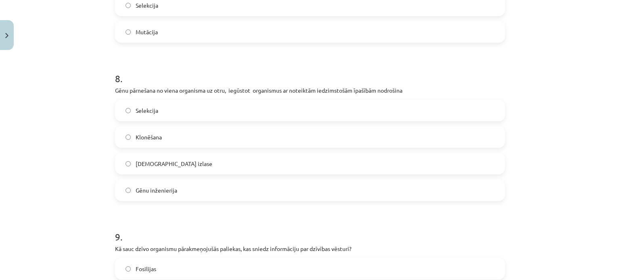
scroll to position [1379, 0]
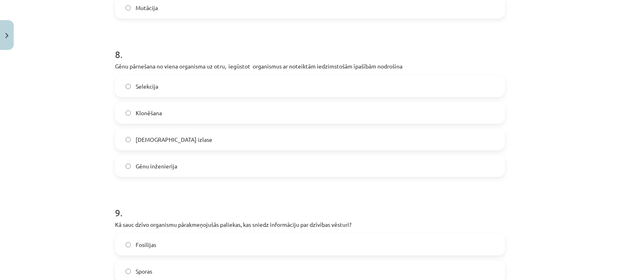
click at [124, 161] on label "Gēnu inženierija" at bounding box center [310, 166] width 388 height 20
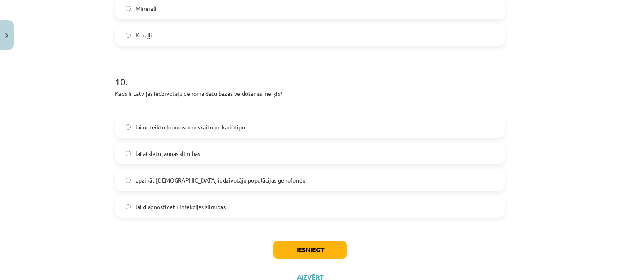
scroll to position [1699, 0]
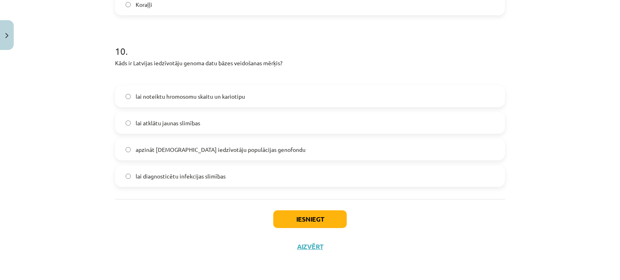
click at [121, 152] on label "apzināt Latvijas iedzīvotāju populācijas genofondu" at bounding box center [310, 150] width 388 height 20
click at [320, 215] on button "Iesniegt" at bounding box center [309, 220] width 73 height 18
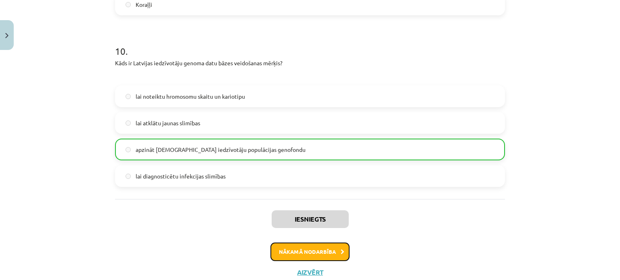
click at [307, 253] on button "Nākamā nodarbība" at bounding box center [309, 252] width 79 height 19
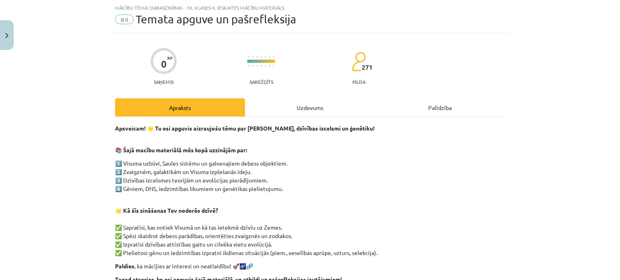
scroll to position [117, 0]
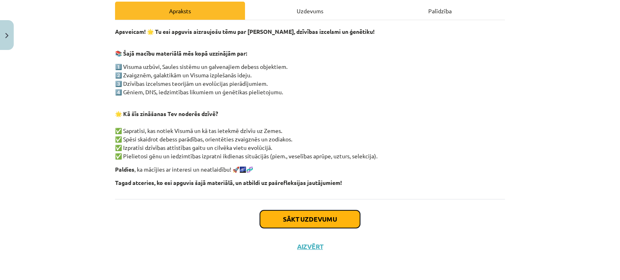
click at [265, 217] on button "Sākt uzdevumu" at bounding box center [310, 220] width 100 height 18
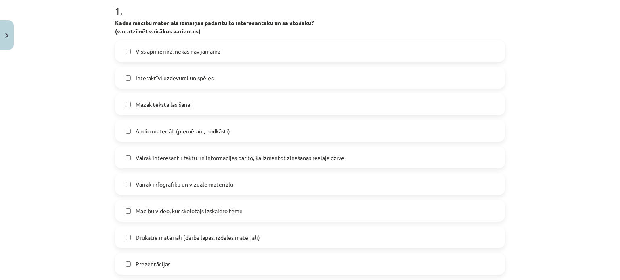
scroll to position [167, 0]
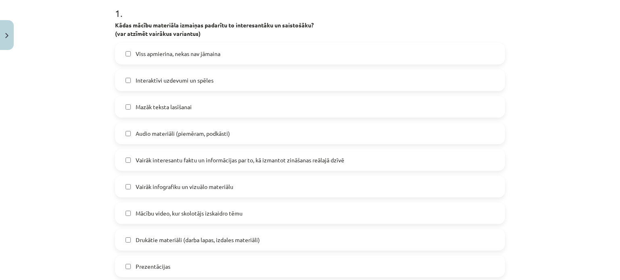
click at [128, 76] on label "Interaktīvi uzdevumi un spēles" at bounding box center [310, 80] width 388 height 20
click at [131, 104] on label "Mazāk teksta lasīšanai" at bounding box center [310, 107] width 388 height 20
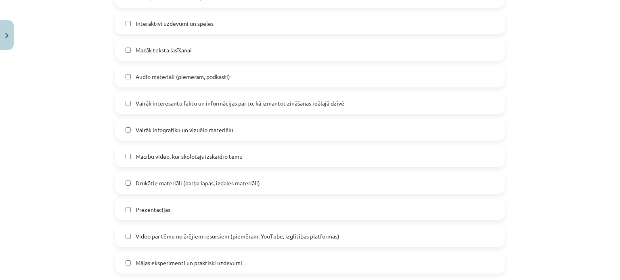
scroll to position [226, 0]
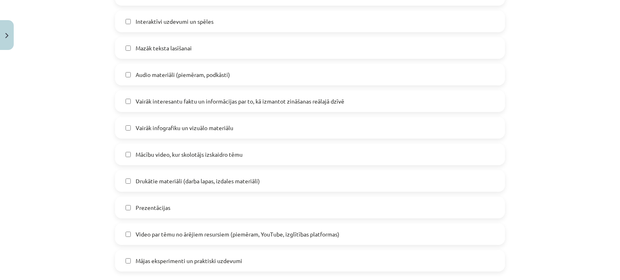
click at [126, 133] on label "Vairāk infografiku un vizuālo materiālu" at bounding box center [310, 128] width 388 height 20
click at [119, 151] on label "Mācību video, kur skolotājs izskaidro tēmu" at bounding box center [310, 154] width 388 height 20
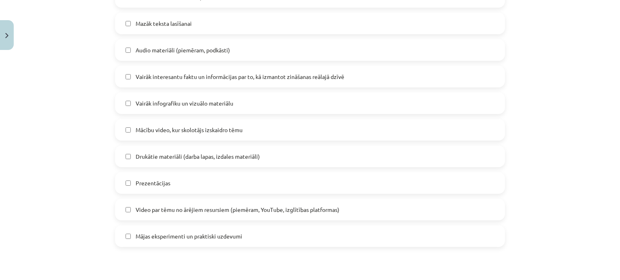
scroll to position [255, 0]
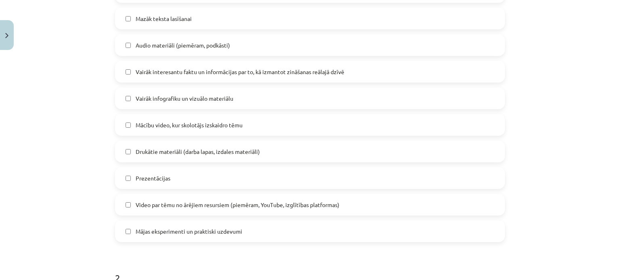
click at [131, 179] on label "Prezentācijas" at bounding box center [310, 178] width 388 height 20
click at [129, 203] on label "Video par tēmu no ārējiem resursiem (piemēram, YouTube, izglītības platformas)" at bounding box center [310, 205] width 388 height 20
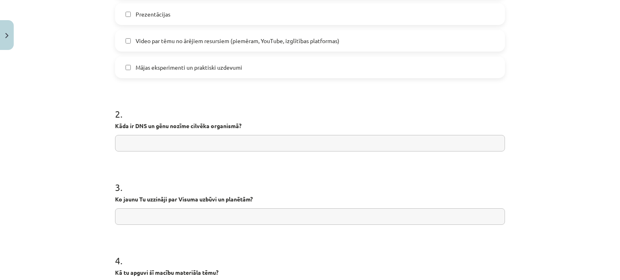
scroll to position [419, 0]
drag, startPoint x: 113, startPoint y: 125, endPoint x: 239, endPoint y: 127, distance: 126.3
click at [239, 127] on strong "Kāda ir DNS un gēnu nozīme cilvēka organismā?" at bounding box center [178, 126] width 126 height 7
copy strong "Kāda ir DNS un gēnu nozīme cilvēka organismā?"
click at [186, 90] on form "1 . Kādas mācību materiāla izmaiņas padarītu to interesantāku un saistošāku? (v…" at bounding box center [310, 90] width 390 height 696
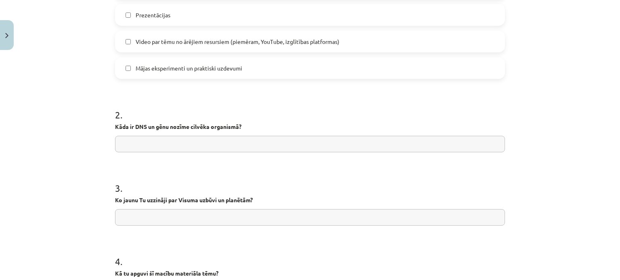
click at [194, 146] on input "text" at bounding box center [310, 144] width 390 height 17
paste input "**********"
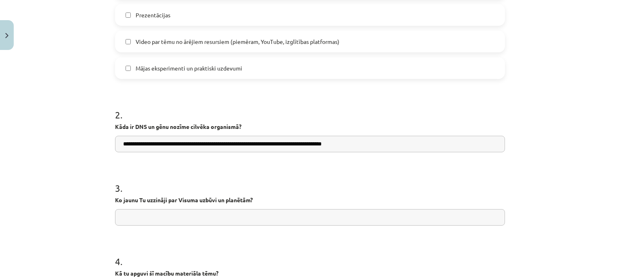
type input "**********"
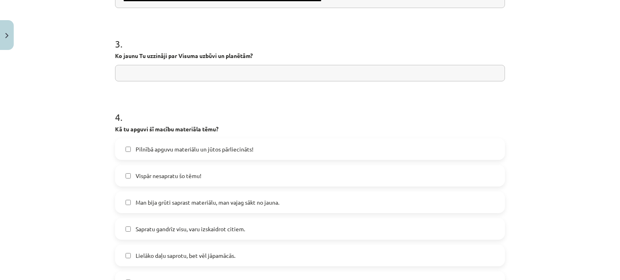
scroll to position [549, 0]
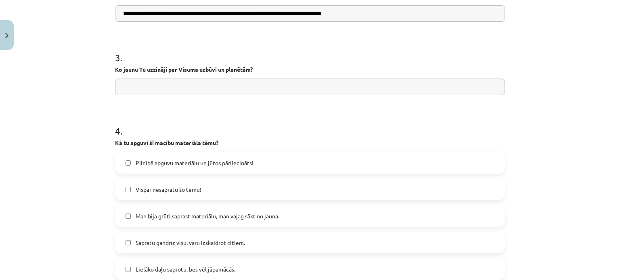
click at [364, 83] on input "text" at bounding box center [310, 87] width 390 height 17
type input "*"
drag, startPoint x: 113, startPoint y: 70, endPoint x: 216, endPoint y: 62, distance: 103.2
click at [216, 62] on div "3 . Ko jaunu Tu uzzināji par Visuma uzbūvi un planētām?" at bounding box center [310, 66] width 390 height 57
click at [240, 86] on input "text" at bounding box center [310, 87] width 390 height 17
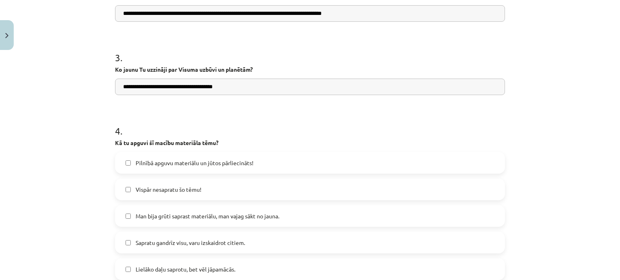
type input "**********"
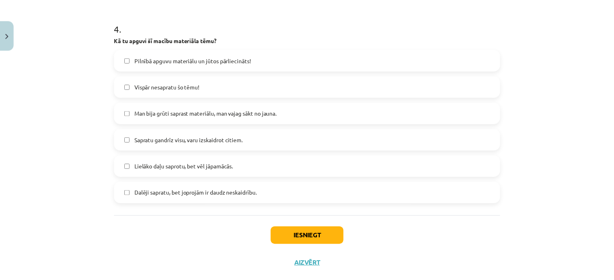
scroll to position [651, 0]
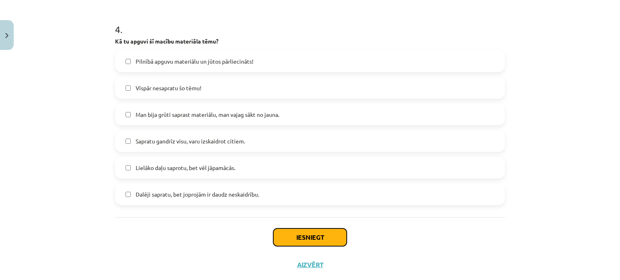
click at [305, 232] on button "Iesniegt" at bounding box center [309, 238] width 73 height 18
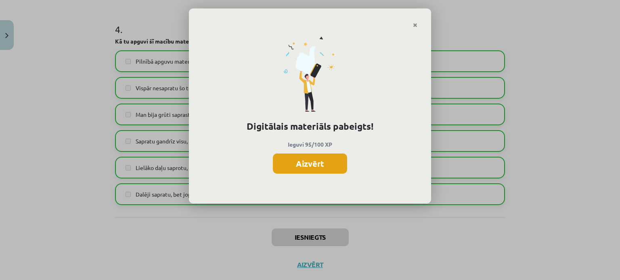
click at [331, 162] on button "Aizvērt" at bounding box center [310, 164] width 74 height 20
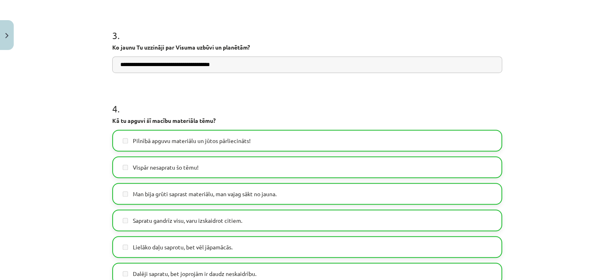
scroll to position [669, 0]
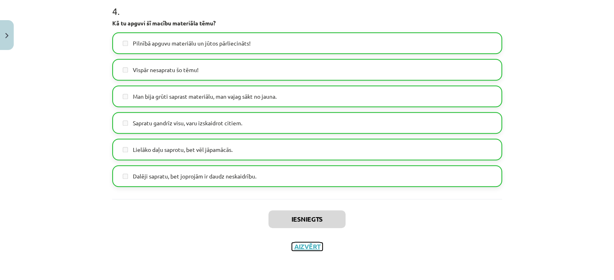
click at [308, 244] on button "Aizvērt" at bounding box center [307, 247] width 31 height 8
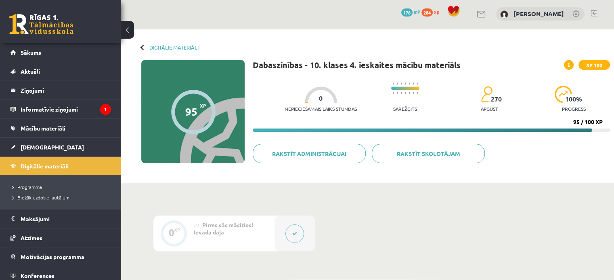
scroll to position [0, 0]
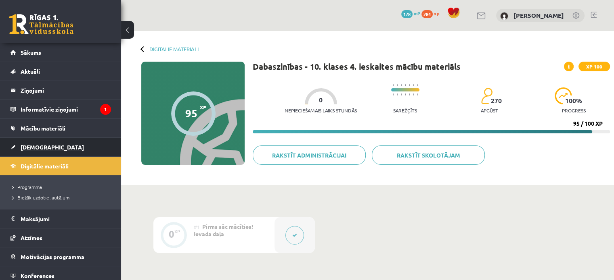
click at [71, 146] on link "[DEMOGRAPHIC_DATA]" at bounding box center [60, 147] width 100 height 19
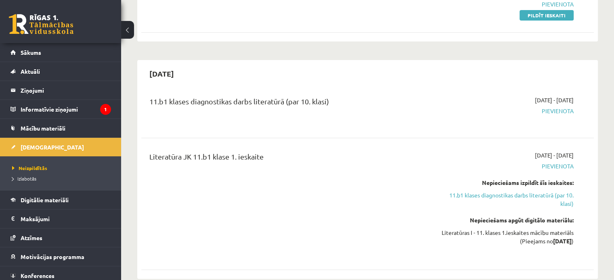
scroll to position [170, 0]
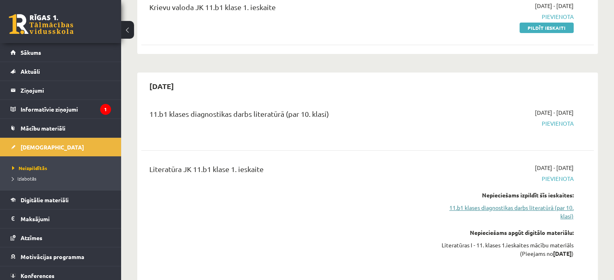
click at [502, 205] on link "11.b1 klases diagnostikas darbs literatūrā (par 10. klasi)" at bounding box center [506, 212] width 133 height 17
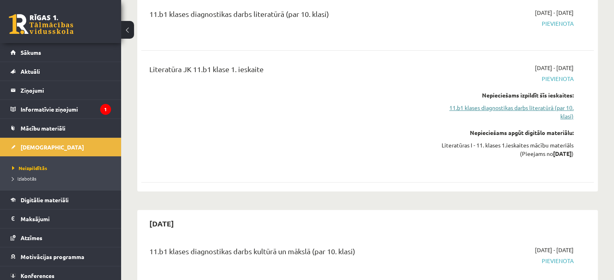
click at [495, 106] on link "11.b1 klases diagnostikas darbs literatūrā (par 10. klasi)" at bounding box center [506, 112] width 133 height 17
click at [501, 106] on link "11.b1 klases diagnostikas darbs literatūrā (par 10. klasi)" at bounding box center [506, 112] width 133 height 17
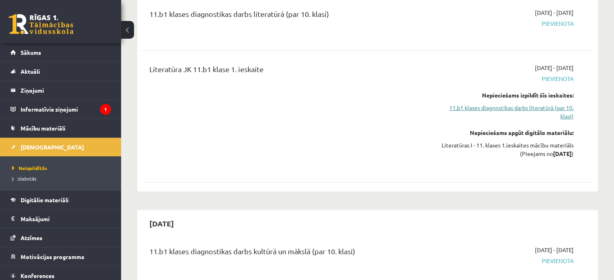
click at [501, 106] on link "11.b1 klases diagnostikas darbs literatūrā (par 10. klasi)" at bounding box center [506, 112] width 133 height 17
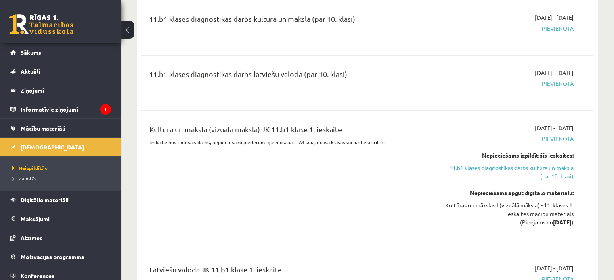
scroll to position [509, 0]
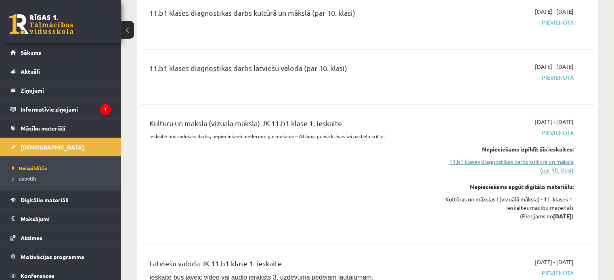
click at [556, 163] on link "11.b1 klases diagnostikas darbs kultūrā un mākslā (par 10. klasi)" at bounding box center [506, 166] width 133 height 17
click at [556, 163] on link "11.b1 klases diagnostikas darbs kultūrā un mākslā (par 10. klasi)" at bounding box center [506, 167] width 133 height 17
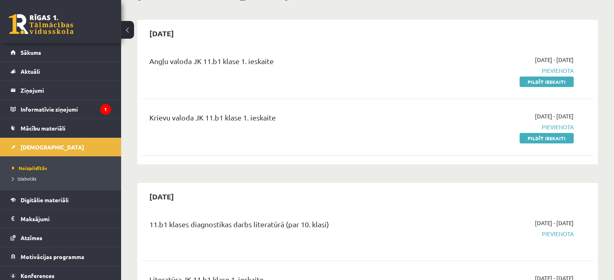
scroll to position [53, 0]
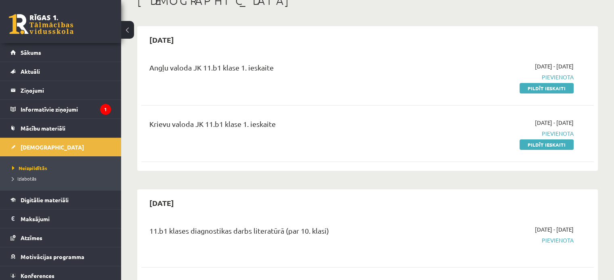
drag, startPoint x: 544, startPoint y: 87, endPoint x: 349, endPoint y: 29, distance: 203.3
click at [544, 87] on link "Pildīt ieskaiti" at bounding box center [546, 88] width 54 height 10
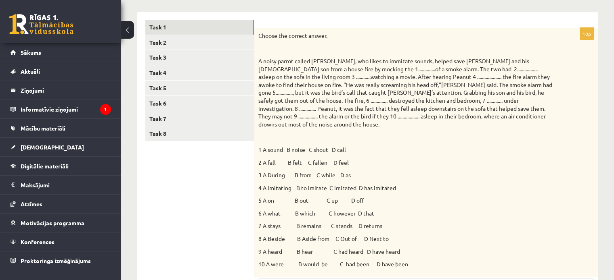
scroll to position [109, 0]
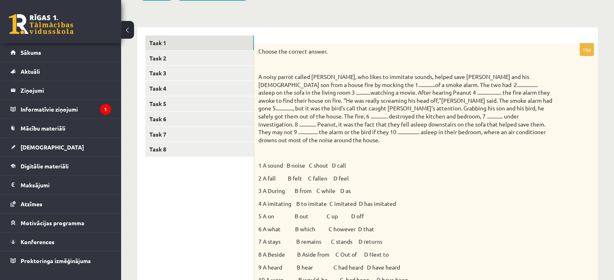
click at [257, 51] on div "Choose the correct answer. 1 A sound B noise C shout D call 2 A fall B felt C f…" at bounding box center [425, 169] width 343 height 250
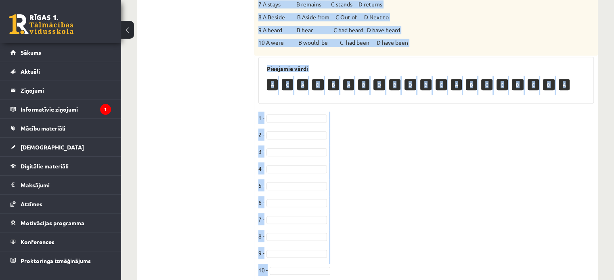
scroll to position [368, 0]
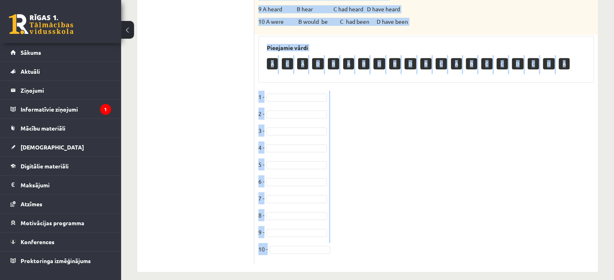
drag, startPoint x: 259, startPoint y: 51, endPoint x: 329, endPoint y: 244, distance: 205.2
click at [329, 244] on div "10p Choose the correct answer. 1 A sound B noise C shout D call 2 A fall B felt…" at bounding box center [425, 24] width 343 height 479
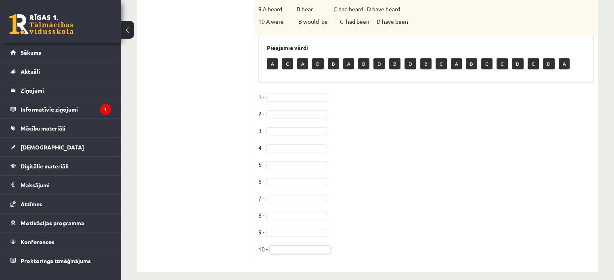
drag, startPoint x: 329, startPoint y: 244, endPoint x: 349, endPoint y: 251, distance: 21.6
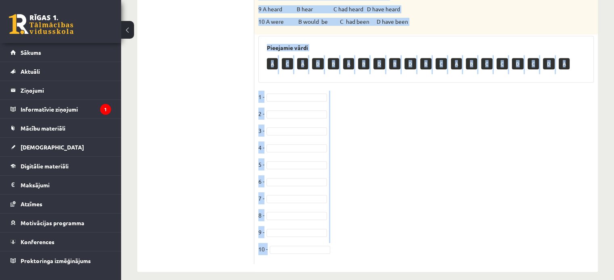
drag, startPoint x: 260, startPoint y: 121, endPoint x: 351, endPoint y: 240, distance: 150.5
click at [351, 240] on div "10p Choose the correct answer. 1 A sound B noise C shout D call 2 A fall B felt…" at bounding box center [425, 24] width 343 height 479
copy div "Loremi dol sitamet consec. A elits doeius tempor Incidi, utl etdol ma aliquaen …"
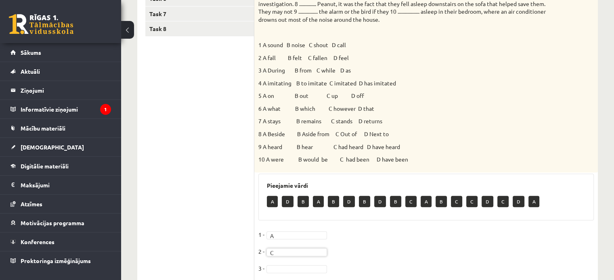
scroll to position [270, 0]
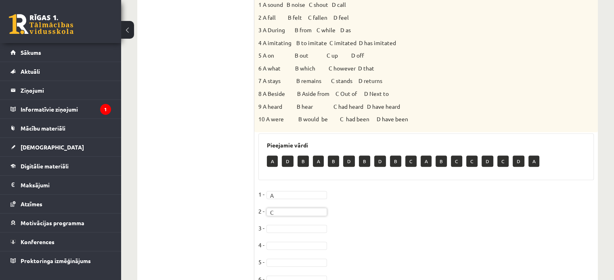
click at [312, 225] on fieldset "1 - A * 2 - C * 3 - 4 - 5 - [DATE] - [DATE] -" at bounding box center [425, 272] width 335 height 169
type input "*"
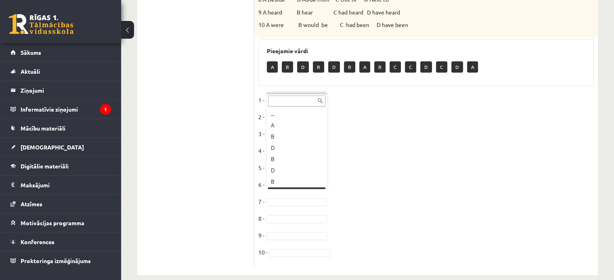
scroll to position [10, 0]
click at [301, 206] on fieldset "1 - A * 2 - C * 3 - C * 4 - A * 5 - D * 6 - B * 7 - B * 8 - 9 - 10 -" at bounding box center [425, 178] width 335 height 169
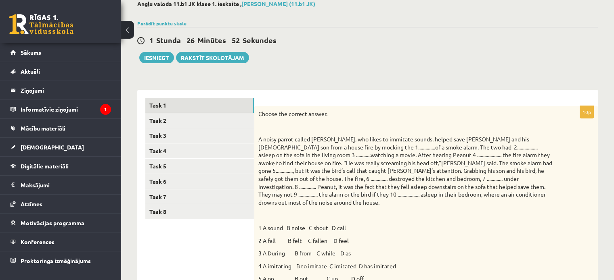
scroll to position [26, 0]
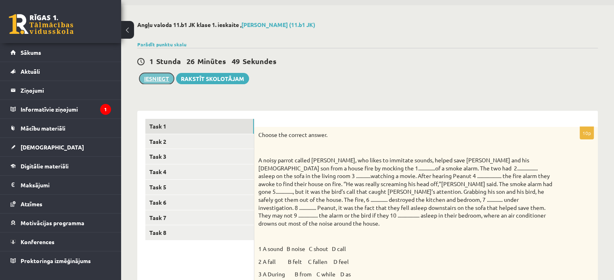
click at [152, 79] on button "Iesniegt" at bounding box center [156, 78] width 35 height 11
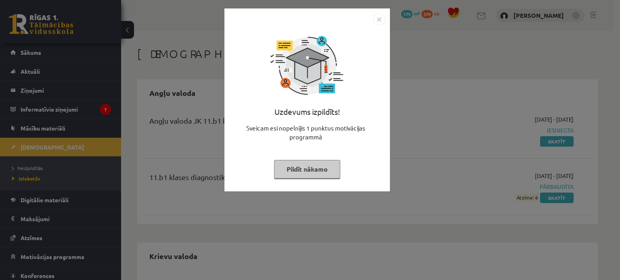
click at [313, 165] on button "Pildīt nākamo" at bounding box center [307, 169] width 66 height 19
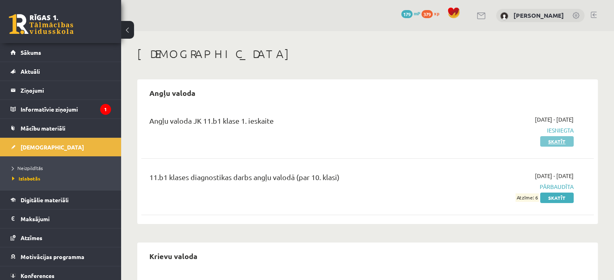
click at [550, 143] on link "Skatīt" at bounding box center [556, 141] width 33 height 10
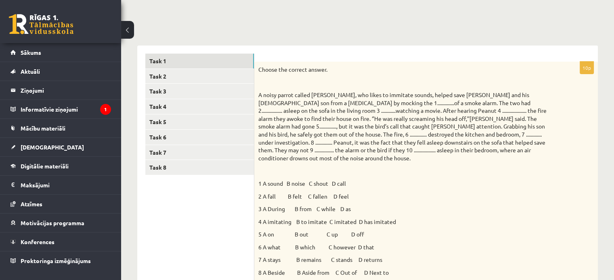
scroll to position [97, 0]
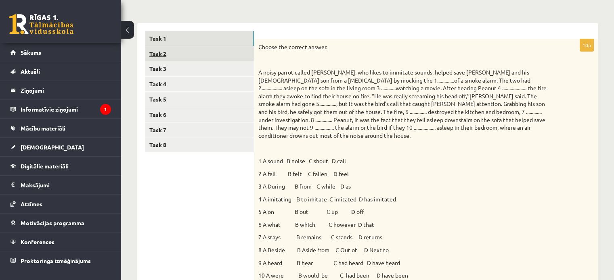
click at [192, 48] on link "Task 2" at bounding box center [199, 53] width 109 height 15
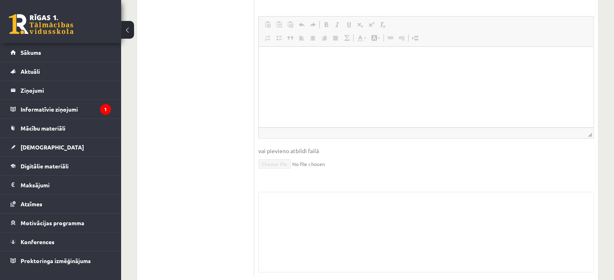
scroll to position [490, 0]
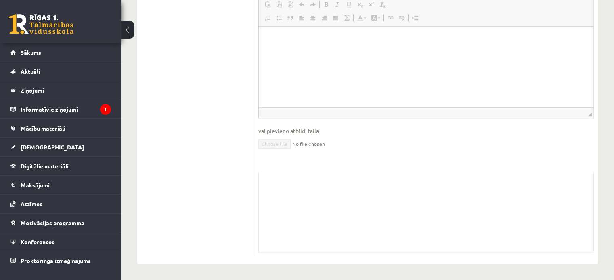
click at [453, 193] on div "Skolotāja pielikums" at bounding box center [425, 212] width 335 height 81
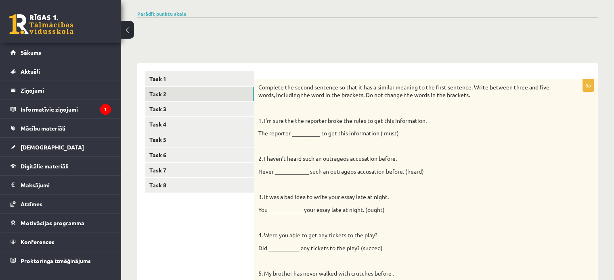
scroll to position [27, 0]
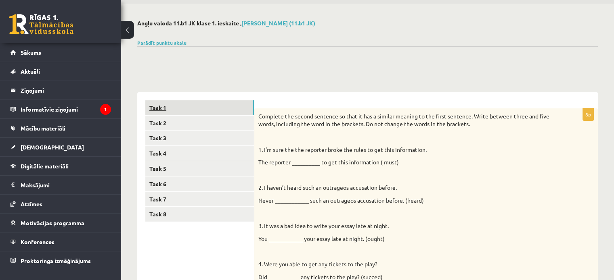
click at [232, 106] on link "Task 1" at bounding box center [199, 107] width 109 height 15
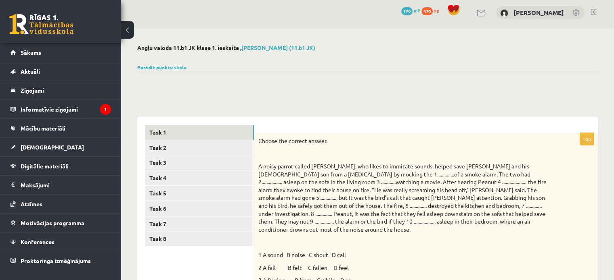
scroll to position [4, 0]
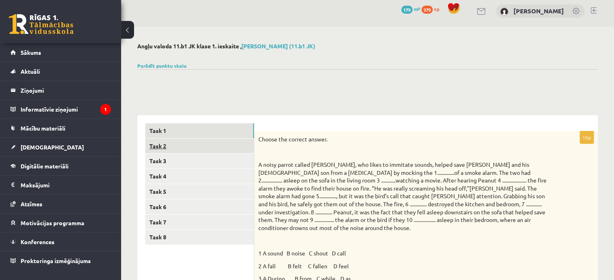
click at [225, 139] on link "Task 2" at bounding box center [199, 146] width 109 height 15
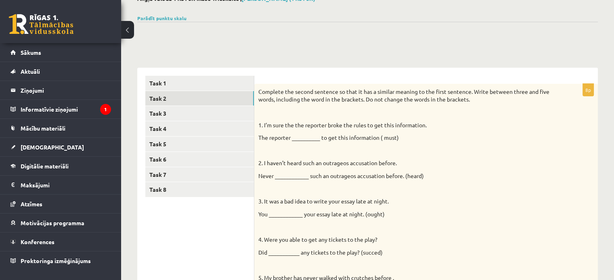
scroll to position [51, 0]
click at [171, 112] on link "Task 3" at bounding box center [199, 114] width 109 height 15
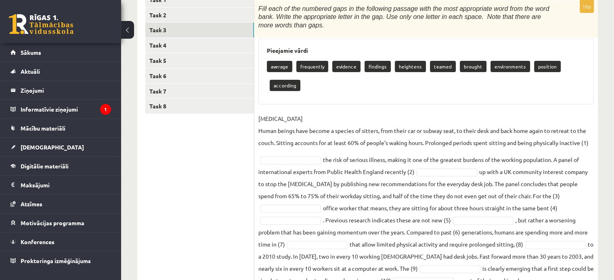
scroll to position [130, 0]
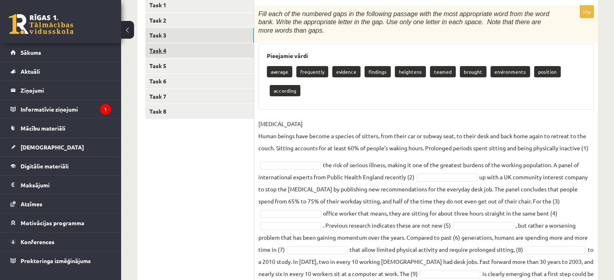
click at [196, 44] on link "Task 4" at bounding box center [199, 50] width 109 height 15
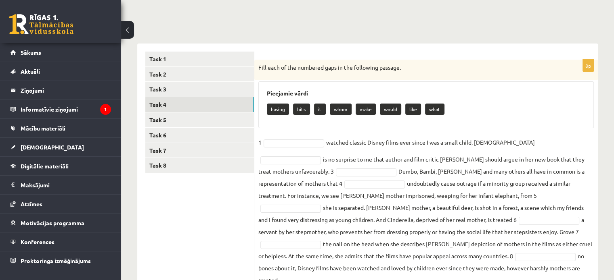
scroll to position [76, 0]
click at [27, 89] on legend "Ziņojumi 0" at bounding box center [66, 90] width 90 height 19
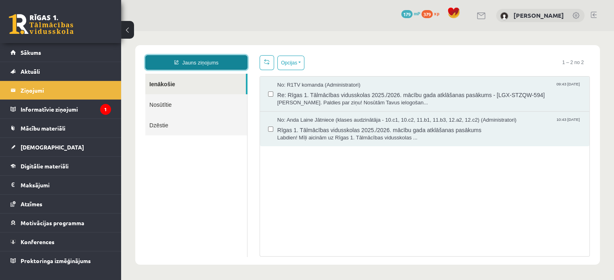
click at [194, 66] on link "Jauns ziņojums" at bounding box center [196, 62] width 102 height 15
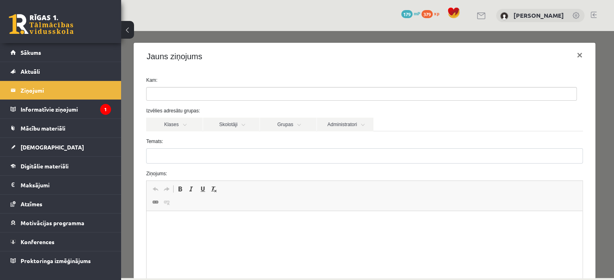
click at [190, 92] on ul at bounding box center [361, 94] width 430 height 13
click at [348, 125] on link "Administratori" at bounding box center [345, 125] width 56 height 14
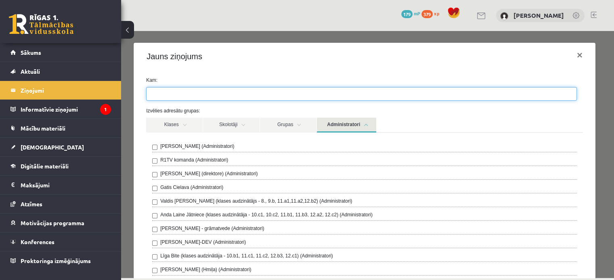
click at [175, 92] on ul at bounding box center [361, 94] width 430 height 13
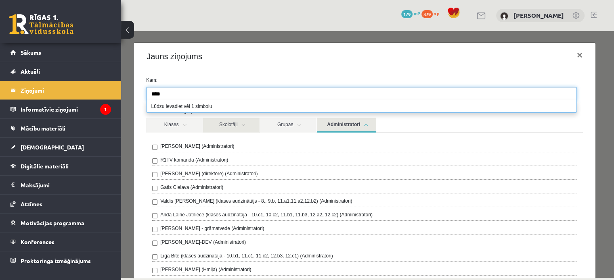
type input "****"
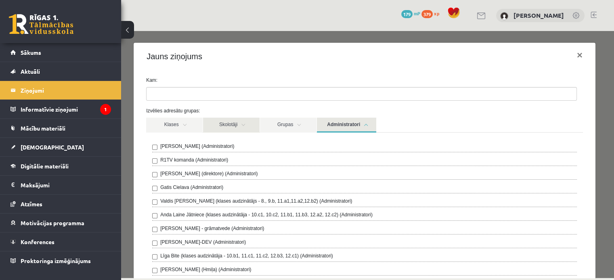
click at [236, 125] on link "Skolotāji" at bounding box center [231, 125] width 56 height 15
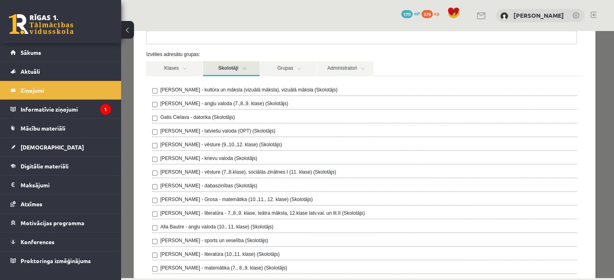
scroll to position [53, 0]
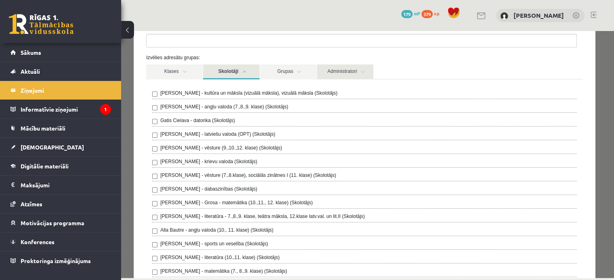
click at [349, 69] on link "Administratori" at bounding box center [345, 72] width 56 height 15
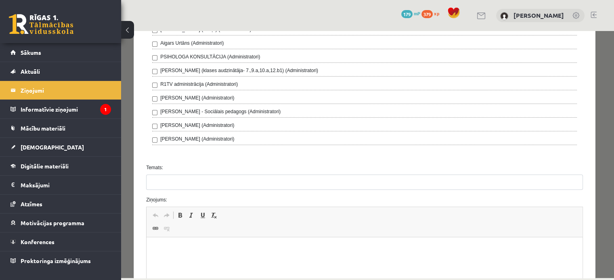
scroll to position [242, 0]
drag, startPoint x: 612, startPoint y: 91, endPoint x: 734, endPoint y: 170, distance: 145.6
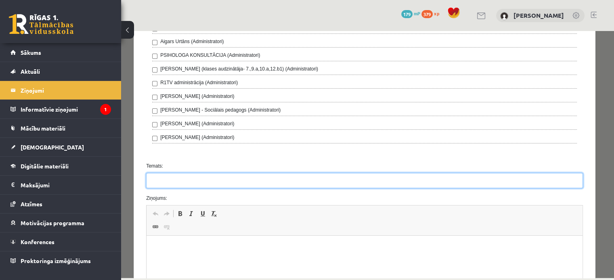
click at [263, 181] on input "Temats:" at bounding box center [364, 180] width 436 height 15
click at [171, 177] on input "Temats:" at bounding box center [364, 180] width 436 height 15
type input "**********"
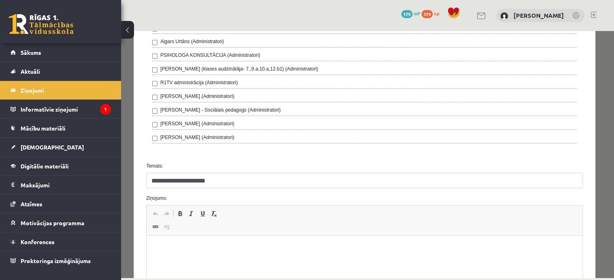
click at [222, 249] on p "Bagātinātā teksta redaktors, wiswyg-editor-47363999105920-1756829638-593" at bounding box center [363, 248] width 419 height 8
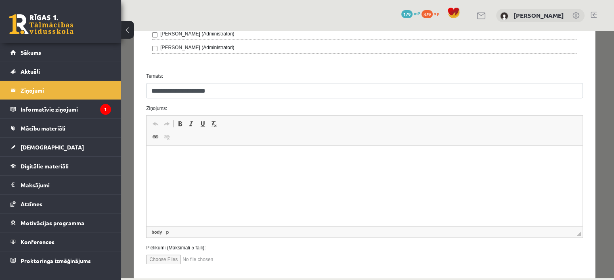
scroll to position [347, 0]
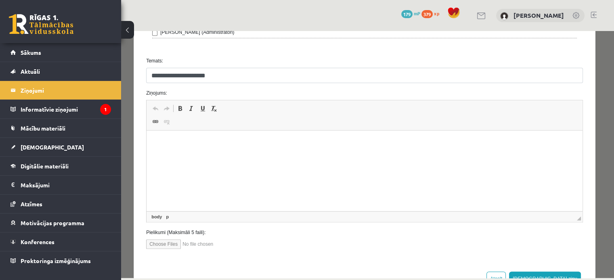
drag, startPoint x: 613, startPoint y: 186, endPoint x: 739, endPoint y: 256, distance: 143.7
click at [244, 155] on html at bounding box center [364, 143] width 436 height 25
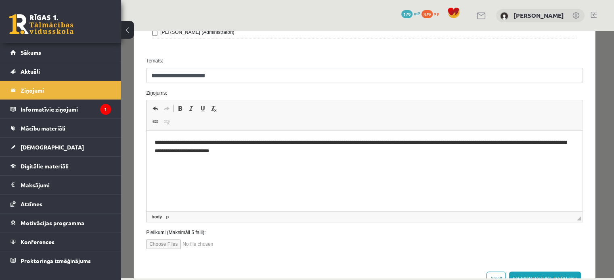
click at [198, 139] on p "**********" at bounding box center [361, 147] width 414 height 17
click at [285, 152] on p "**********" at bounding box center [361, 147] width 414 height 17
click at [290, 163] on p "**********" at bounding box center [361, 165] width 414 height 8
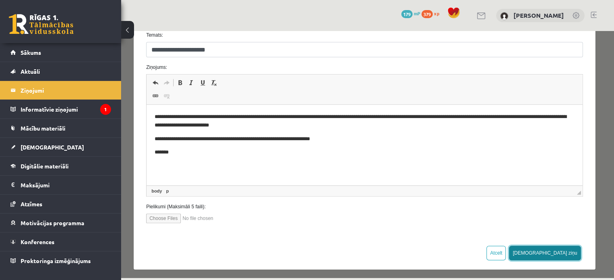
click at [557, 247] on button "[DEMOGRAPHIC_DATA] ziņu" at bounding box center [545, 253] width 72 height 15
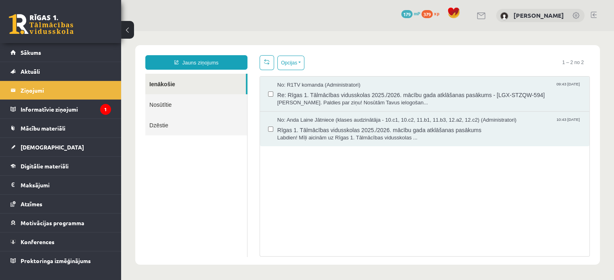
scroll to position [0, 0]
click at [448, 128] on span "Rīgas 1. Tālmācības vidusskolas 2025./2026. mācību gada atklāšanas pasākums" at bounding box center [429, 129] width 304 height 10
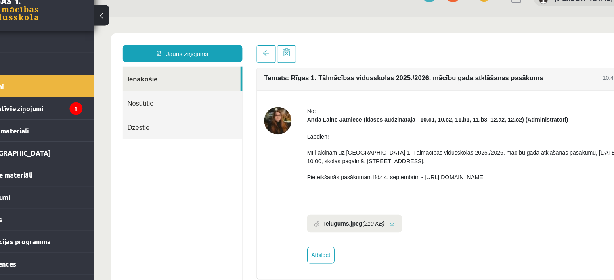
scroll to position [0, 0]
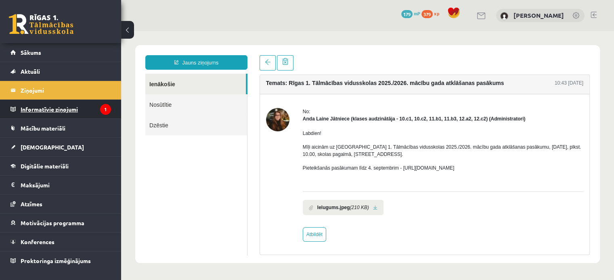
click at [94, 106] on legend "Informatīvie ziņojumi 1" at bounding box center [66, 109] width 90 height 19
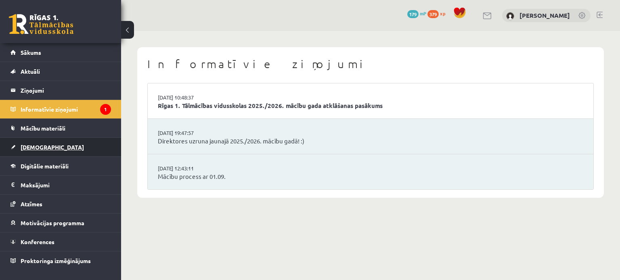
click at [87, 151] on link "[DEMOGRAPHIC_DATA]" at bounding box center [60, 147] width 100 height 19
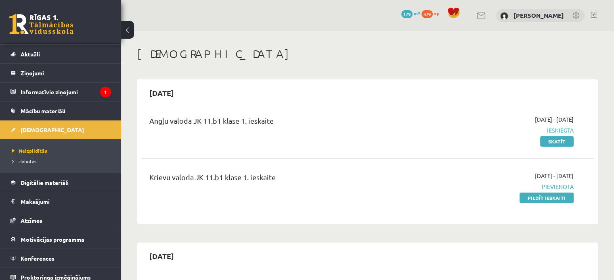
scroll to position [23, 0]
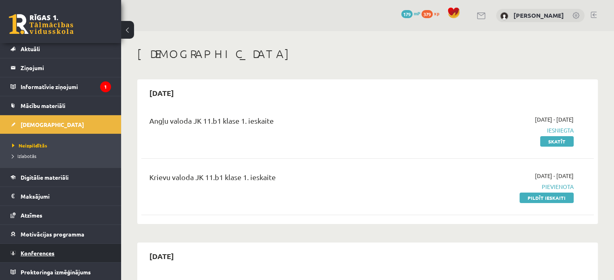
click at [84, 259] on link "Konferences" at bounding box center [60, 253] width 100 height 19
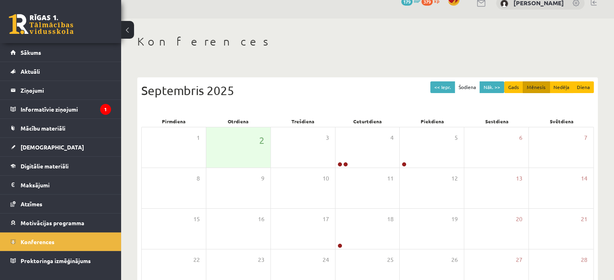
scroll to position [14, 0]
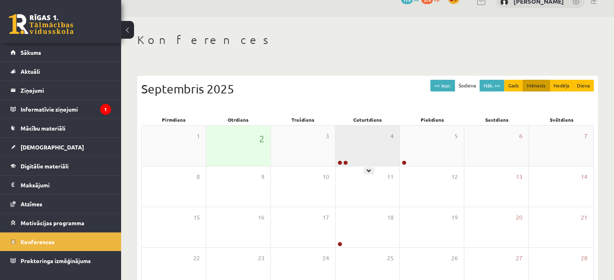
click at [342, 161] on div at bounding box center [341, 164] width 13 height 6
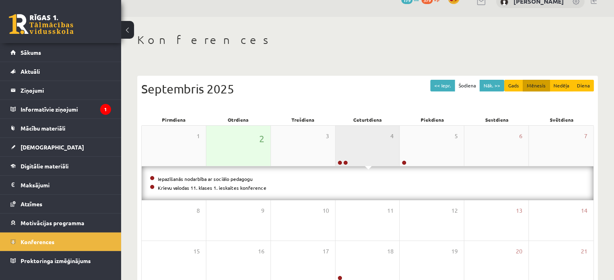
click at [374, 146] on div "4" at bounding box center [367, 146] width 64 height 40
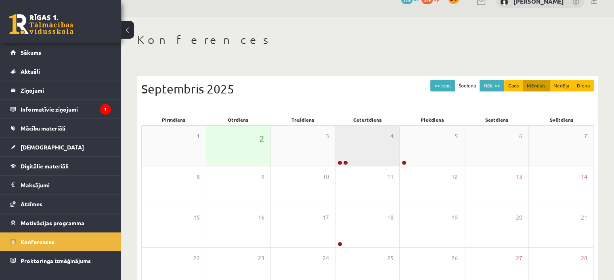
click at [360, 134] on div "4" at bounding box center [367, 146] width 64 height 40
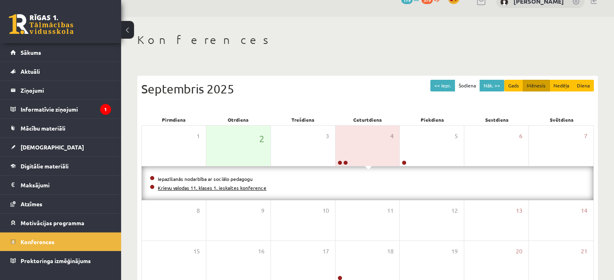
click at [227, 187] on link "Krievu valodas 11. klases 1. ieskaites konference" at bounding box center [212, 188] width 109 height 6
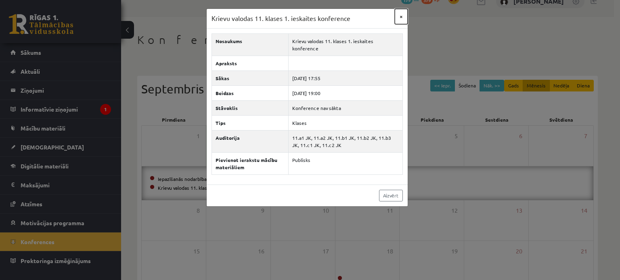
click at [402, 19] on button "×" at bounding box center [400, 16] width 13 height 15
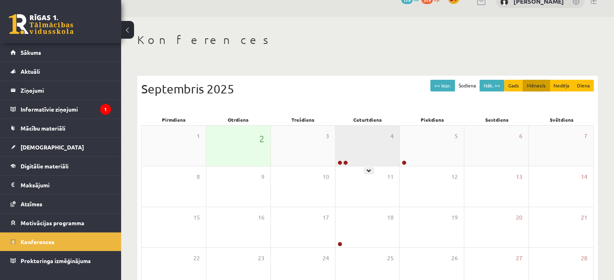
click at [360, 141] on div "4" at bounding box center [367, 146] width 64 height 40
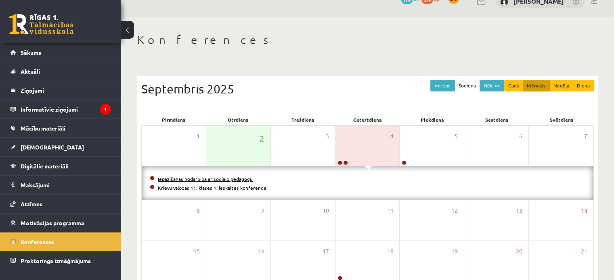
click at [234, 179] on link "Iepazīšanās nodarbība ar sociālo pedagogu" at bounding box center [205, 179] width 95 height 6
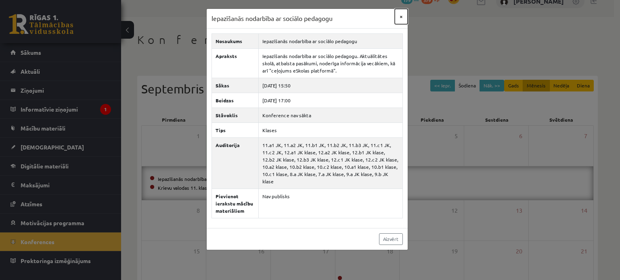
click at [400, 17] on button "×" at bounding box center [400, 16] width 13 height 15
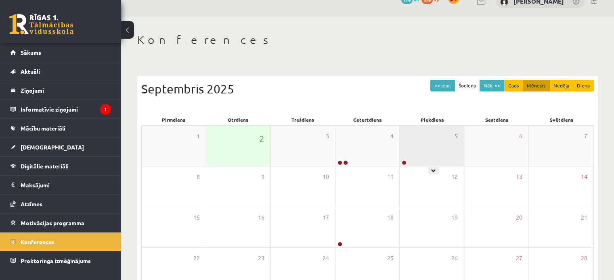
click at [433, 140] on div "5" at bounding box center [431, 146] width 64 height 40
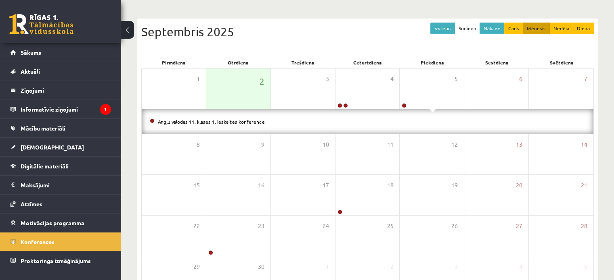
scroll to position [79, 0]
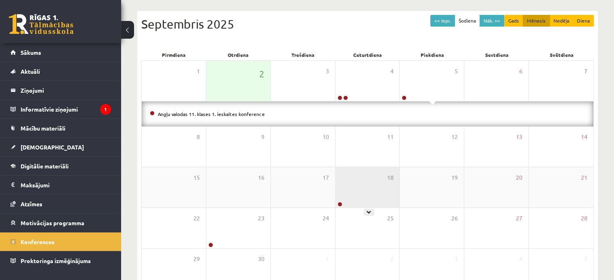
click at [371, 173] on div "18" at bounding box center [367, 187] width 64 height 40
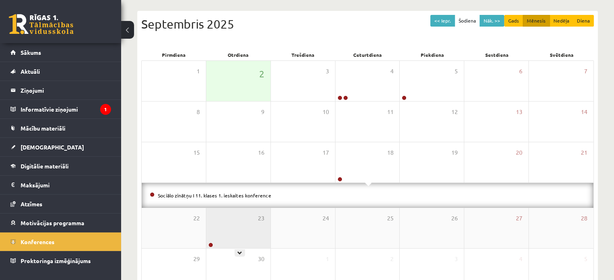
click at [240, 229] on div "23" at bounding box center [238, 228] width 64 height 40
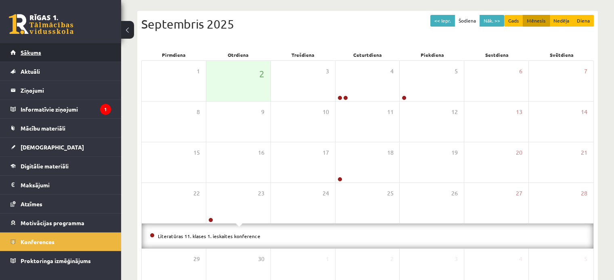
click at [61, 50] on link "Sākums" at bounding box center [60, 52] width 100 height 19
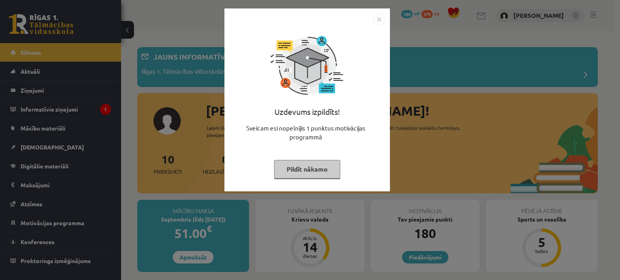
click at [376, 19] on img "Close" at bounding box center [379, 19] width 12 height 12
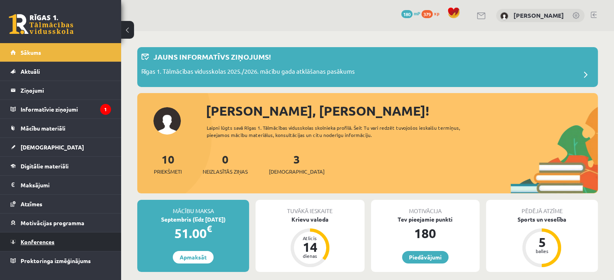
click at [72, 236] on link "Konferences" at bounding box center [60, 242] width 100 height 19
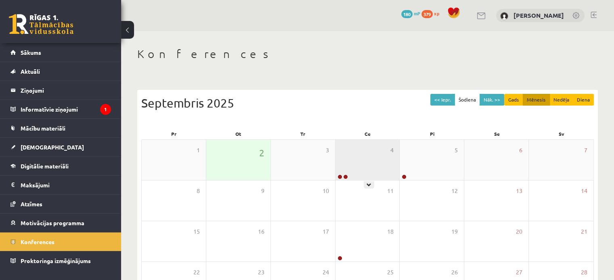
click at [366, 158] on div "4" at bounding box center [367, 160] width 64 height 40
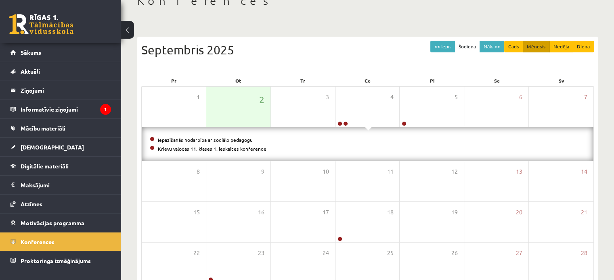
scroll to position [53, 0]
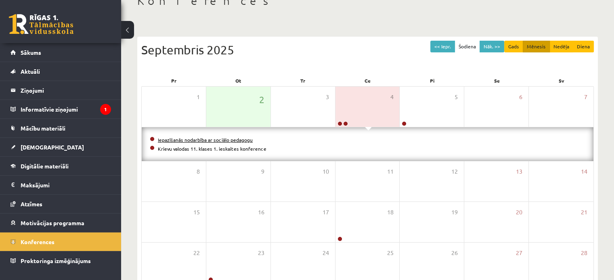
click at [228, 139] on link "Iepazīšanās nodarbība ar sociālo pedagogu" at bounding box center [205, 140] width 95 height 6
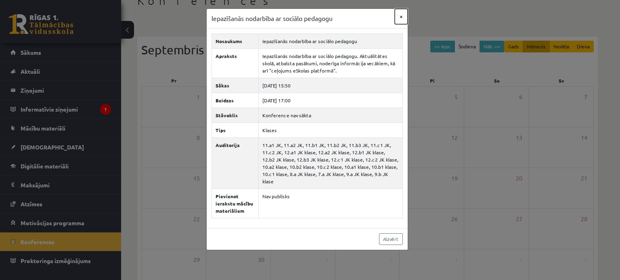
click at [401, 19] on button "×" at bounding box center [400, 16] width 13 height 15
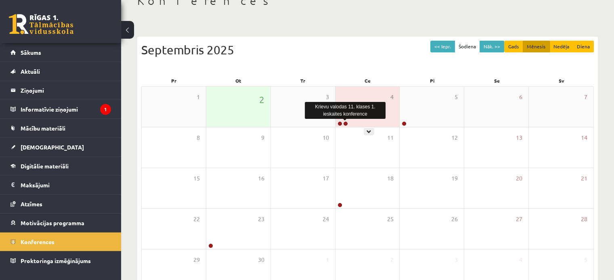
click at [346, 121] on link at bounding box center [345, 123] width 5 height 5
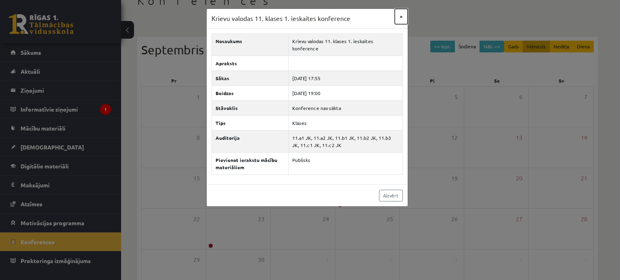
click at [398, 19] on button "×" at bounding box center [400, 16] width 13 height 15
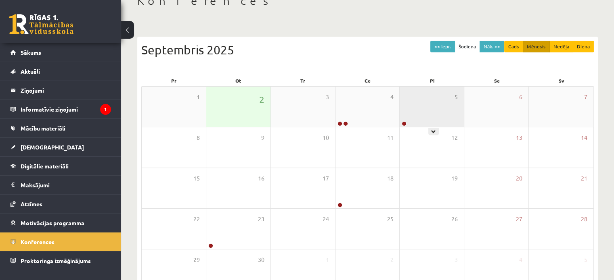
click at [442, 107] on div "5" at bounding box center [431, 107] width 64 height 40
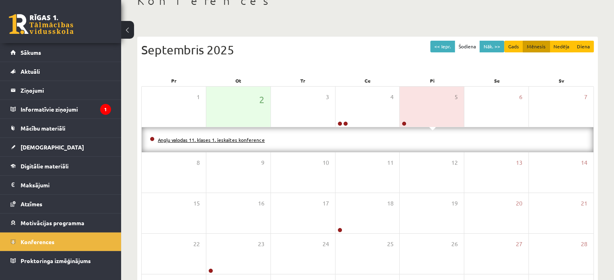
click at [239, 142] on link "Angļu valodas 11. klases 1. ieskaites konference" at bounding box center [211, 140] width 107 height 6
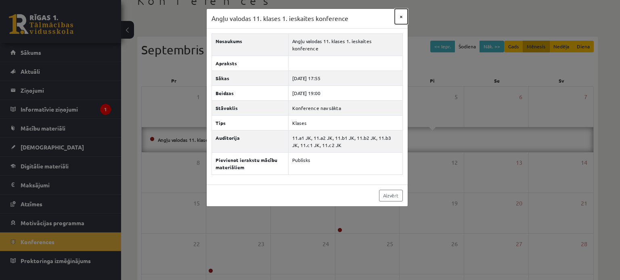
click at [399, 15] on button "×" at bounding box center [400, 16] width 13 height 15
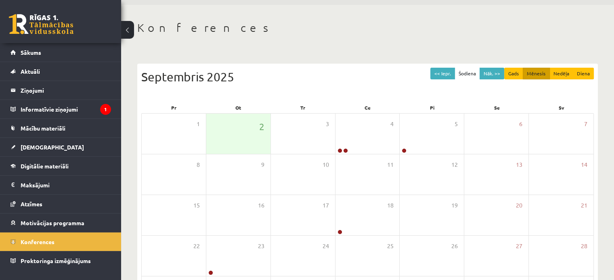
scroll to position [13, 0]
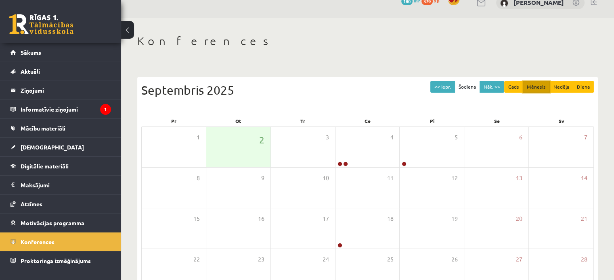
click at [532, 85] on button "Mēnesis" at bounding box center [535, 87] width 27 height 12
click at [512, 86] on button "Gads" at bounding box center [513, 87] width 19 height 12
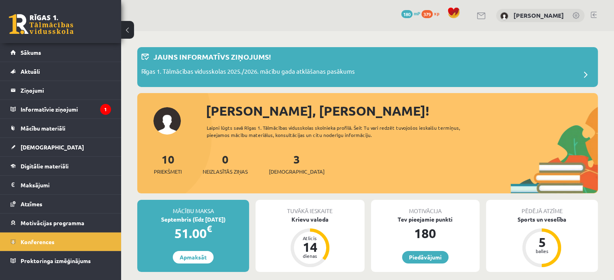
click at [432, 15] on span "379" at bounding box center [426, 14] width 11 height 8
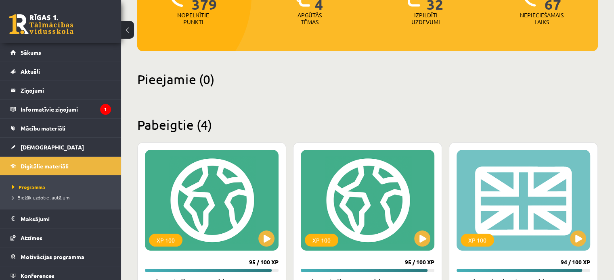
scroll to position [100, 0]
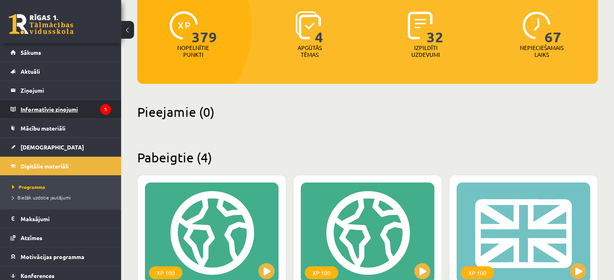
click at [90, 103] on legend "Informatīvie ziņojumi 1" at bounding box center [66, 109] width 90 height 19
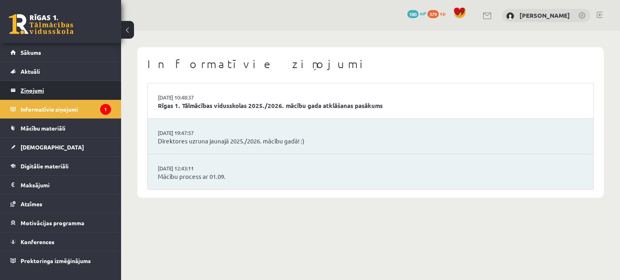
click at [81, 94] on legend "Ziņojumi 0" at bounding box center [66, 90] width 90 height 19
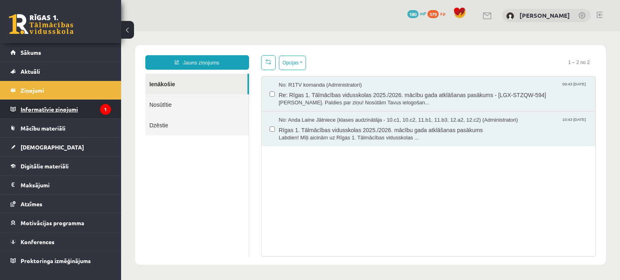
click at [85, 105] on legend "Informatīvie ziņojumi 1" at bounding box center [66, 109] width 90 height 19
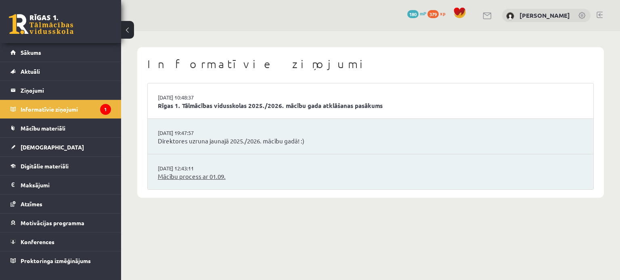
click at [186, 175] on link "Mācību process ar 01.09." at bounding box center [370, 176] width 425 height 9
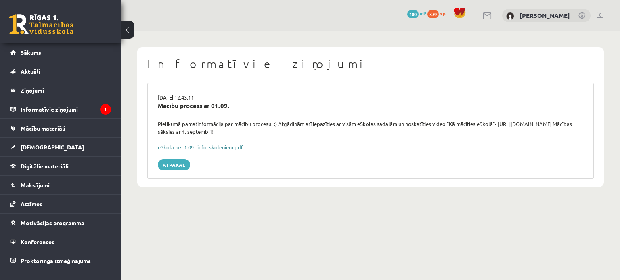
click at [201, 147] on link "eSkola_uz_1.09._info_skolēniem.pdf" at bounding box center [200, 147] width 85 height 7
click at [438, 14] on span "379" at bounding box center [432, 14] width 11 height 8
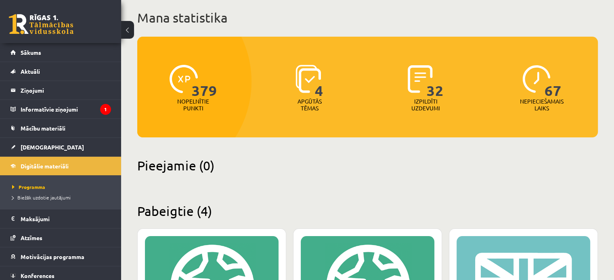
scroll to position [46, 0]
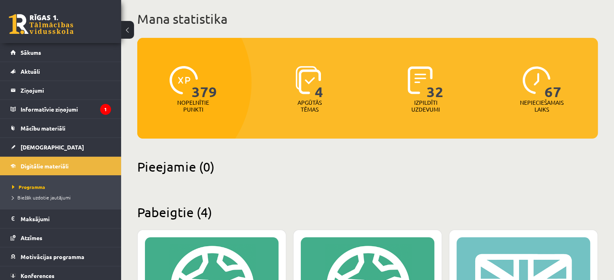
click at [187, 79] on img at bounding box center [183, 80] width 28 height 28
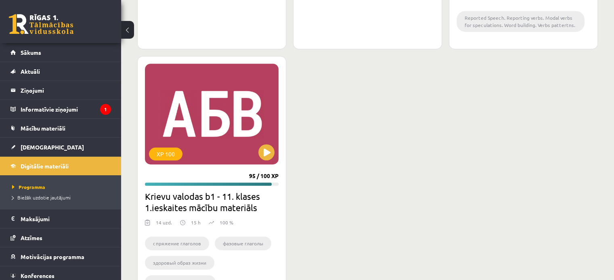
scroll to position [448, 0]
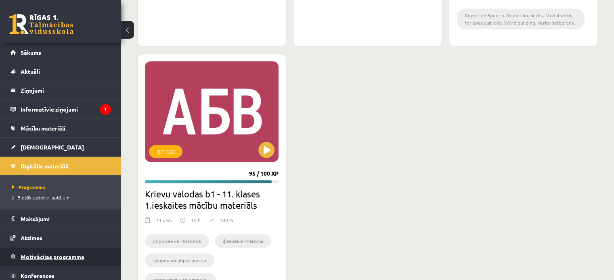
click at [77, 257] on span "Motivācijas programma" at bounding box center [53, 256] width 64 height 7
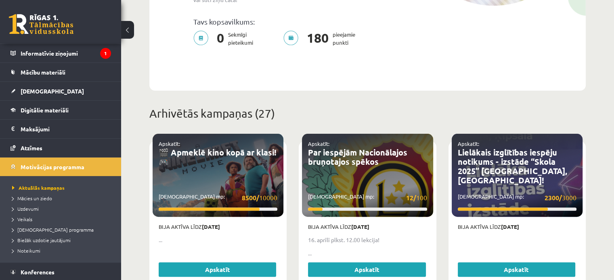
scroll to position [59, 0]
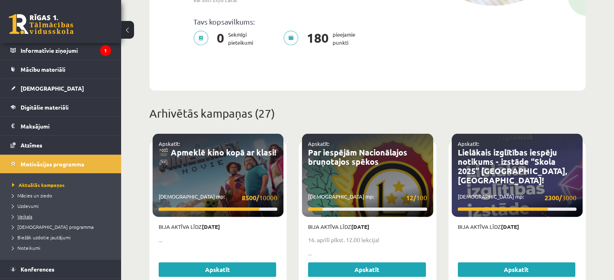
click at [30, 217] on span "Veikals" at bounding box center [22, 216] width 20 height 6
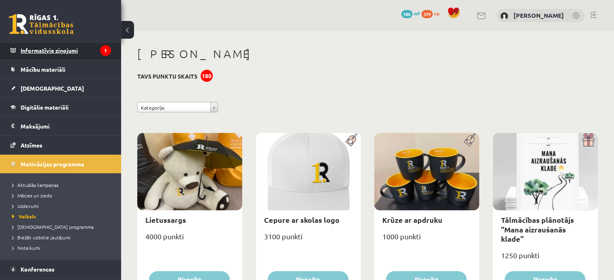
click at [77, 49] on legend "Informatīvie ziņojumi 1" at bounding box center [66, 50] width 90 height 19
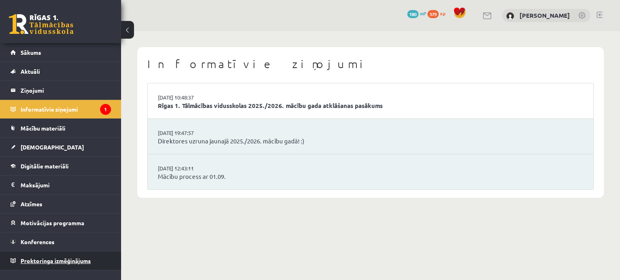
click at [76, 258] on span "Proktoringa izmēģinājums" at bounding box center [56, 260] width 70 height 7
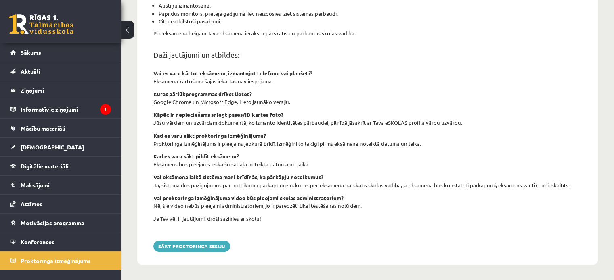
scroll to position [292, 0]
click at [219, 248] on button "Sākt proktoringa sesiju" at bounding box center [191, 245] width 77 height 11
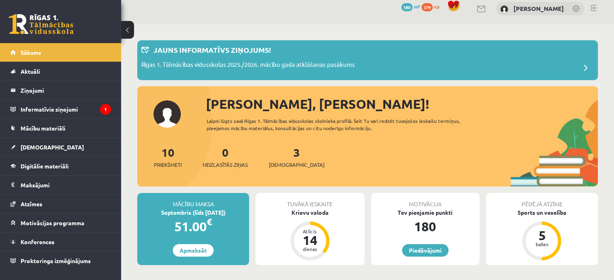
scroll to position [8, 0]
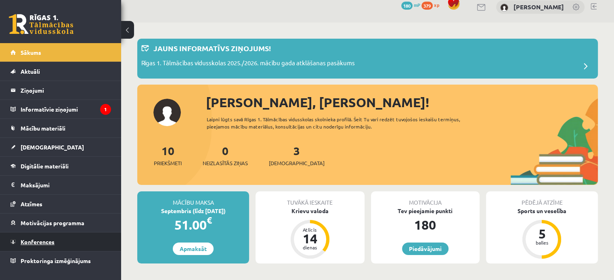
click at [69, 239] on link "Konferences" at bounding box center [60, 242] width 100 height 19
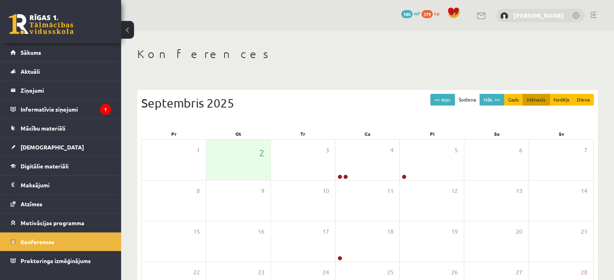
click at [555, 13] on link "[PERSON_NAME]" at bounding box center [538, 15] width 50 height 8
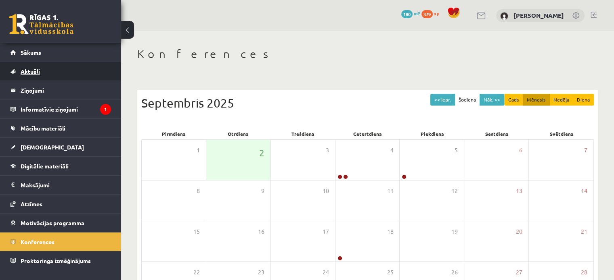
click at [69, 69] on link "Aktuāli" at bounding box center [60, 71] width 100 height 19
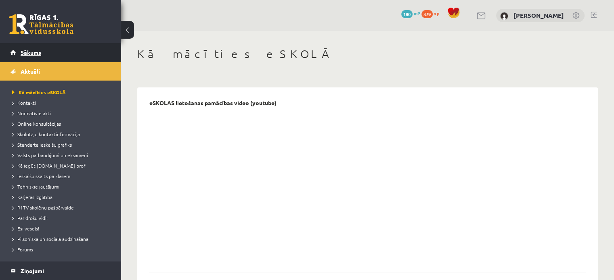
click at [71, 57] on link "Sākums" at bounding box center [60, 52] width 100 height 19
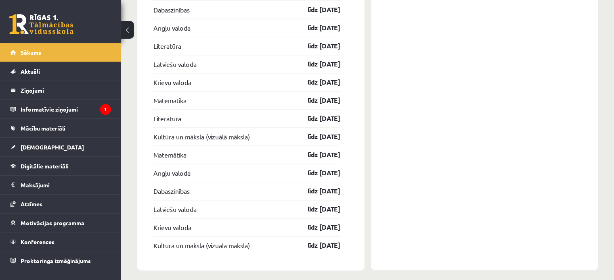
scroll to position [1105, 0]
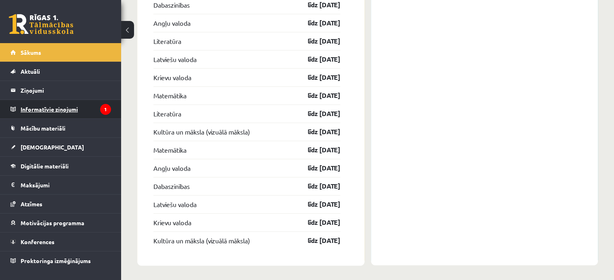
click at [88, 111] on legend "Informatīvie ziņojumi 1" at bounding box center [66, 109] width 90 height 19
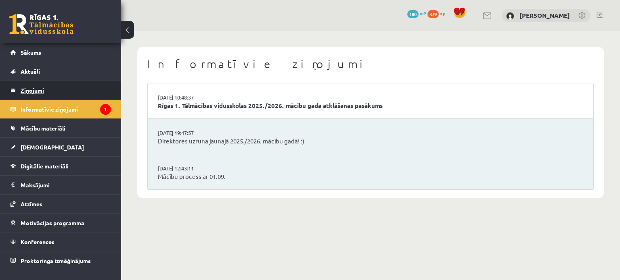
click at [77, 87] on legend "Ziņojumi 0" at bounding box center [66, 90] width 90 height 19
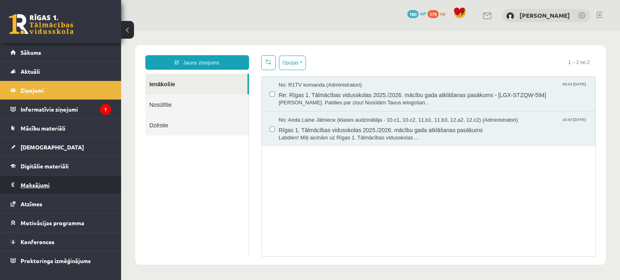
click at [82, 182] on legend "Maksājumi 0" at bounding box center [66, 185] width 90 height 19
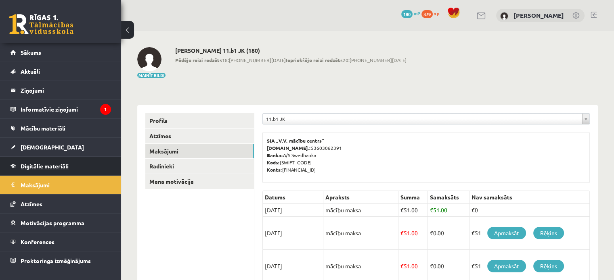
click at [101, 167] on link "Digitālie materiāli" at bounding box center [60, 166] width 100 height 19
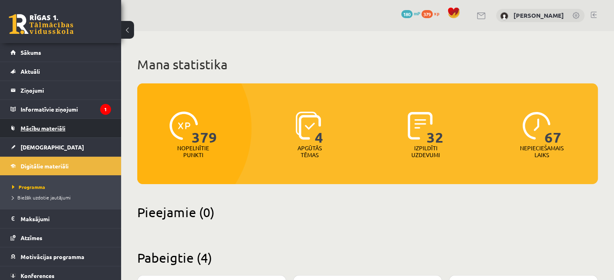
click at [84, 127] on link "Mācību materiāli" at bounding box center [60, 128] width 100 height 19
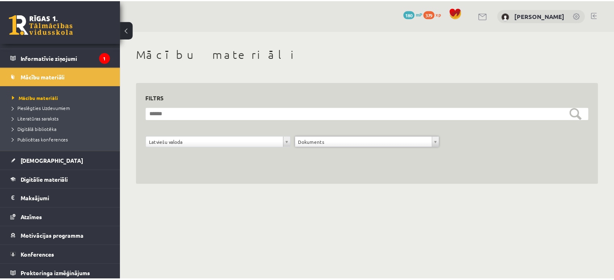
scroll to position [54, 0]
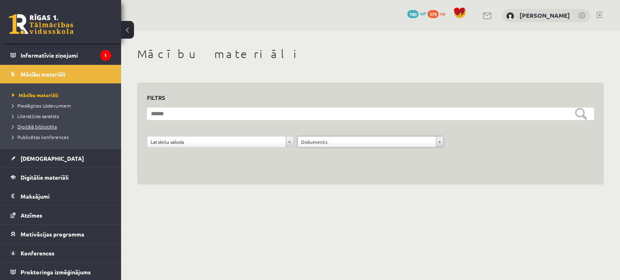
click at [50, 125] on span "Digitālā bibliotēka" at bounding box center [34, 126] width 45 height 6
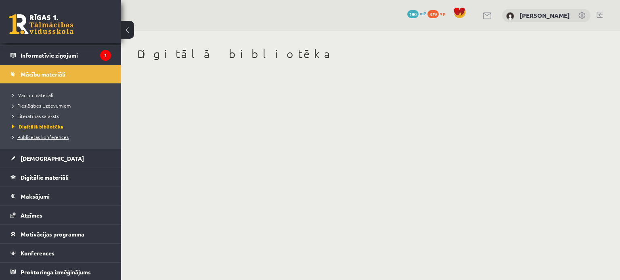
click at [52, 135] on span "Publicētas konferences" at bounding box center [40, 137] width 56 height 6
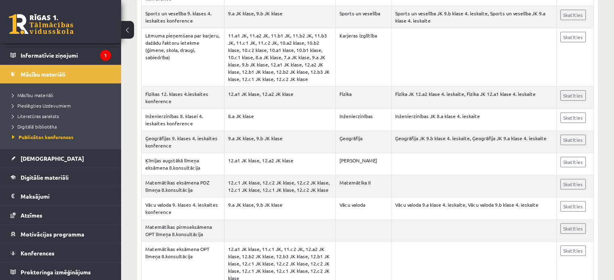
scroll to position [524, 0]
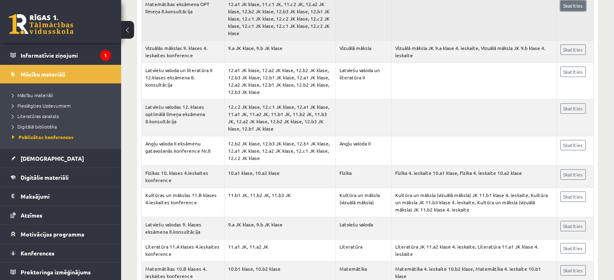
click at [566, 6] on link "Skatīties" at bounding box center [572, 5] width 25 height 10
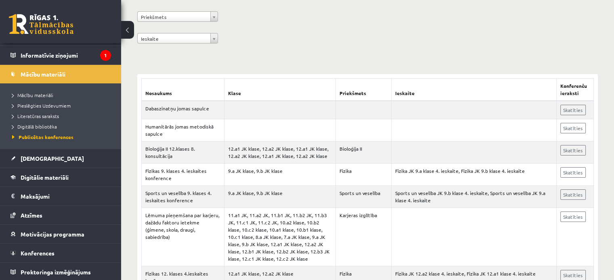
scroll to position [122, 0]
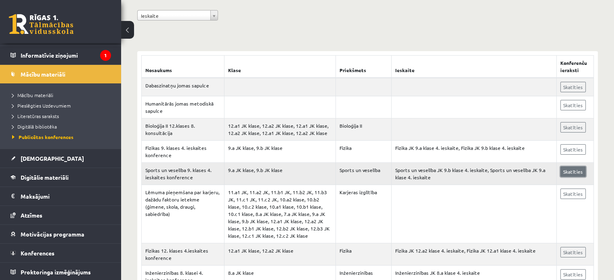
click at [578, 173] on link "Skatīties" at bounding box center [572, 172] width 25 height 10
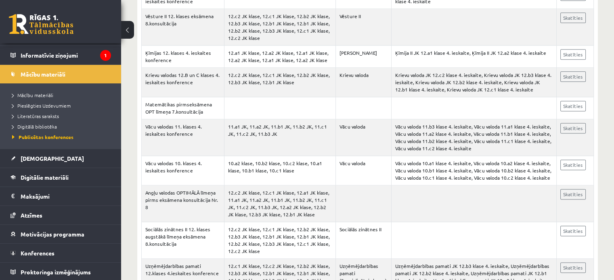
scroll to position [1057, 0]
click at [567, 189] on link "Skatīties" at bounding box center [572, 194] width 25 height 10
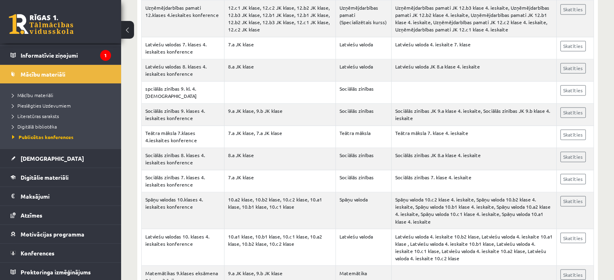
scroll to position [1338, 0]
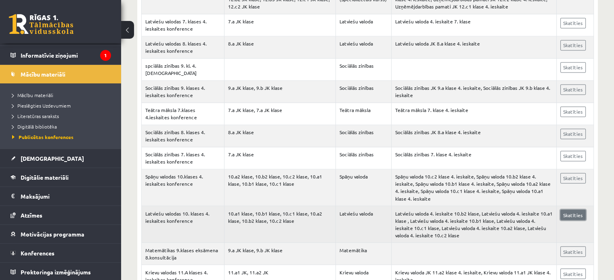
click at [577, 210] on link "Skatīties" at bounding box center [572, 215] width 25 height 10
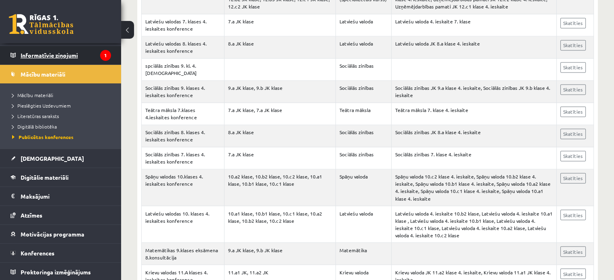
click at [40, 54] on legend "Informatīvie ziņojumi 1" at bounding box center [66, 55] width 90 height 19
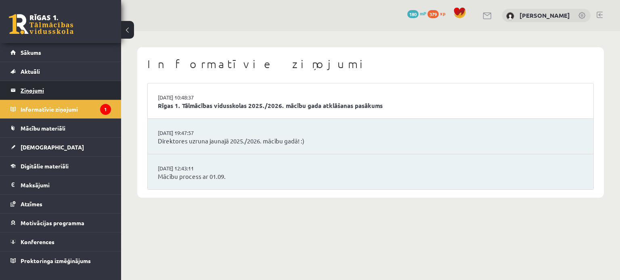
click at [54, 94] on legend "Ziņojumi 0" at bounding box center [66, 90] width 90 height 19
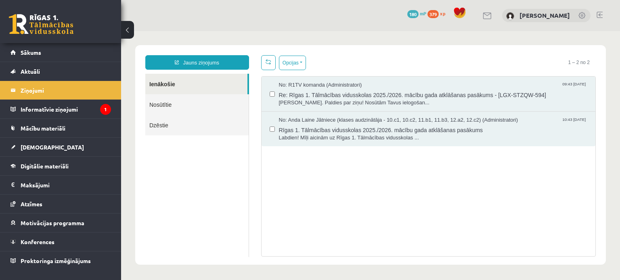
click at [182, 103] on link "Nosūtītie" at bounding box center [196, 104] width 103 height 21
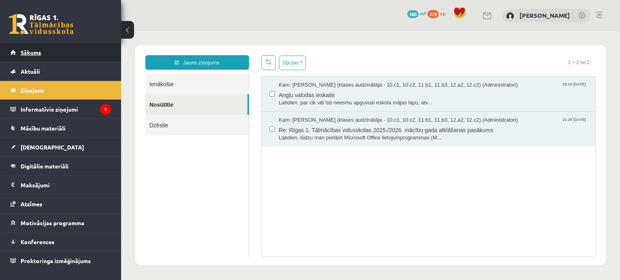
click at [81, 46] on link "Sākums" at bounding box center [60, 52] width 100 height 19
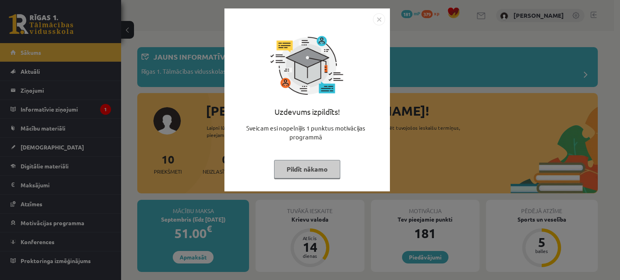
click at [317, 167] on button "Pildīt nākamo" at bounding box center [307, 169] width 66 height 19
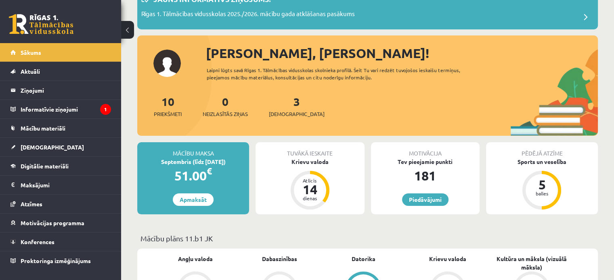
scroll to position [59, 0]
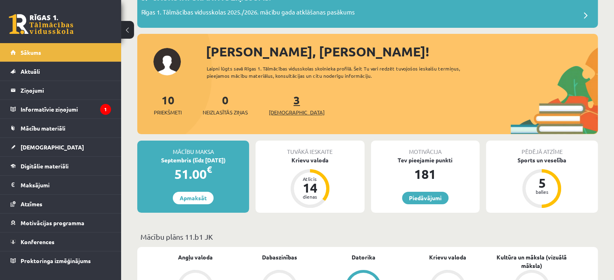
click at [283, 101] on link "3 Ieskaites" at bounding box center [297, 105] width 56 height 24
